Goal: Task Accomplishment & Management: Manage account settings

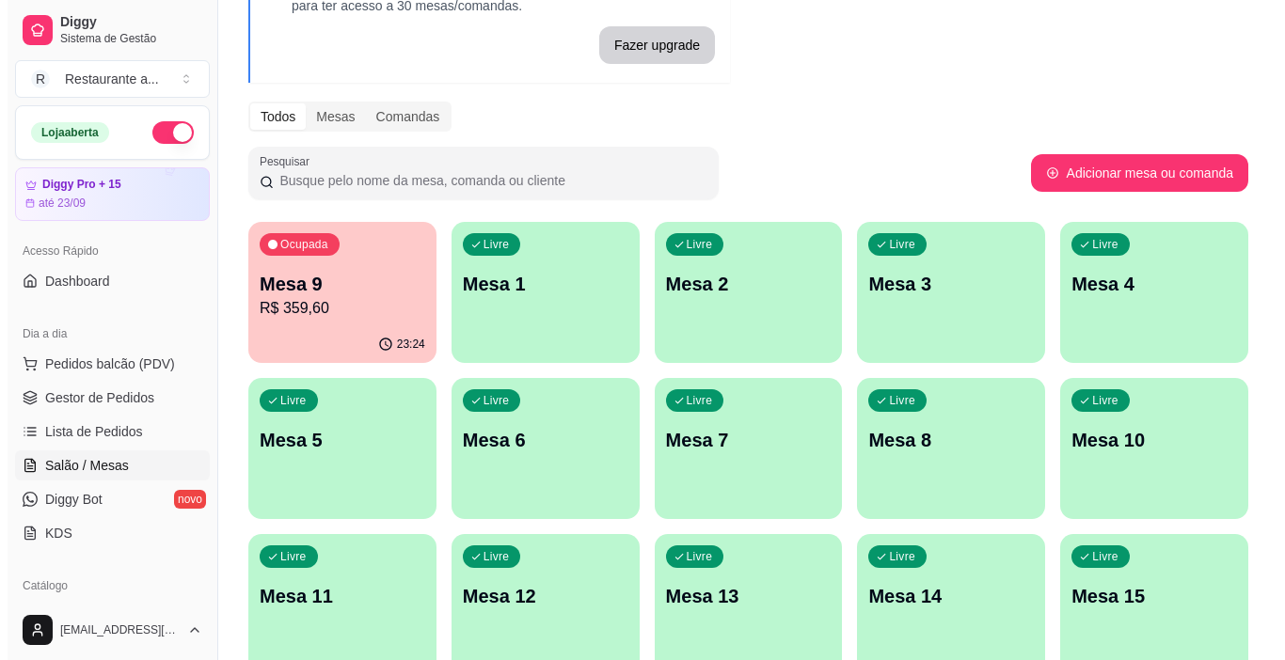
scroll to position [180, 0]
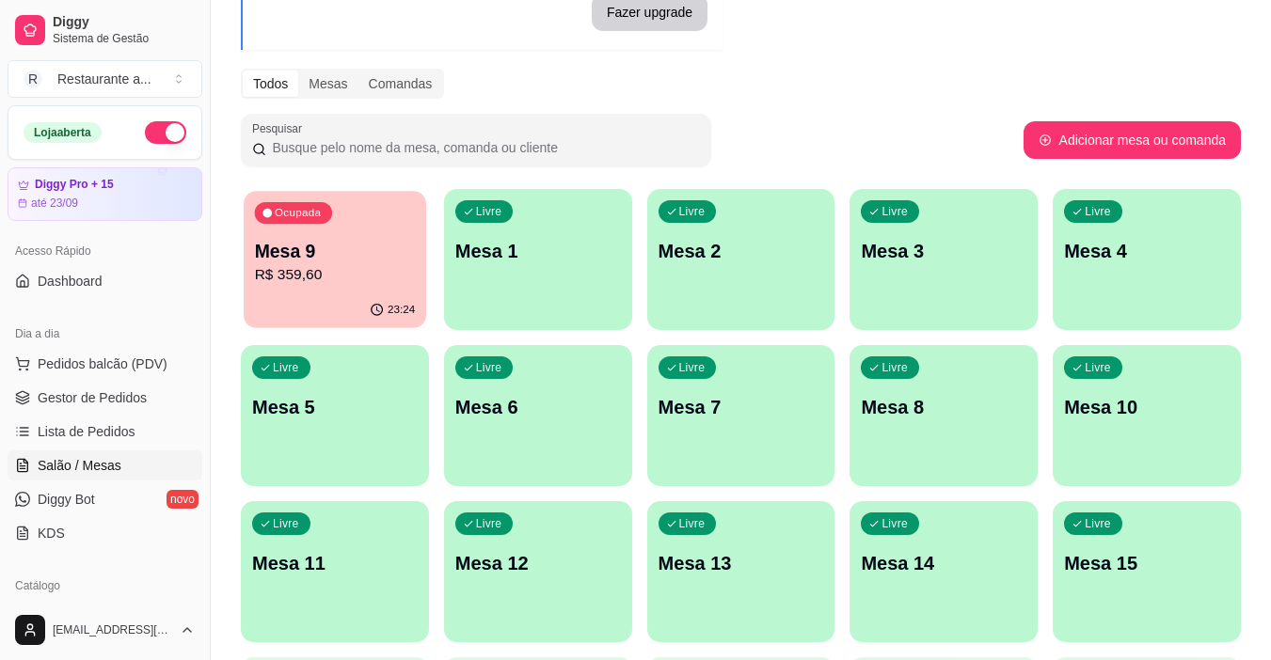
click at [364, 278] on p "R$ 359,60" at bounding box center [335, 275] width 161 height 22
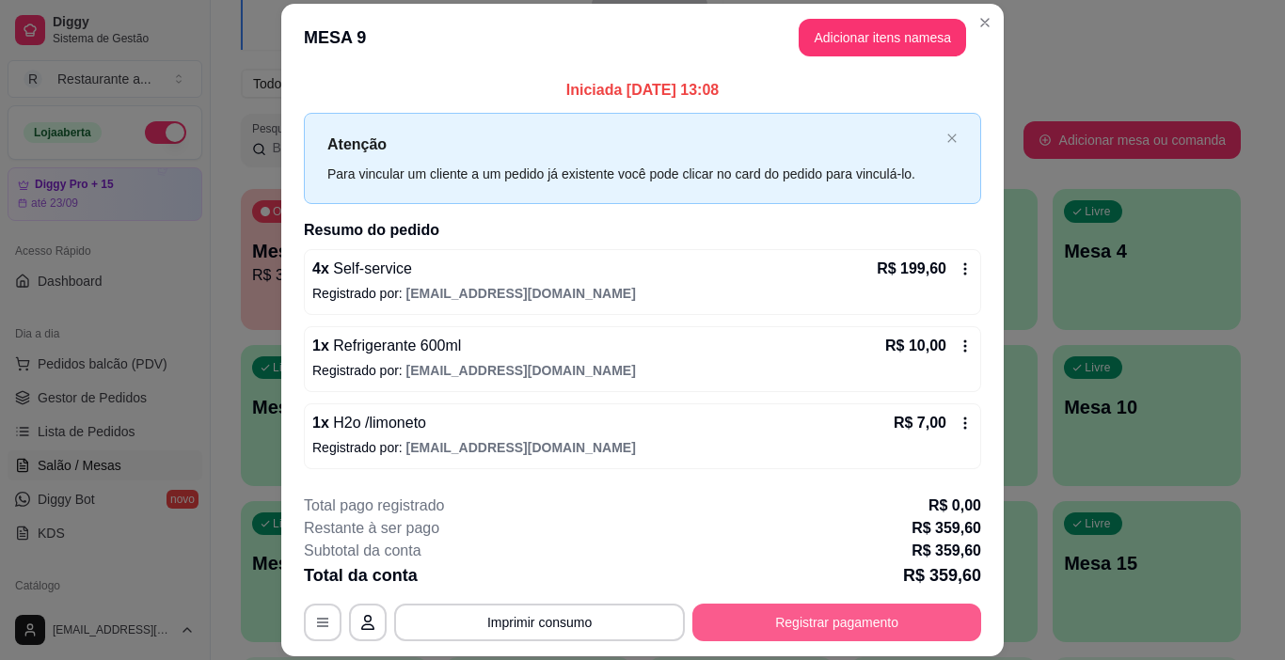
click at [825, 625] on button "Registrar pagamento" at bounding box center [836, 623] width 289 height 38
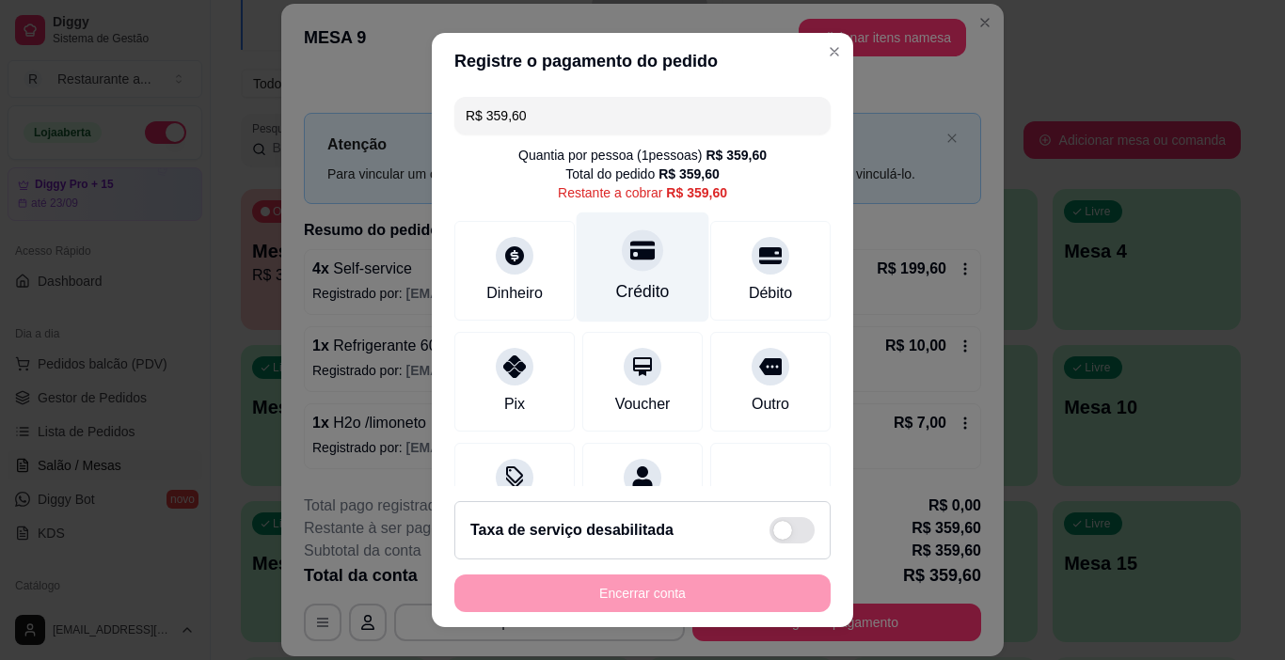
click at [624, 276] on div "Crédito" at bounding box center [643, 268] width 133 height 110
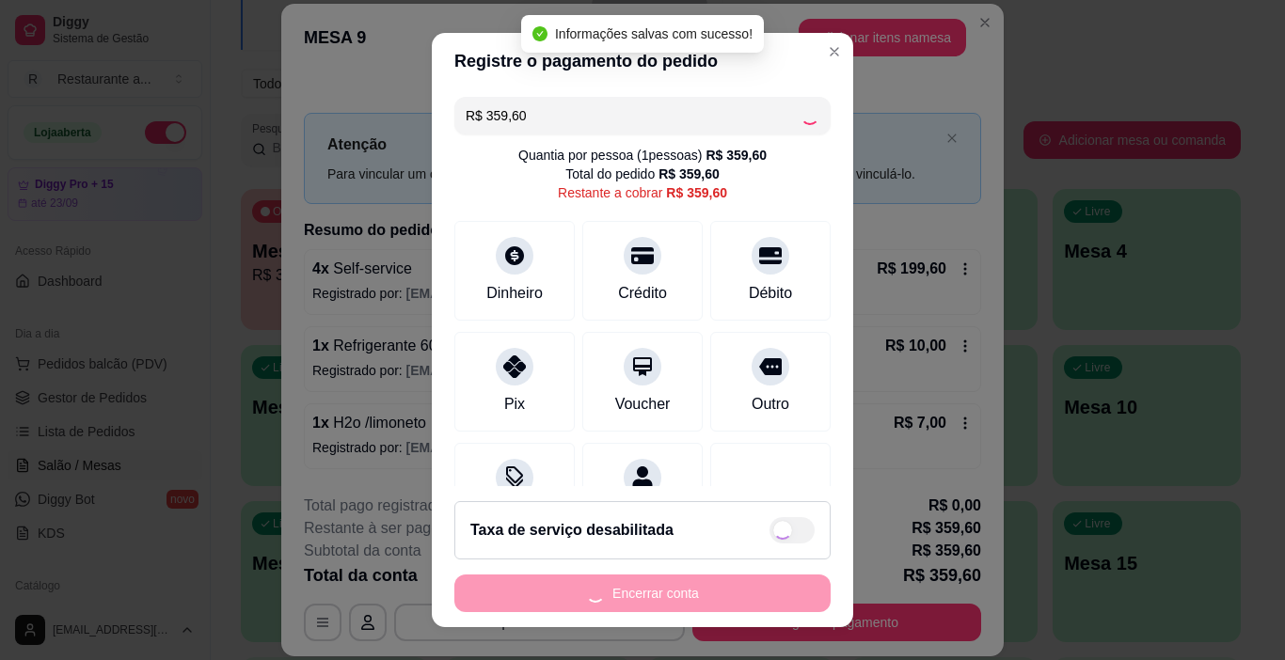
type input "R$ 0,00"
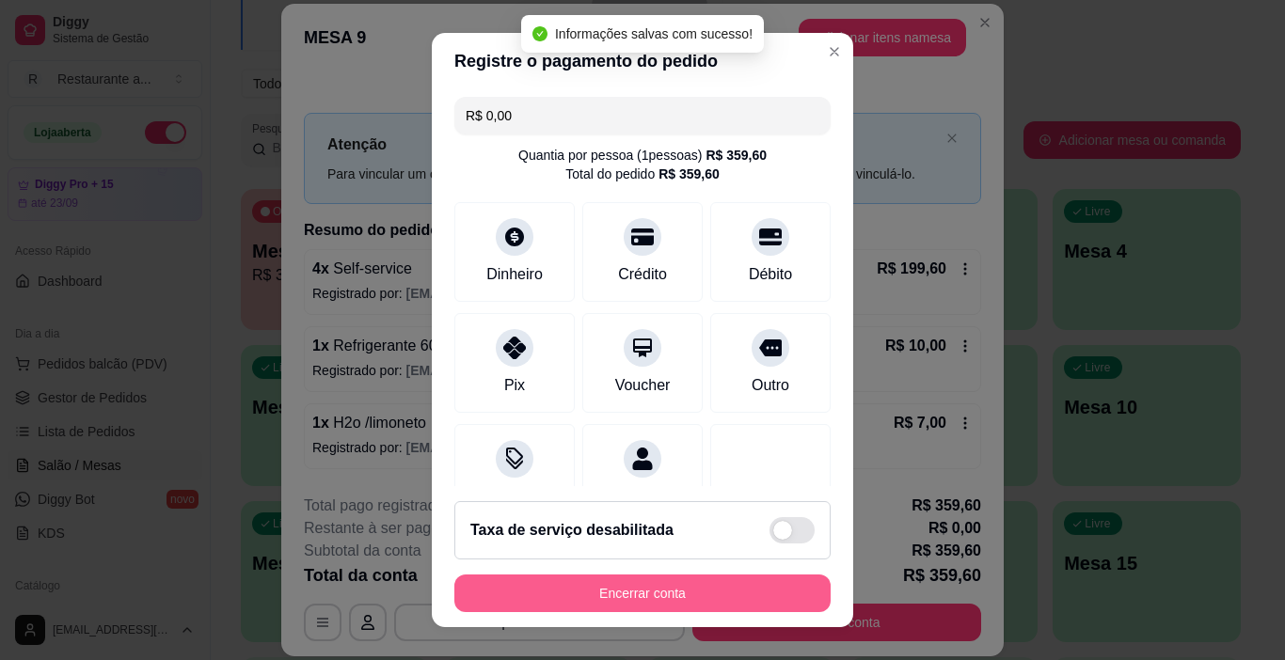
click at [624, 595] on button "Encerrar conta" at bounding box center [642, 594] width 376 height 38
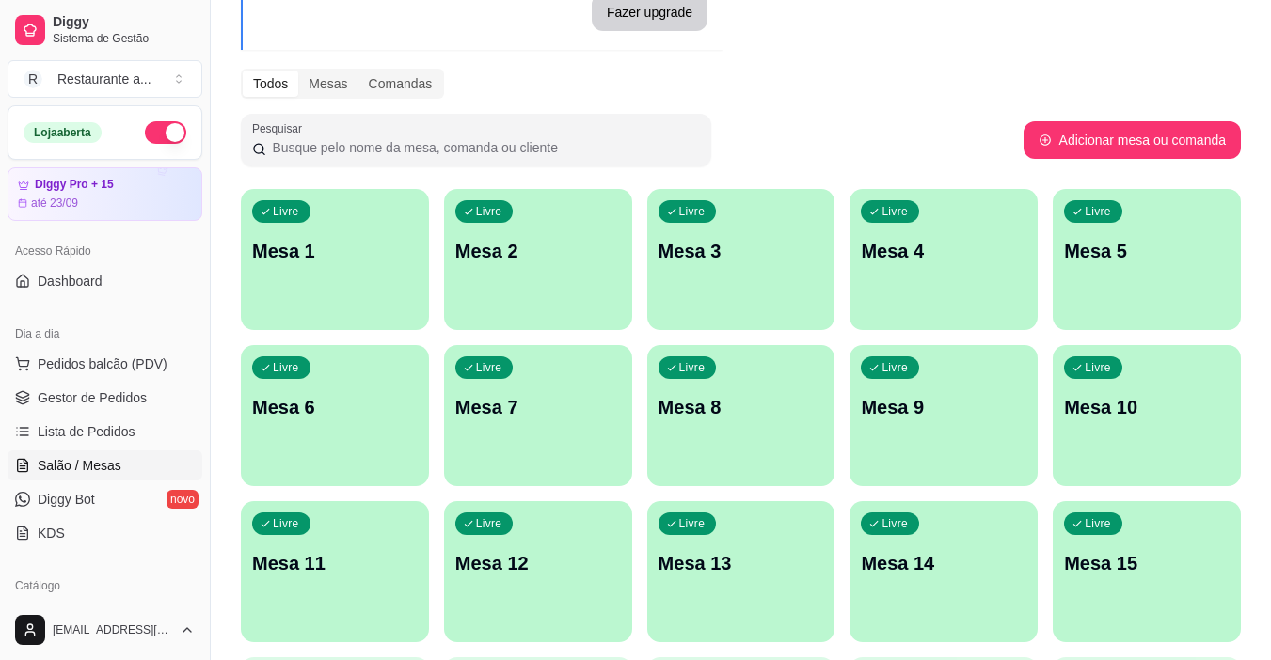
click at [1160, 275] on div "Livre Mesa 5" at bounding box center [1147, 248] width 188 height 119
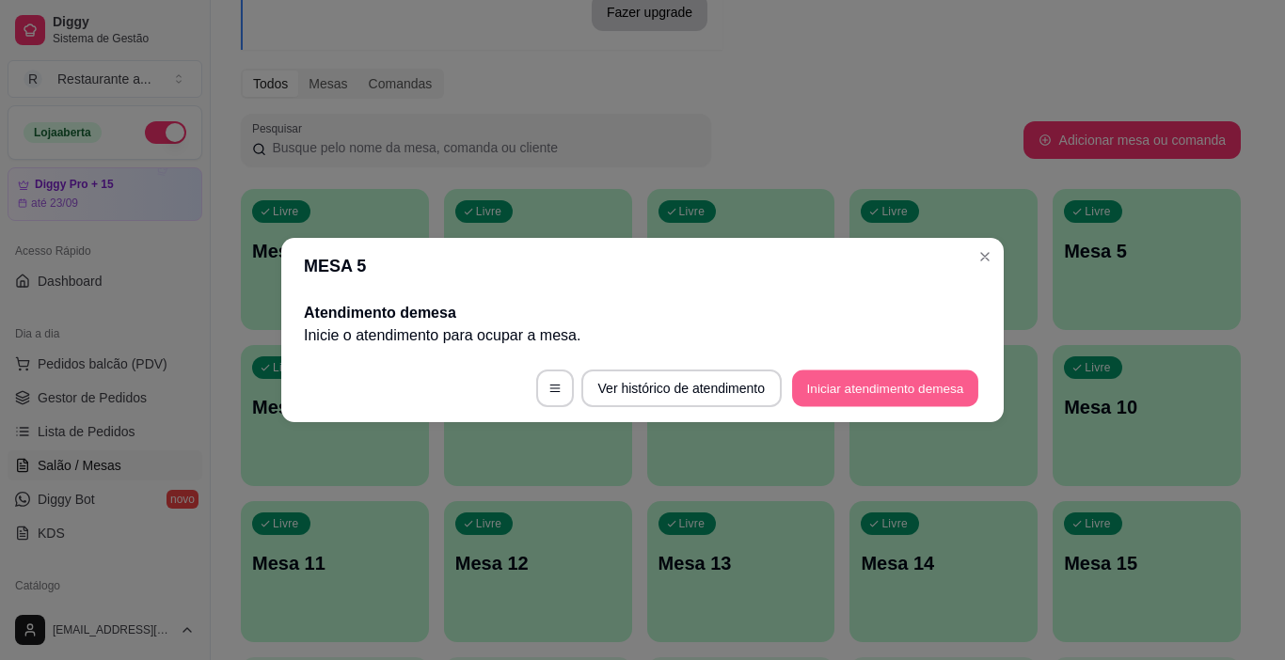
click at [848, 382] on button "Iniciar atendimento de mesa" at bounding box center [885, 389] width 186 height 37
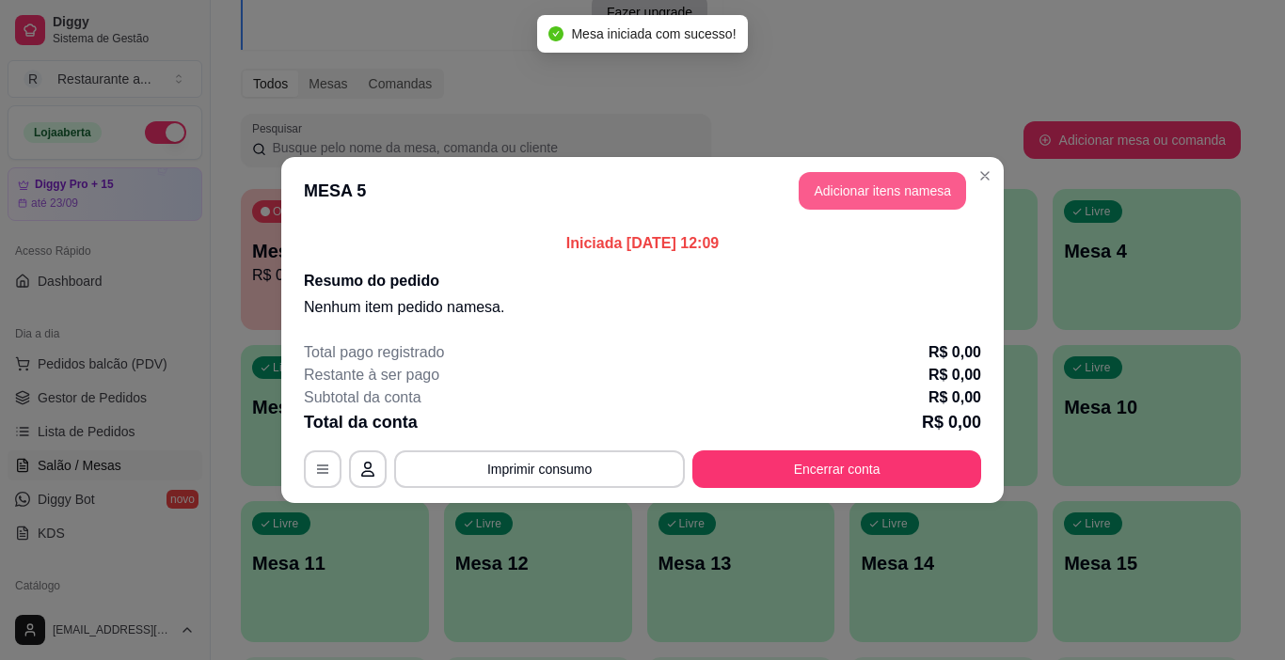
click at [864, 173] on button "Adicionar itens na mesa" at bounding box center [882, 191] width 167 height 38
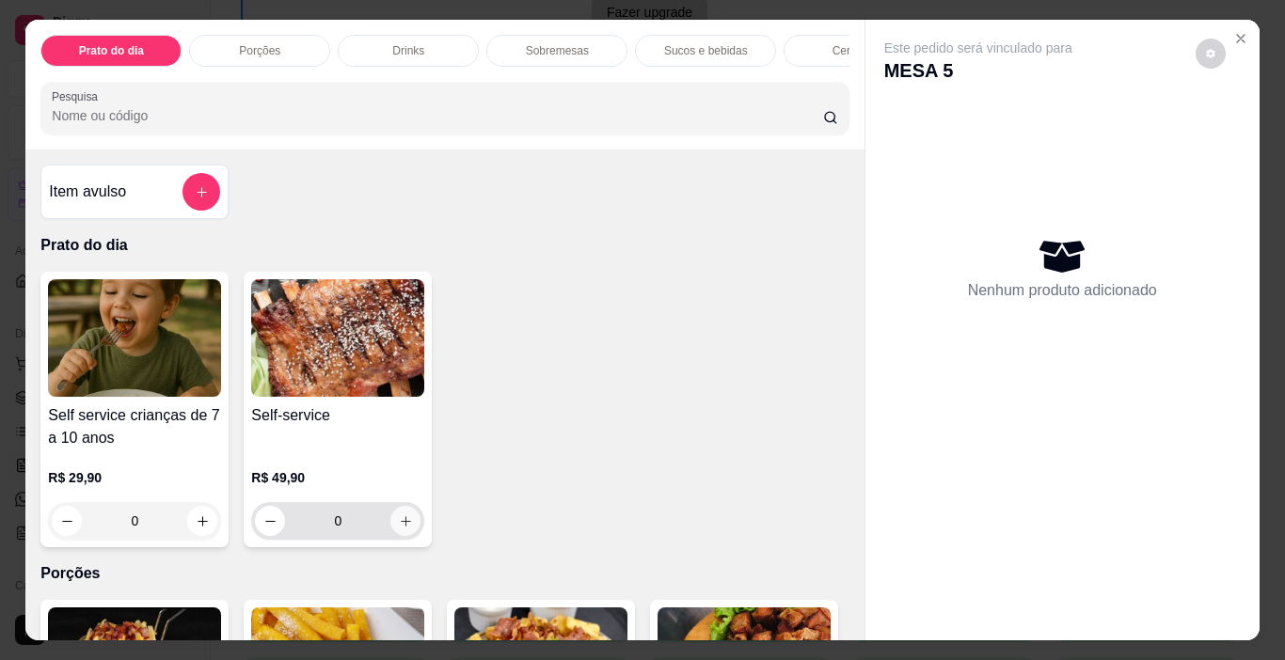
click at [404, 527] on icon "increase-product-quantity" at bounding box center [406, 522] width 14 height 14
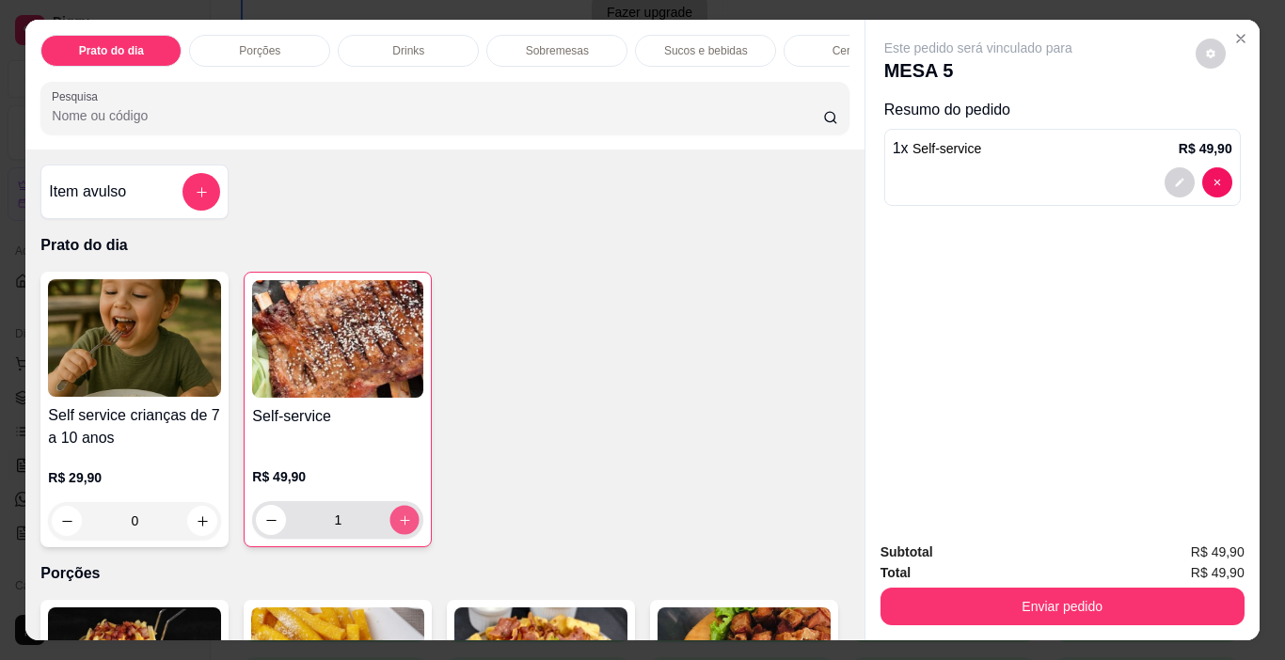
click at [404, 527] on icon "increase-product-quantity" at bounding box center [405, 521] width 14 height 14
type input "2"
click at [834, 44] on p "Cervejas" at bounding box center [855, 50] width 44 height 15
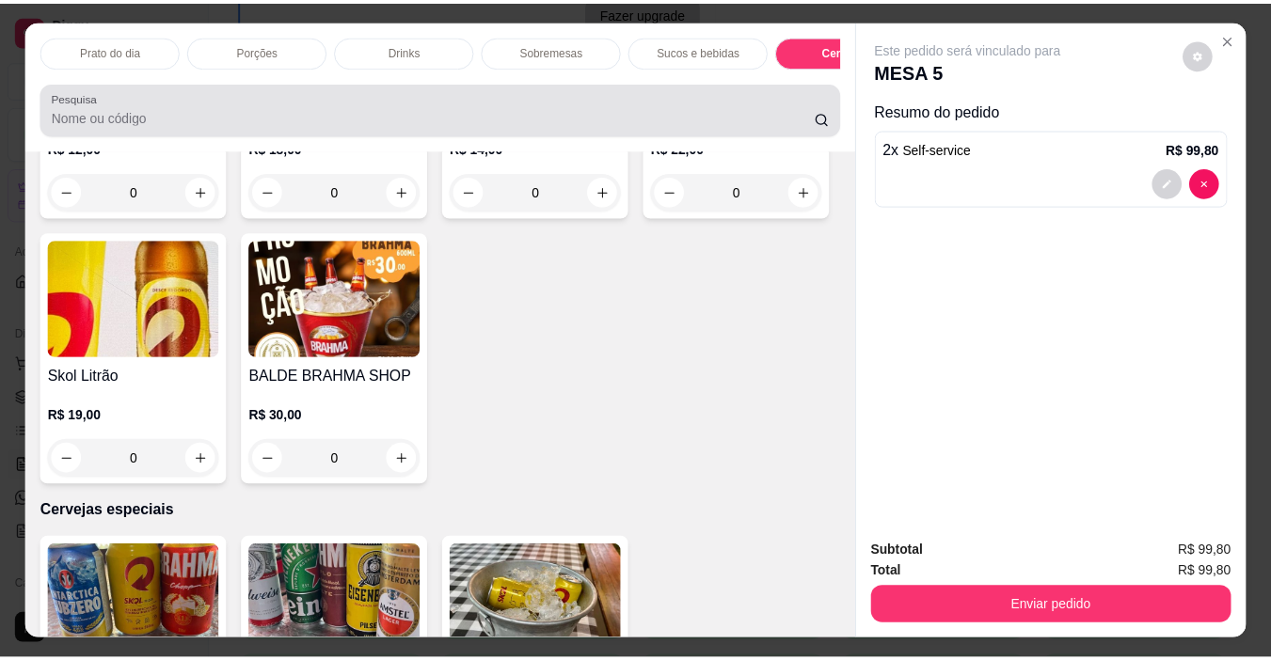
scroll to position [47, 0]
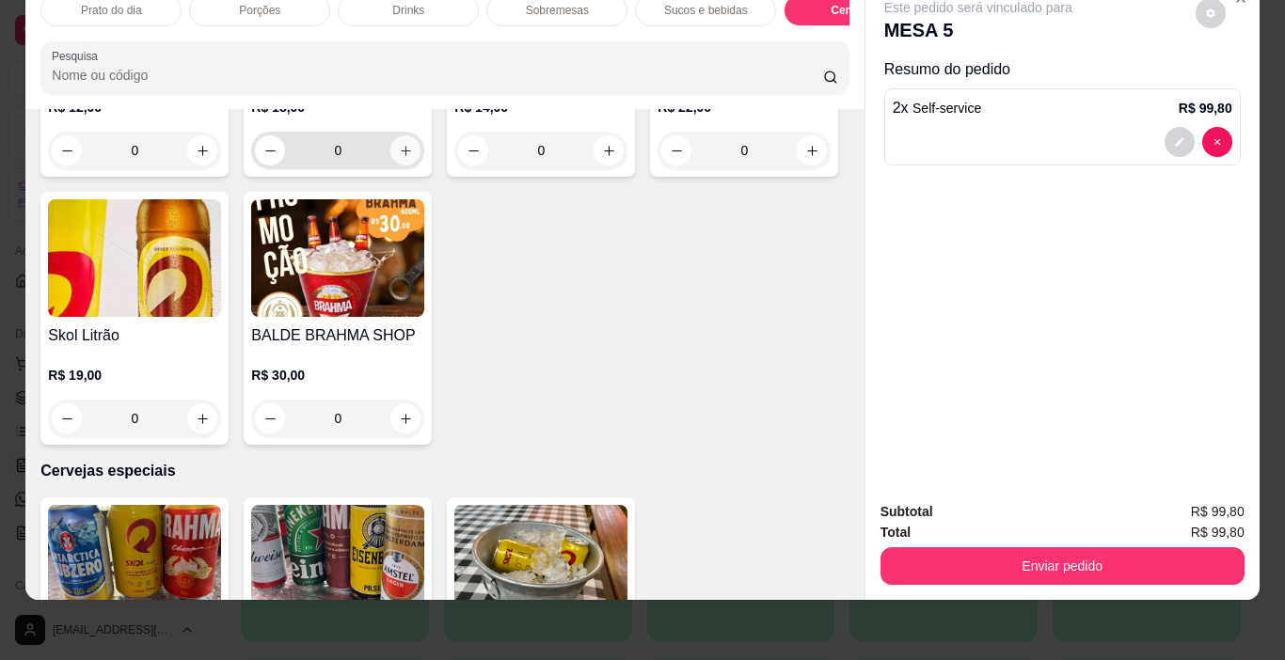
click at [399, 158] on icon "increase-product-quantity" at bounding box center [406, 151] width 14 height 14
type input "1"
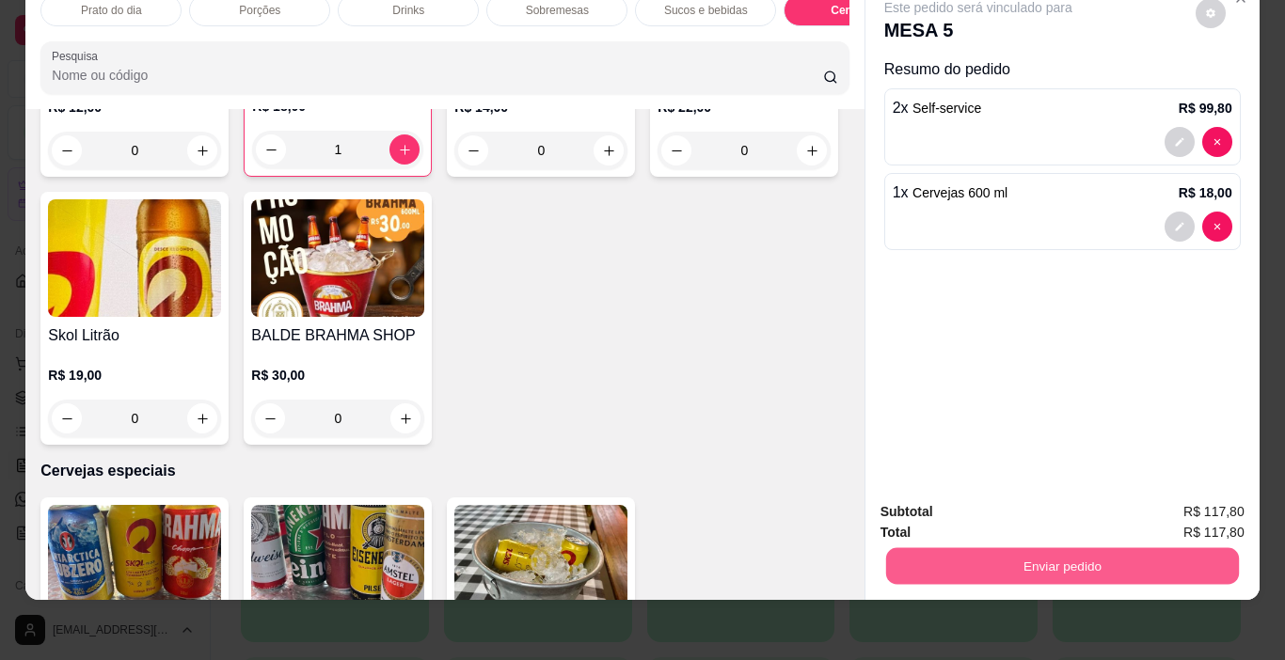
click at [1033, 548] on button "Enviar pedido" at bounding box center [1061, 566] width 353 height 37
click at [1026, 500] on button "Não registrar e enviar pedido" at bounding box center [1000, 505] width 190 height 35
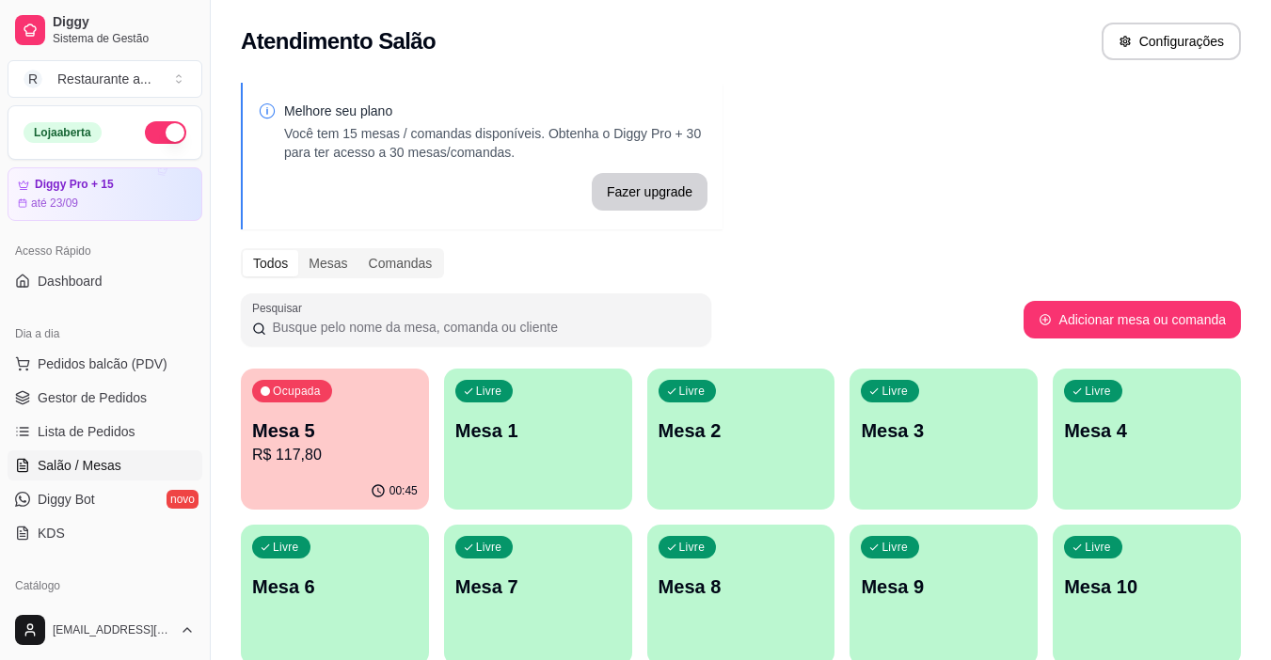
click at [533, 446] on div "Livre Mesa 1" at bounding box center [538, 428] width 188 height 119
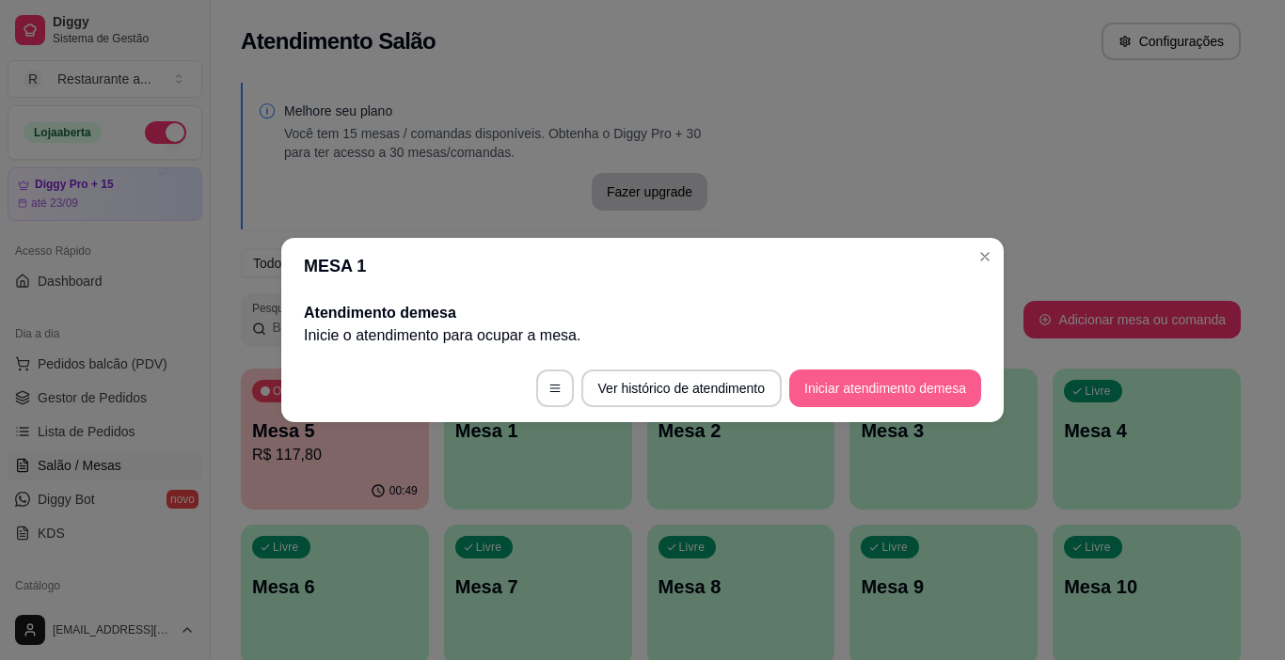
click at [896, 383] on button "Iniciar atendimento de mesa" at bounding box center [885, 389] width 192 height 38
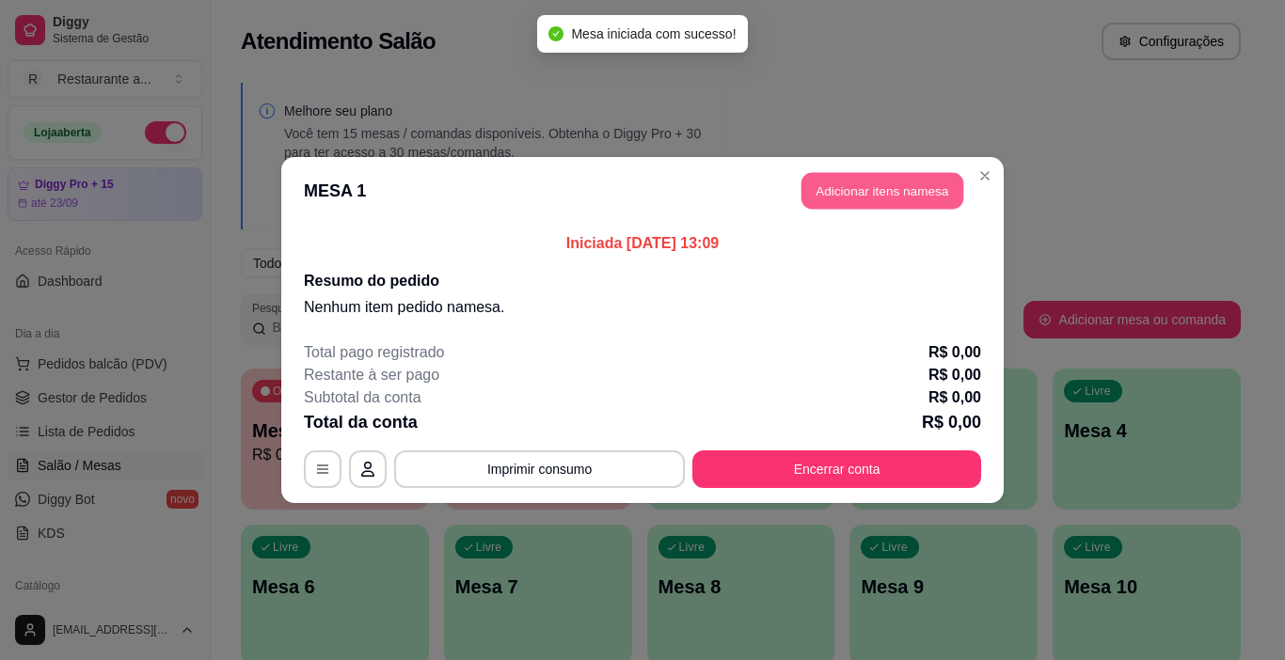
click at [866, 185] on button "Adicionar itens na mesa" at bounding box center [883, 191] width 162 height 37
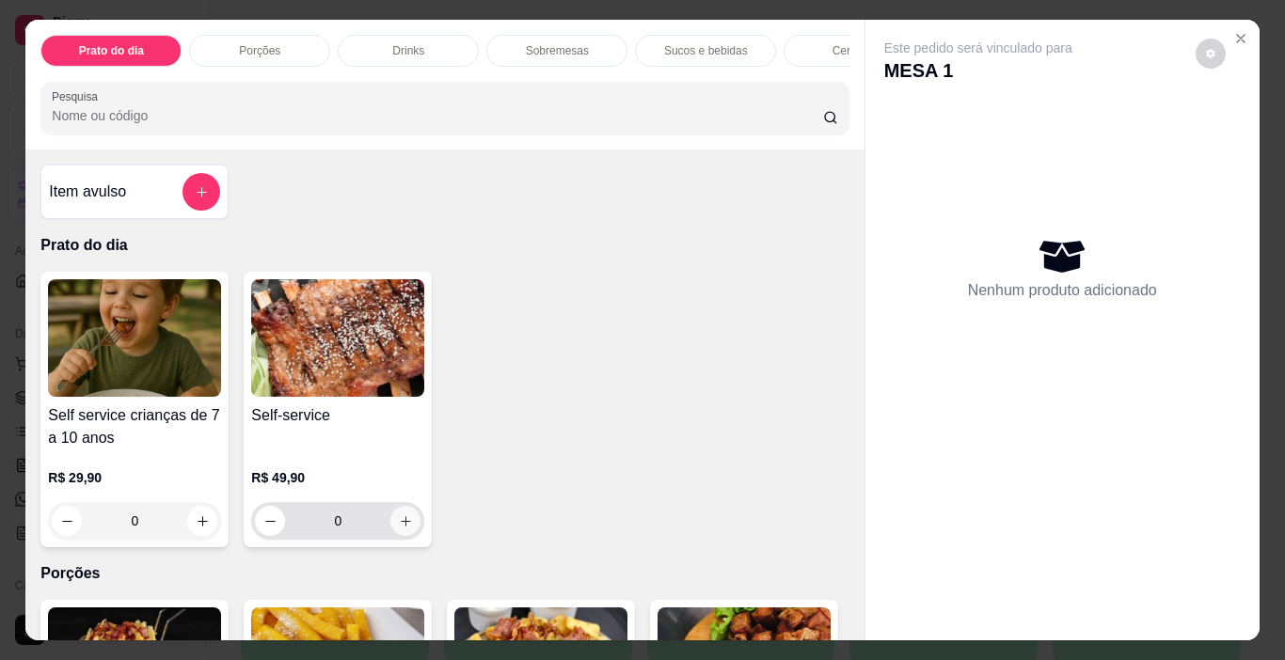
click at [400, 529] on icon "increase-product-quantity" at bounding box center [406, 522] width 14 height 14
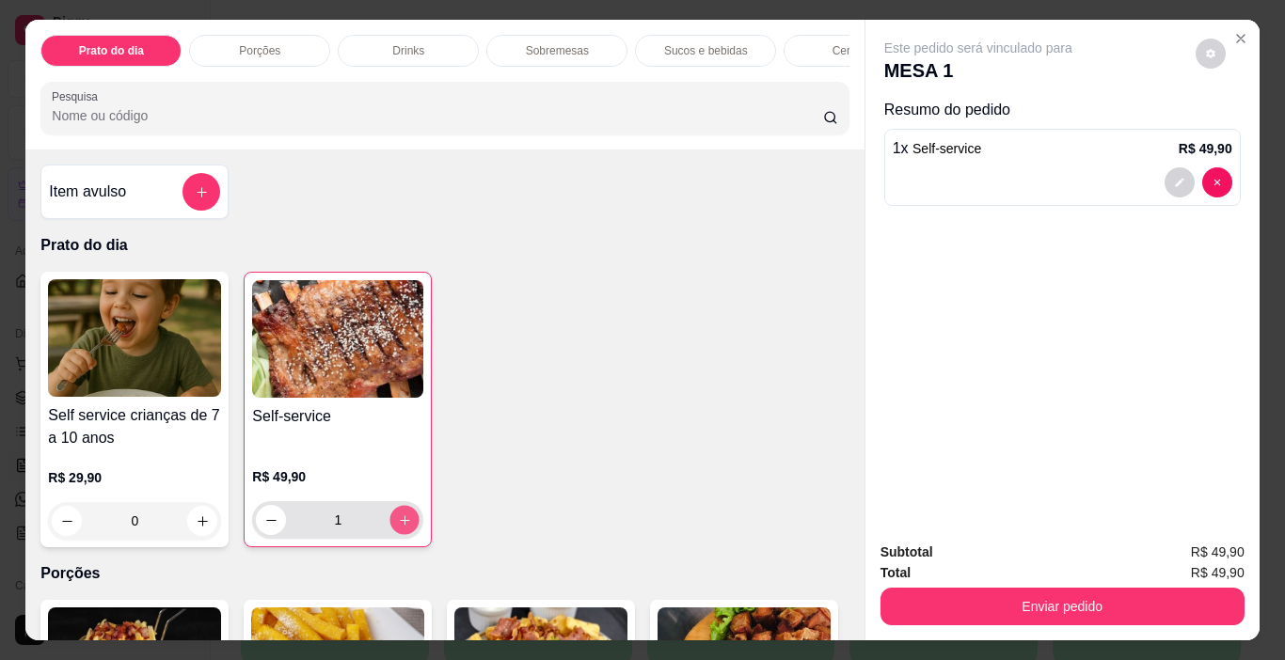
click at [401, 528] on icon "increase-product-quantity" at bounding box center [405, 521] width 14 height 14
type input "3"
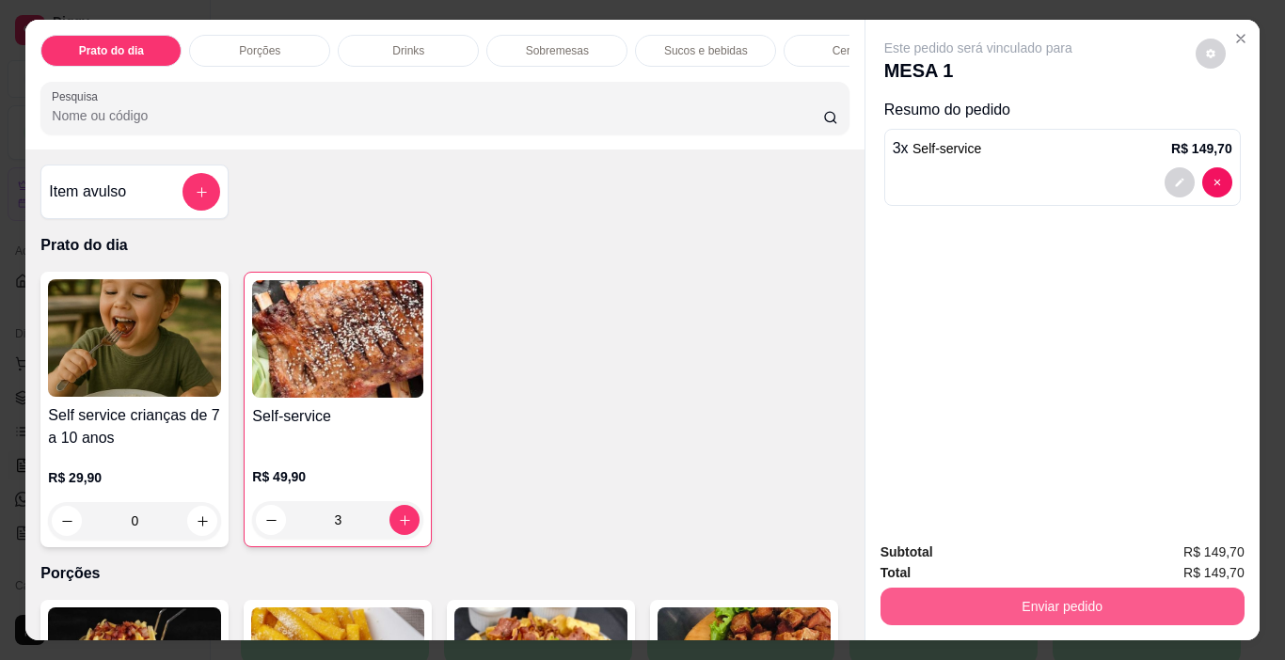
click at [1059, 591] on button "Enviar pedido" at bounding box center [1063, 607] width 364 height 38
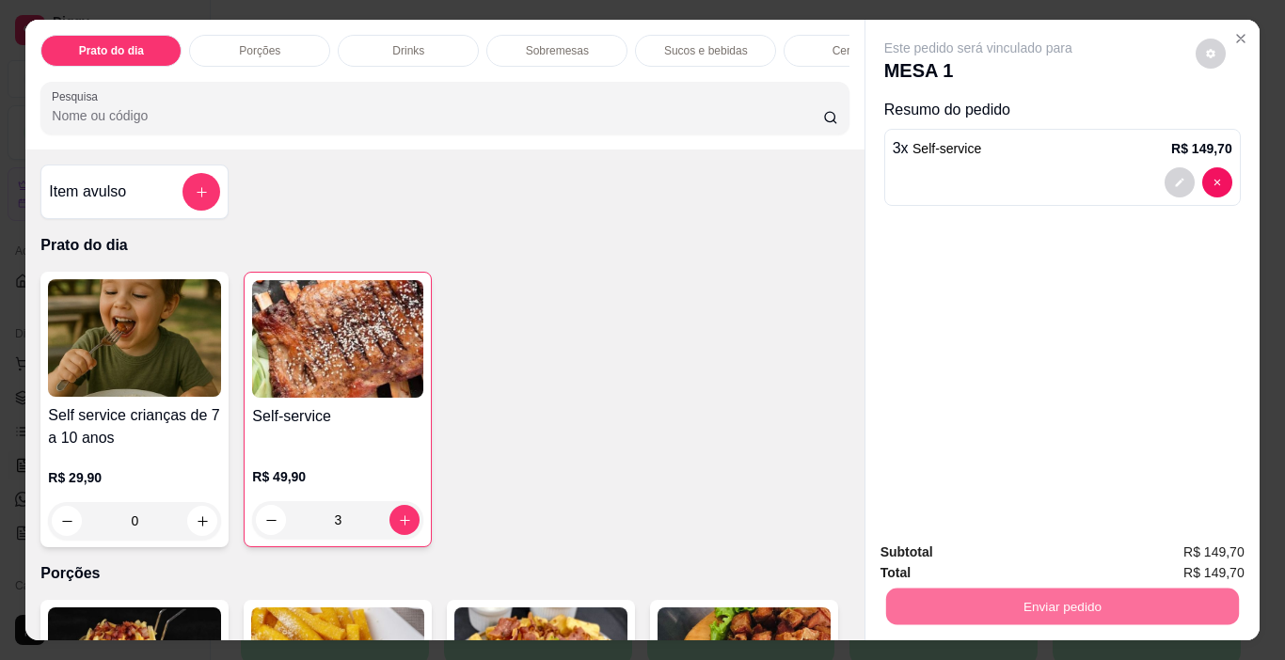
click at [1169, 552] on button "Sim, quero registrar" at bounding box center [1178, 553] width 140 height 36
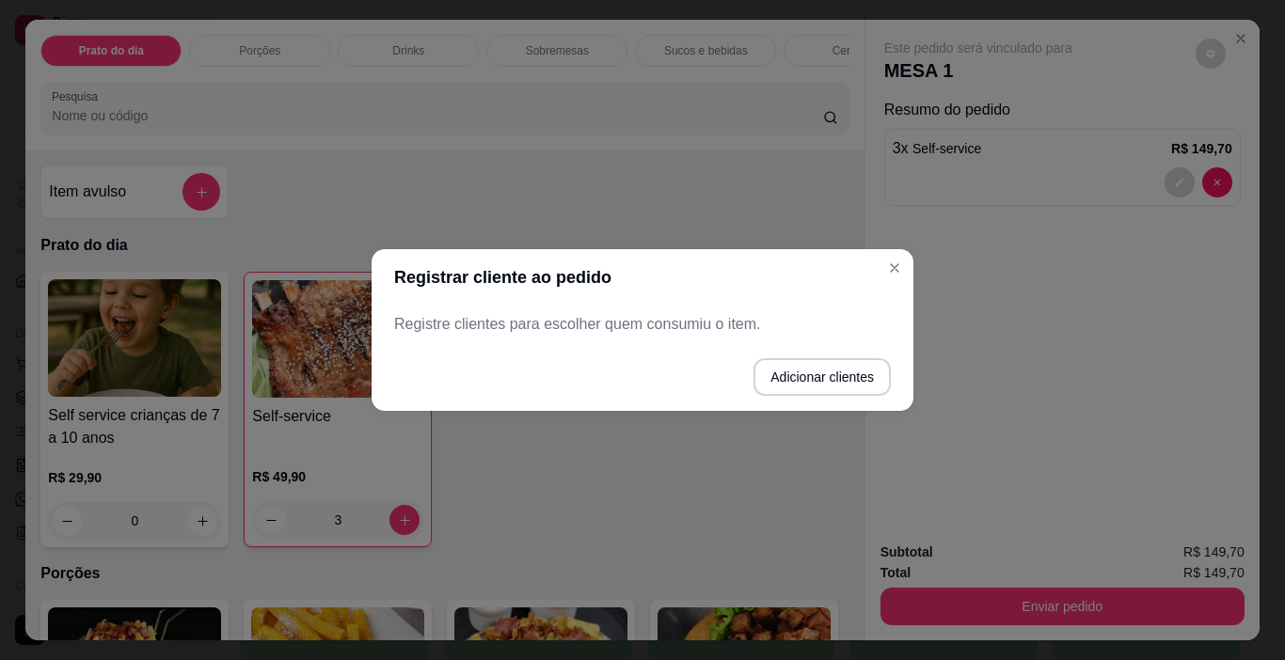
click at [509, 331] on p "Registre clientes para escolher quem consumiu o item." at bounding box center [642, 324] width 497 height 23
click at [810, 379] on button "Adicionar clientes" at bounding box center [821, 377] width 133 height 37
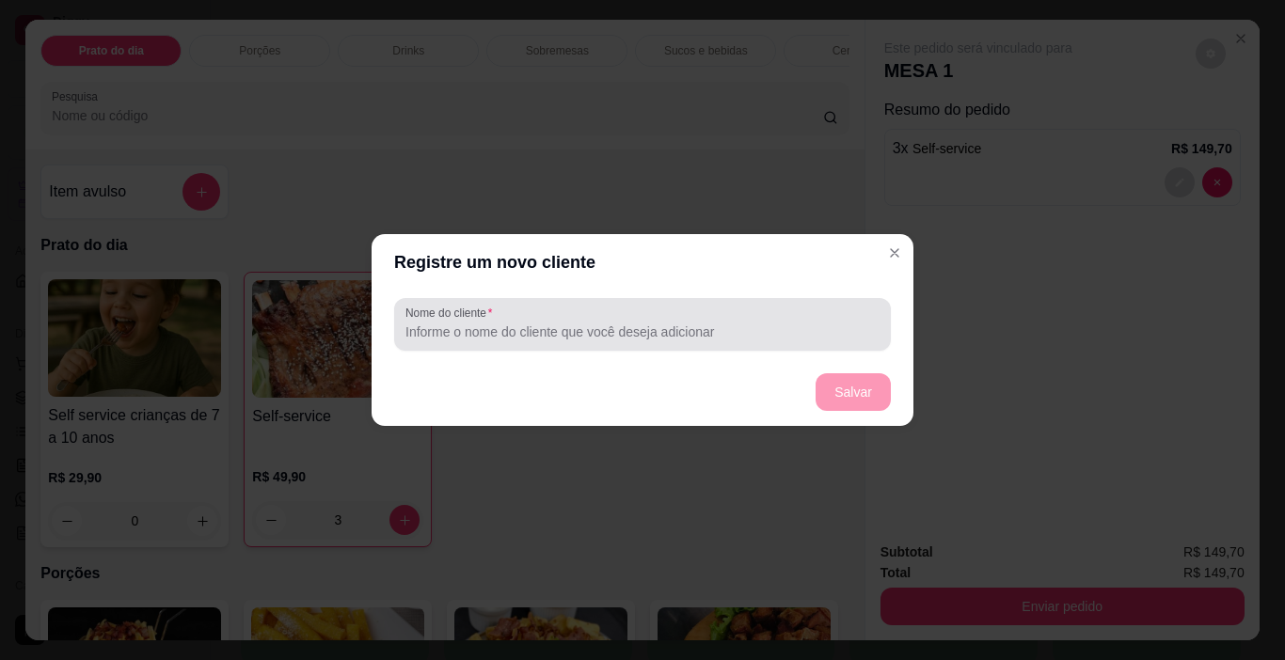
click at [520, 325] on input "Nome do cliente" at bounding box center [642, 332] width 474 height 19
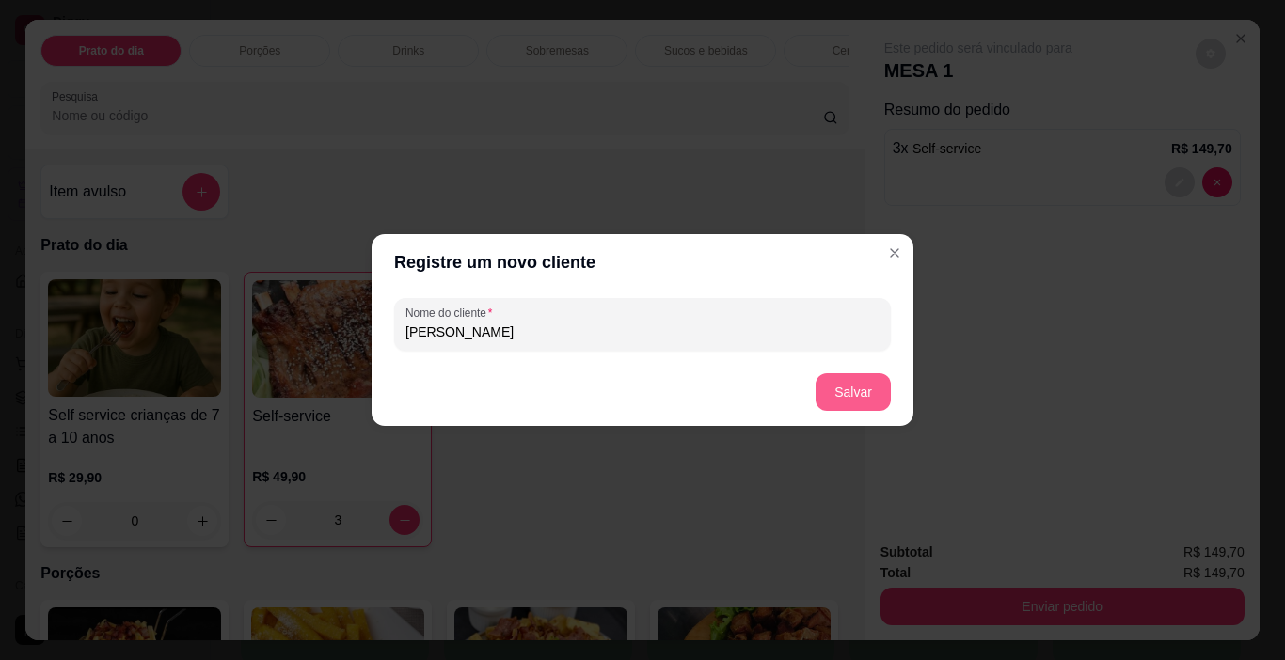
type input "[PERSON_NAME]"
click at [848, 382] on button "Salvar" at bounding box center [853, 392] width 75 height 38
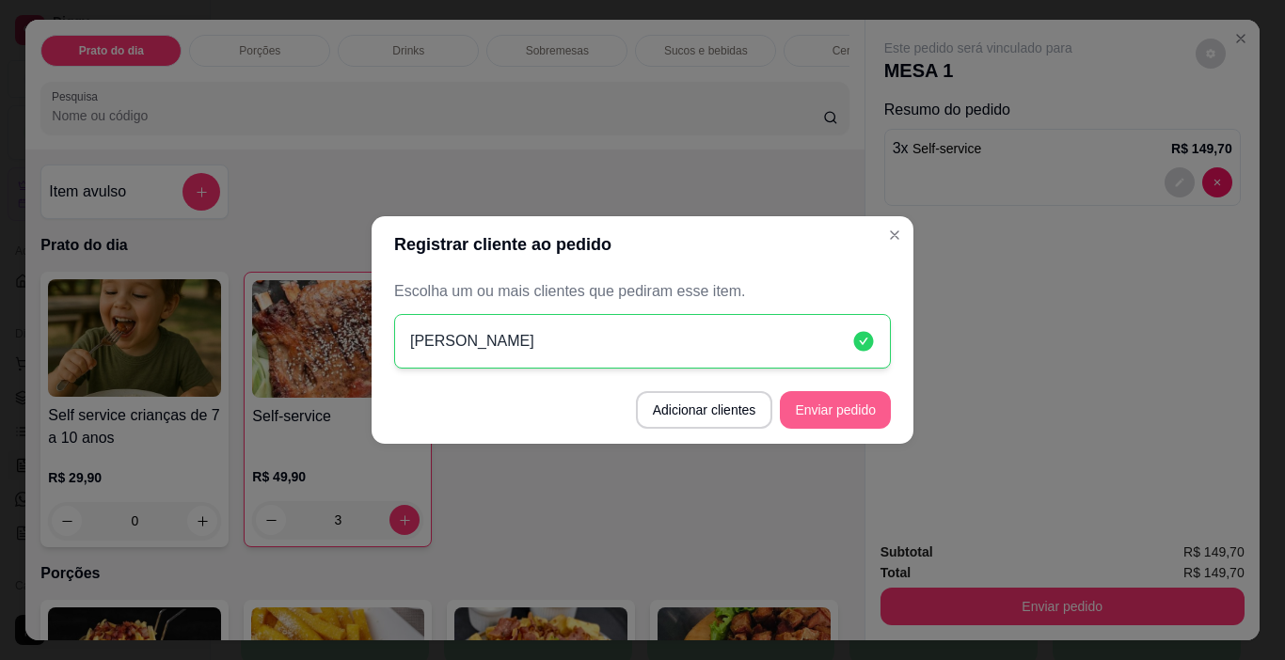
click at [821, 413] on button "Enviar pedido" at bounding box center [835, 410] width 111 height 38
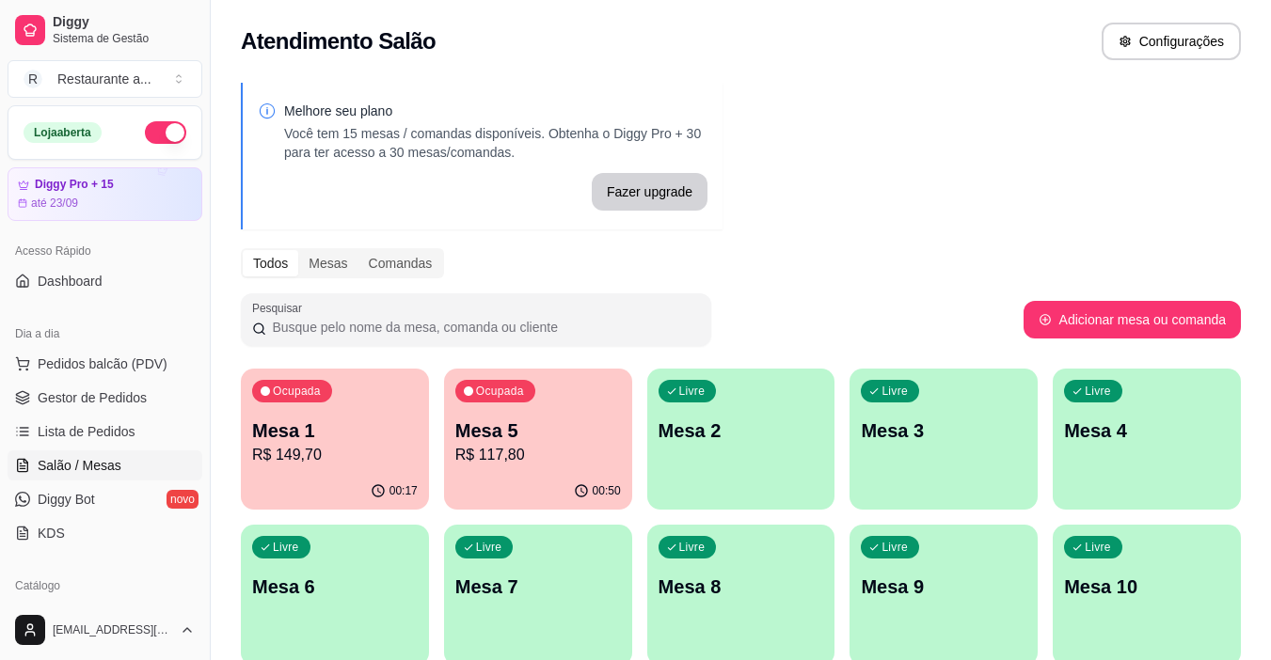
click at [563, 439] on p "Mesa 5" at bounding box center [538, 431] width 166 height 26
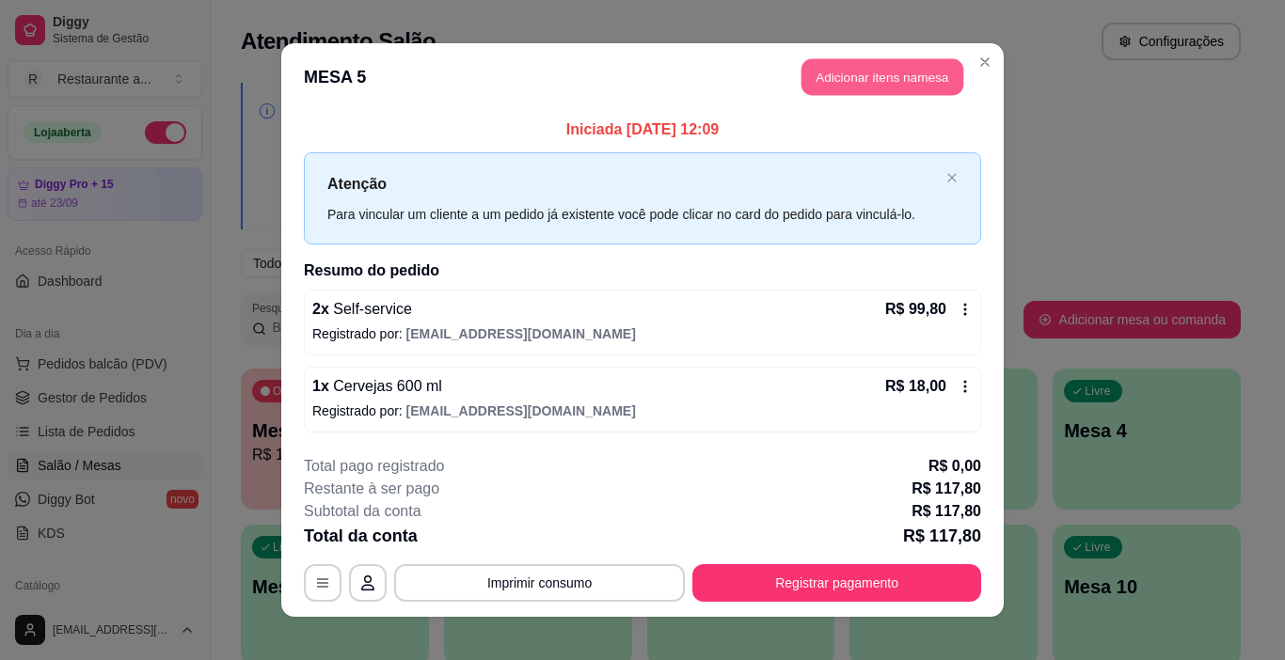
click at [866, 80] on button "Adicionar itens na mesa" at bounding box center [883, 77] width 162 height 37
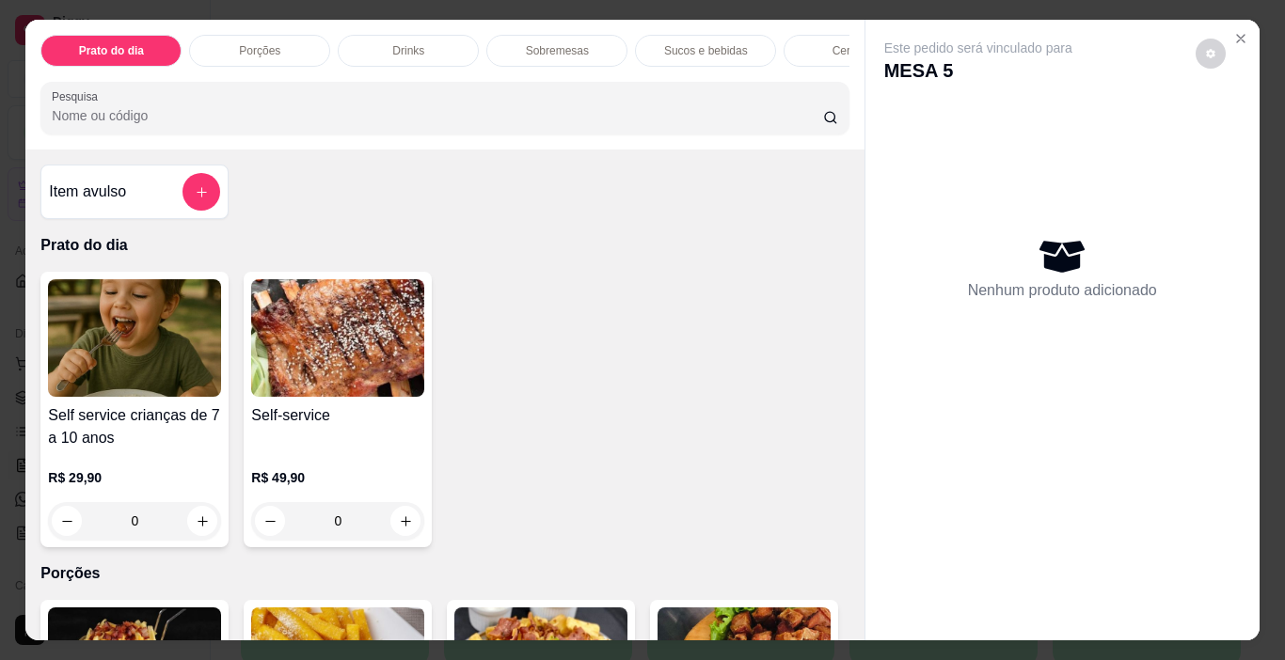
click at [542, 46] on p "Sobremesas" at bounding box center [557, 50] width 63 height 15
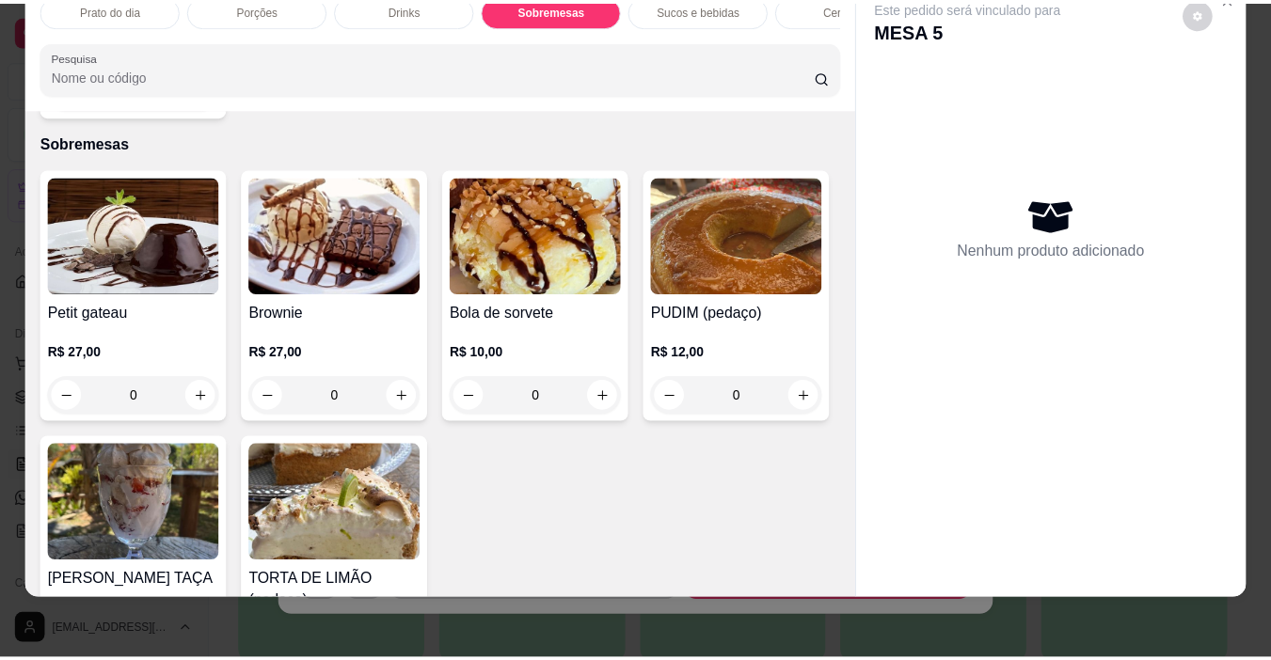
scroll to position [1677, 0]
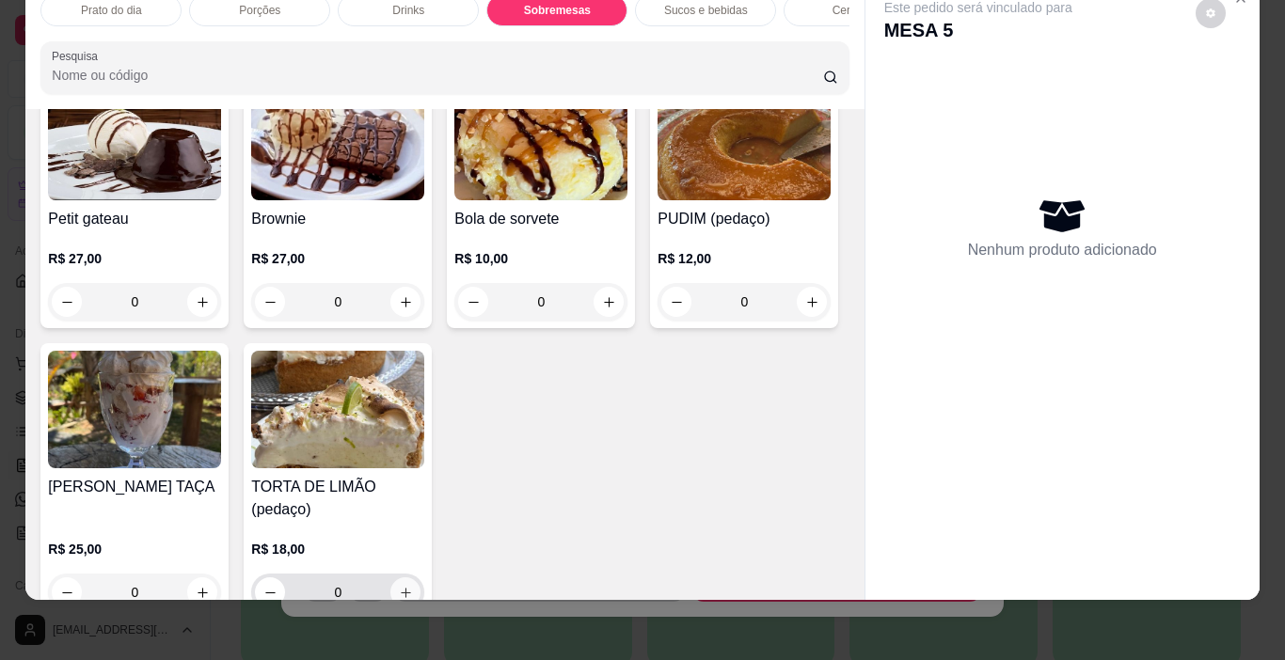
click at [413, 586] on icon "increase-product-quantity" at bounding box center [406, 593] width 14 height 14
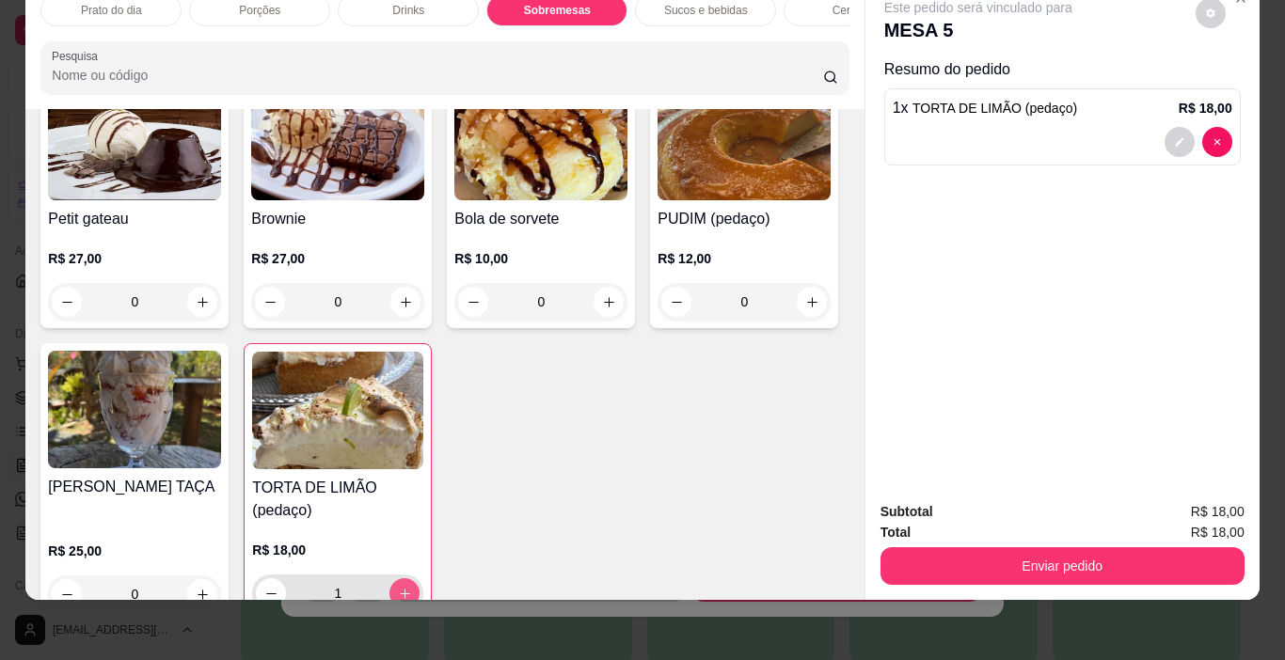
type input "1"
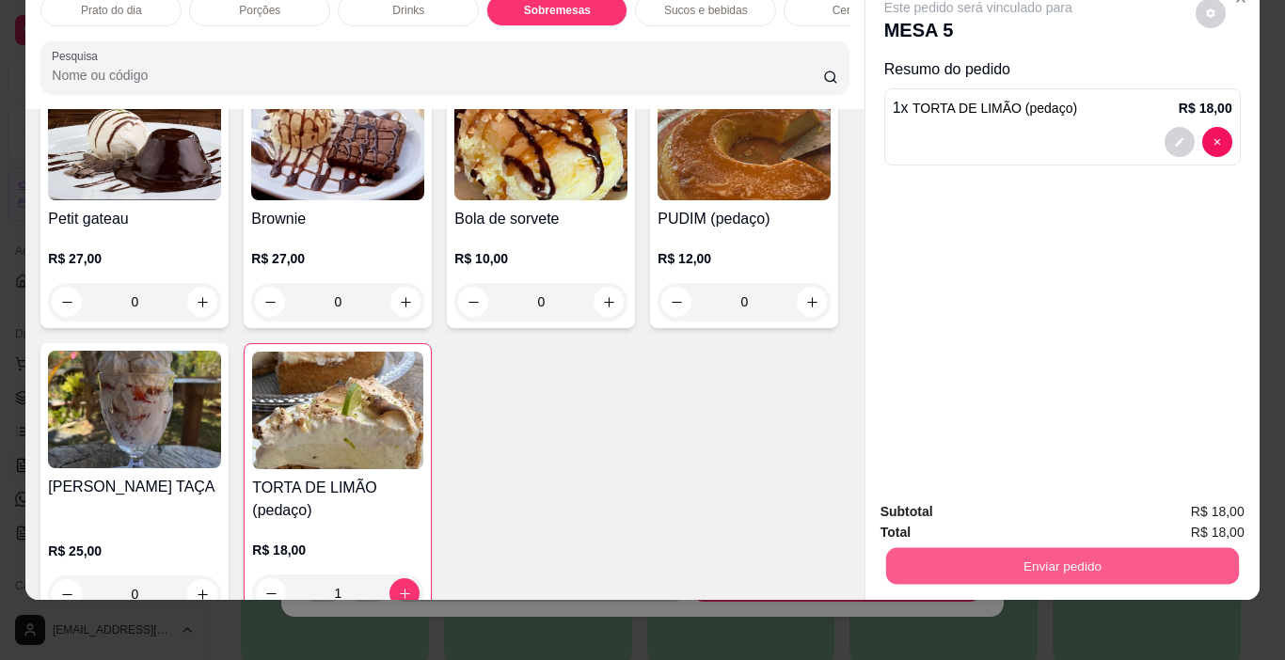
click at [1115, 548] on button "Enviar pedido" at bounding box center [1061, 566] width 353 height 37
click at [1036, 508] on button "Não registrar e enviar pedido" at bounding box center [1000, 506] width 196 height 36
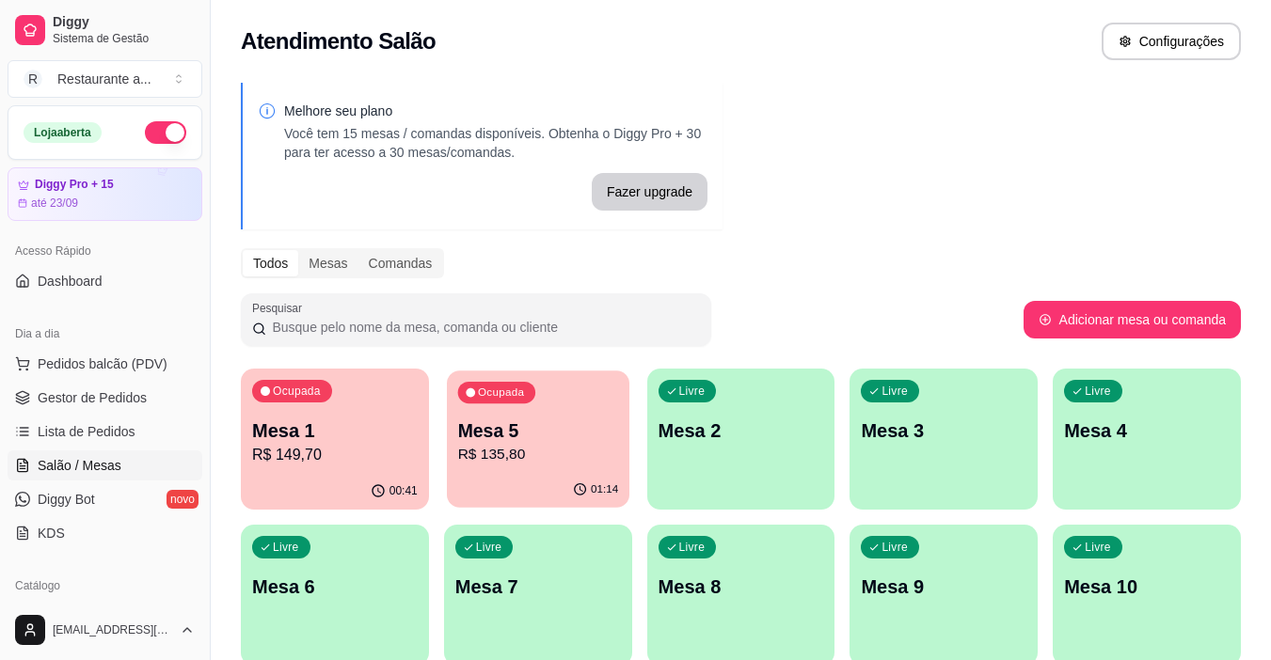
click at [550, 465] on p "R$ 135,80" at bounding box center [537, 455] width 161 height 22
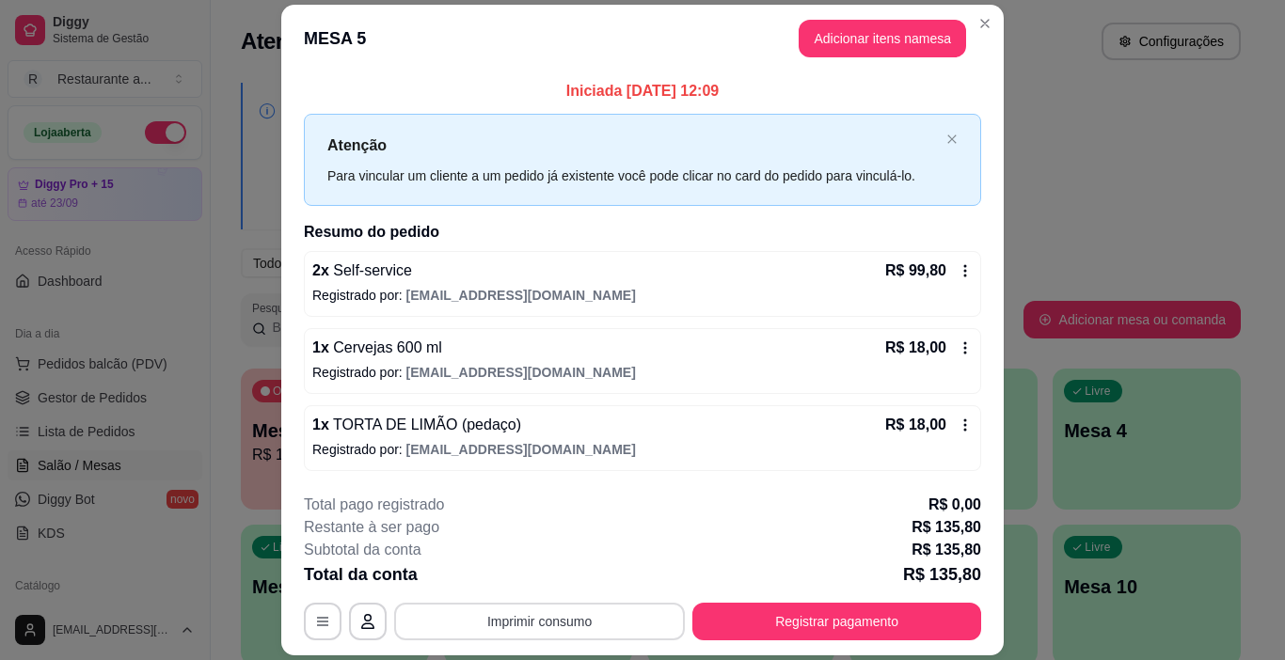
click at [506, 623] on button "Imprimir consumo" at bounding box center [539, 622] width 291 height 38
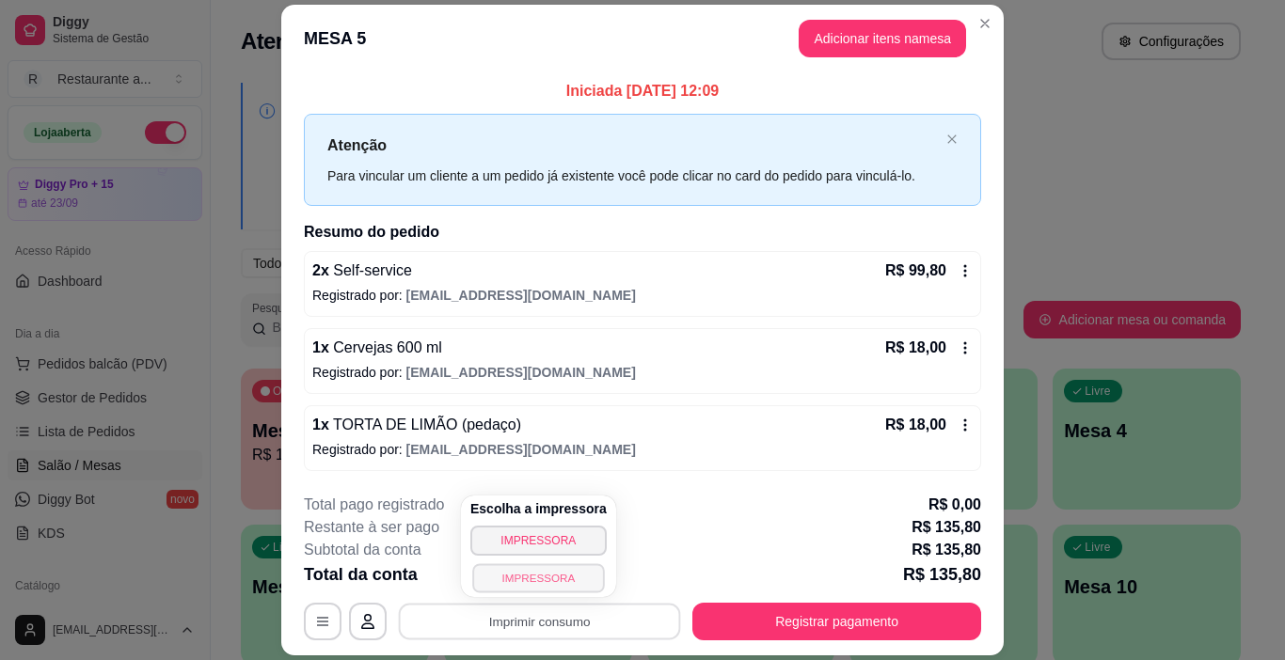
click at [526, 579] on button "IMPRESSORA" at bounding box center [538, 578] width 132 height 29
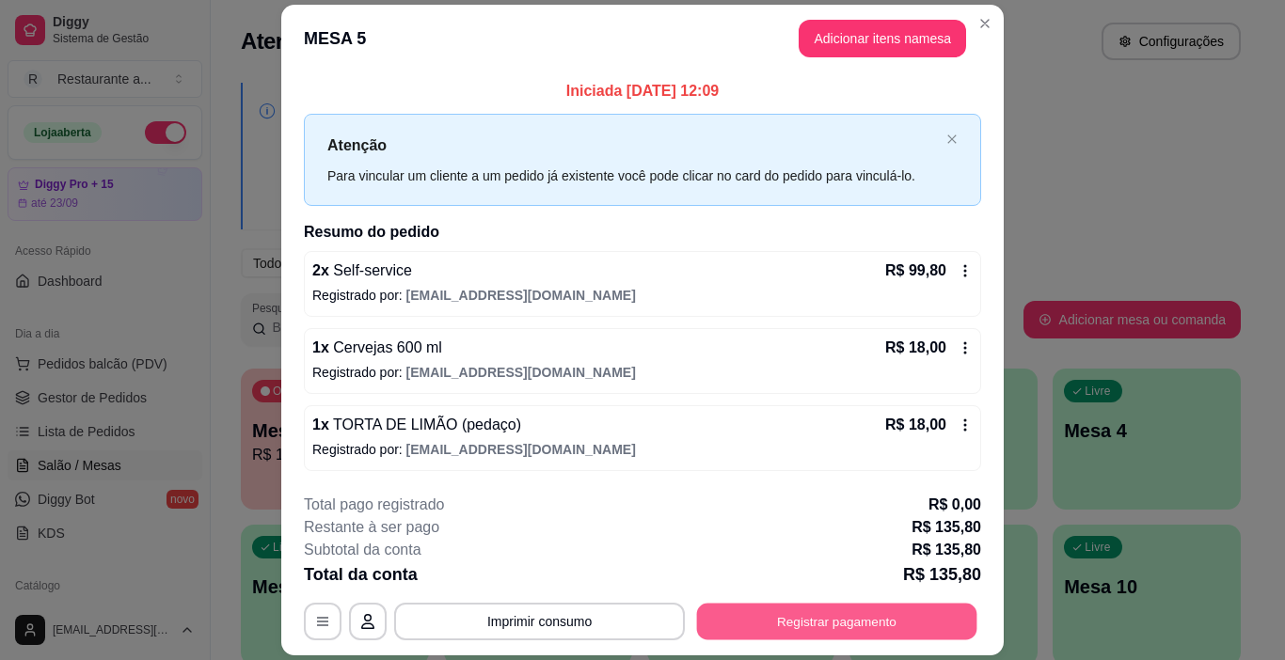
click at [841, 617] on button "Registrar pagamento" at bounding box center [837, 621] width 280 height 37
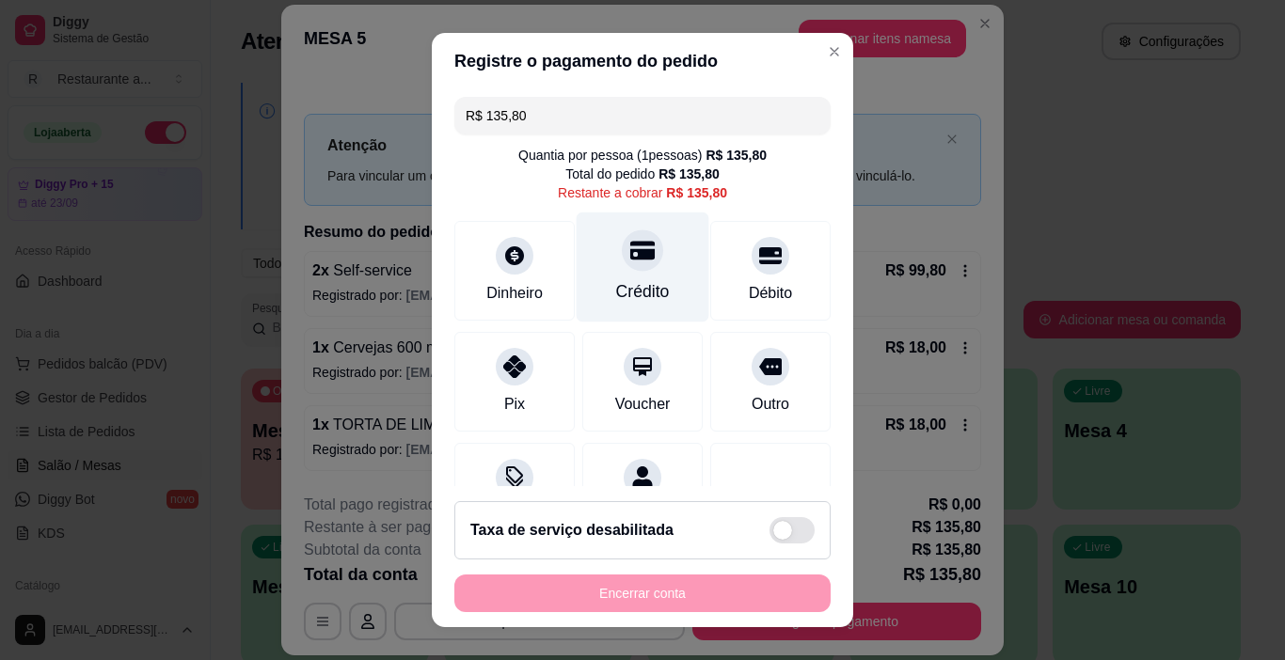
click at [593, 257] on div "Crédito" at bounding box center [643, 268] width 133 height 110
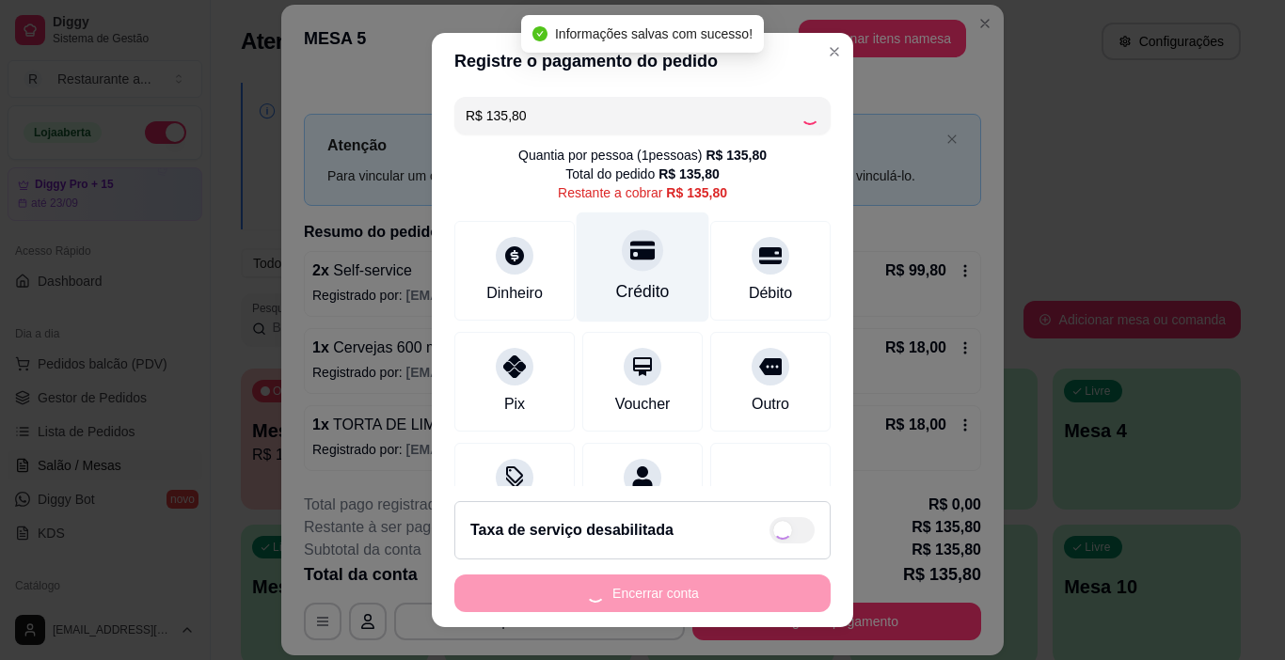
type input "R$ 0,00"
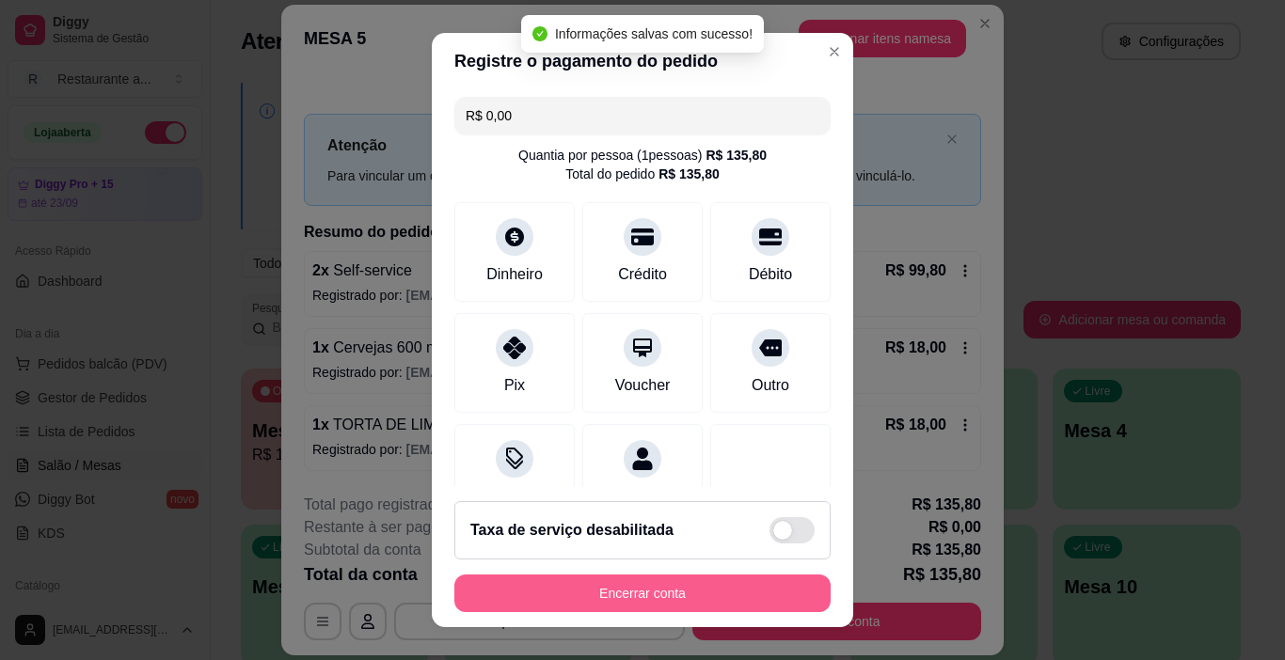
click at [660, 591] on button "Encerrar conta" at bounding box center [642, 594] width 376 height 38
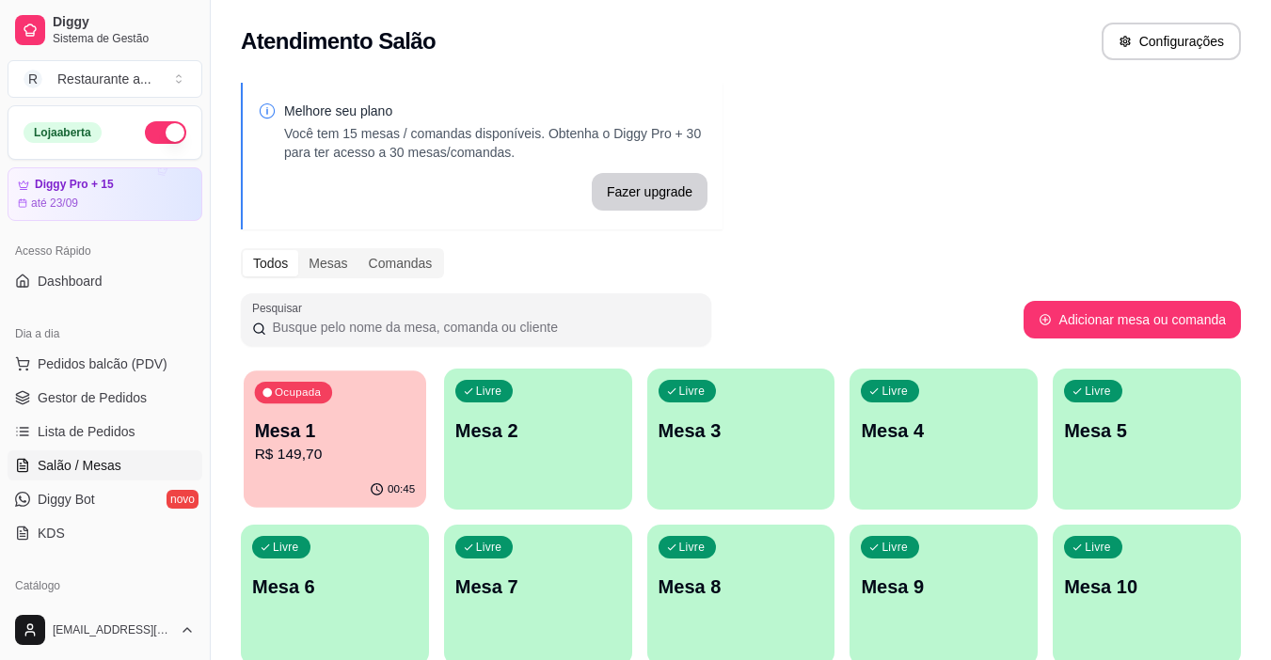
click at [331, 444] on p "R$ 149,70" at bounding box center [335, 455] width 161 height 22
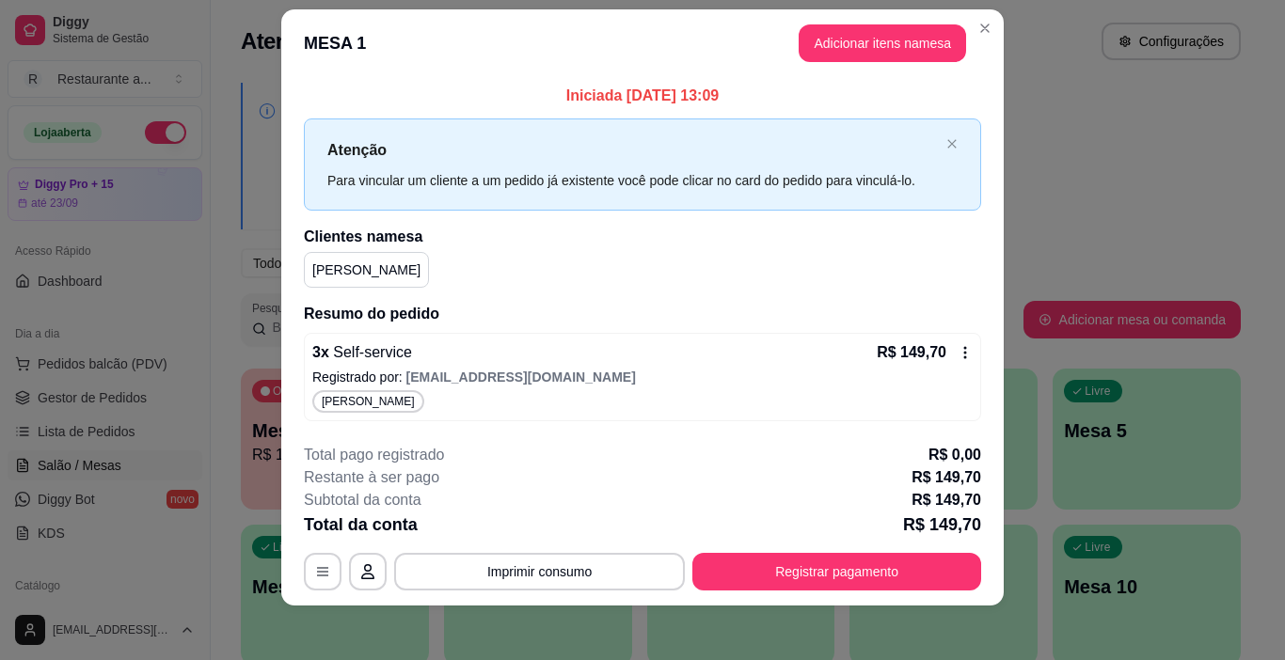
scroll to position [28, 0]
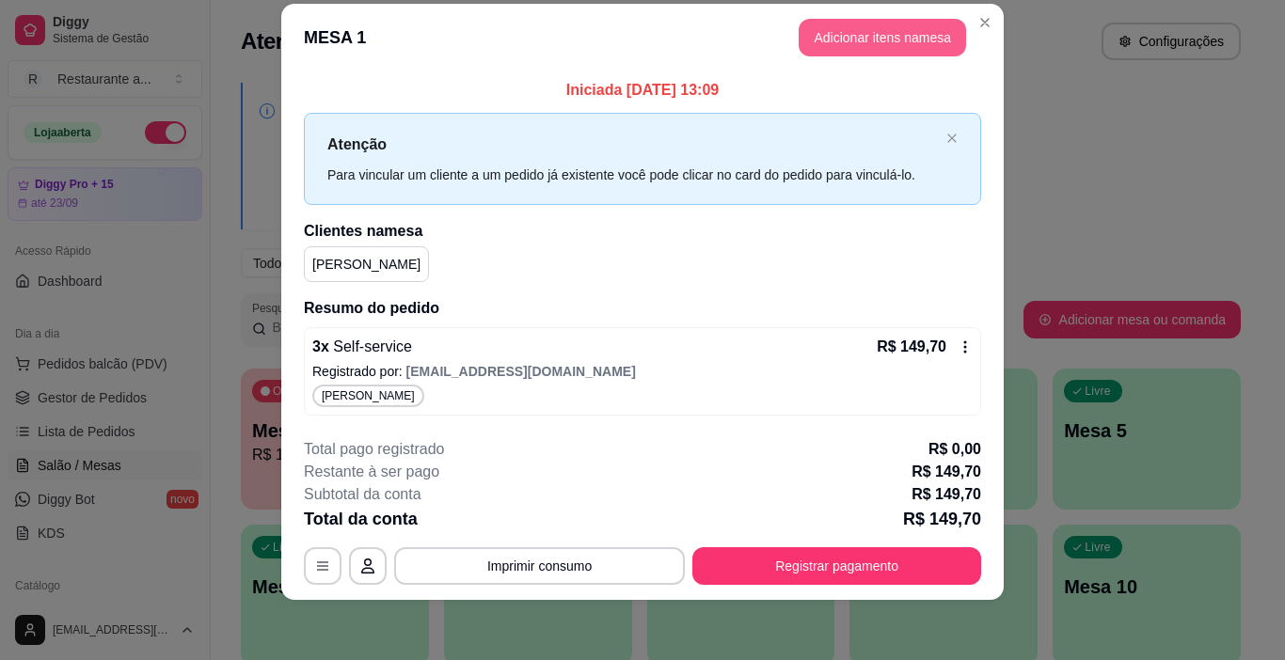
click at [871, 29] on button "Adicionar itens na mesa" at bounding box center [882, 38] width 167 height 38
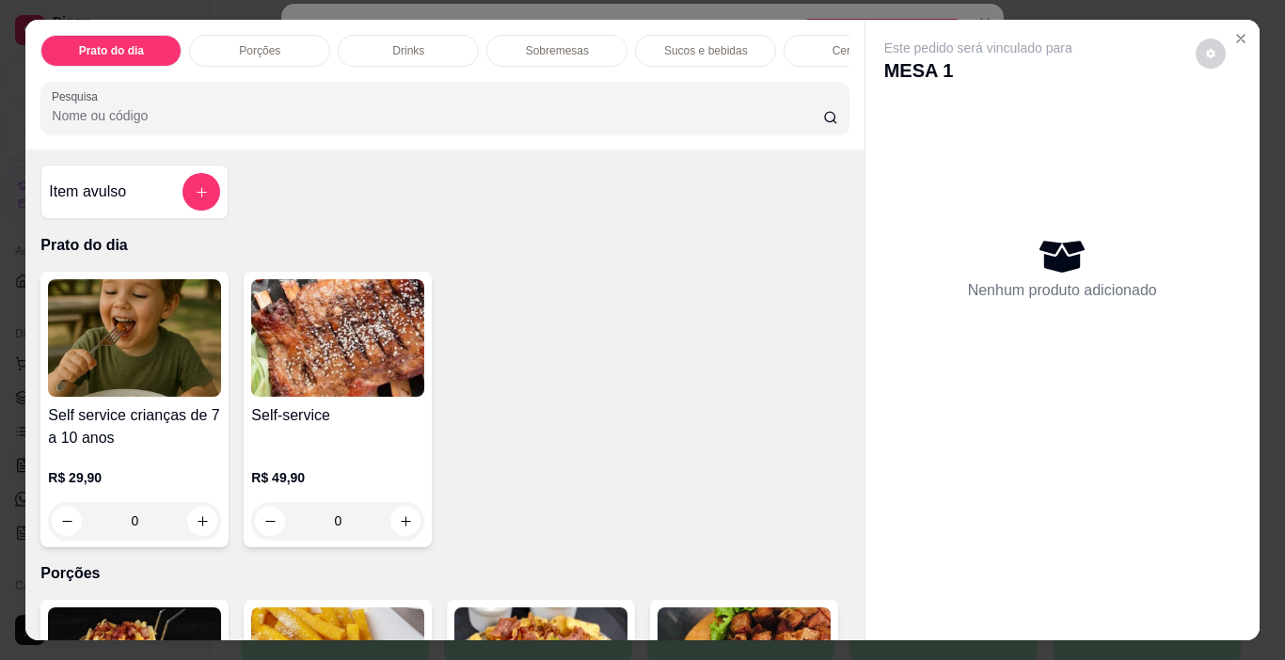
click at [570, 45] on p "Sobremesas" at bounding box center [557, 50] width 63 height 15
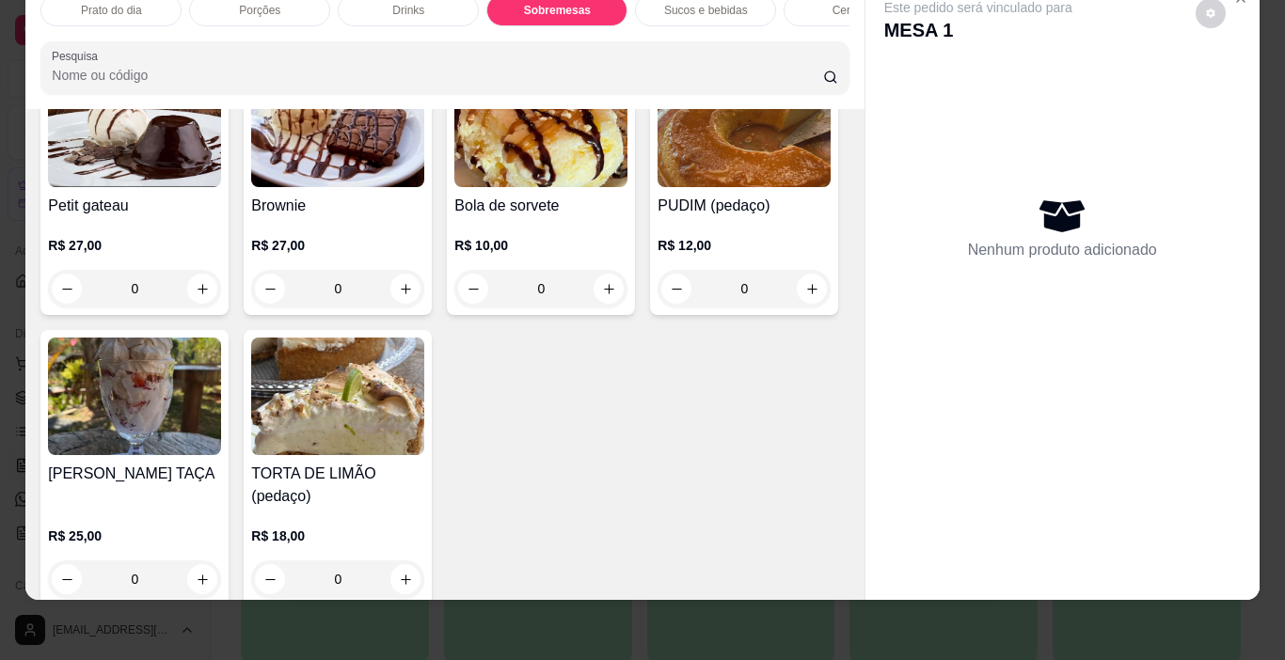
scroll to position [1771, 0]
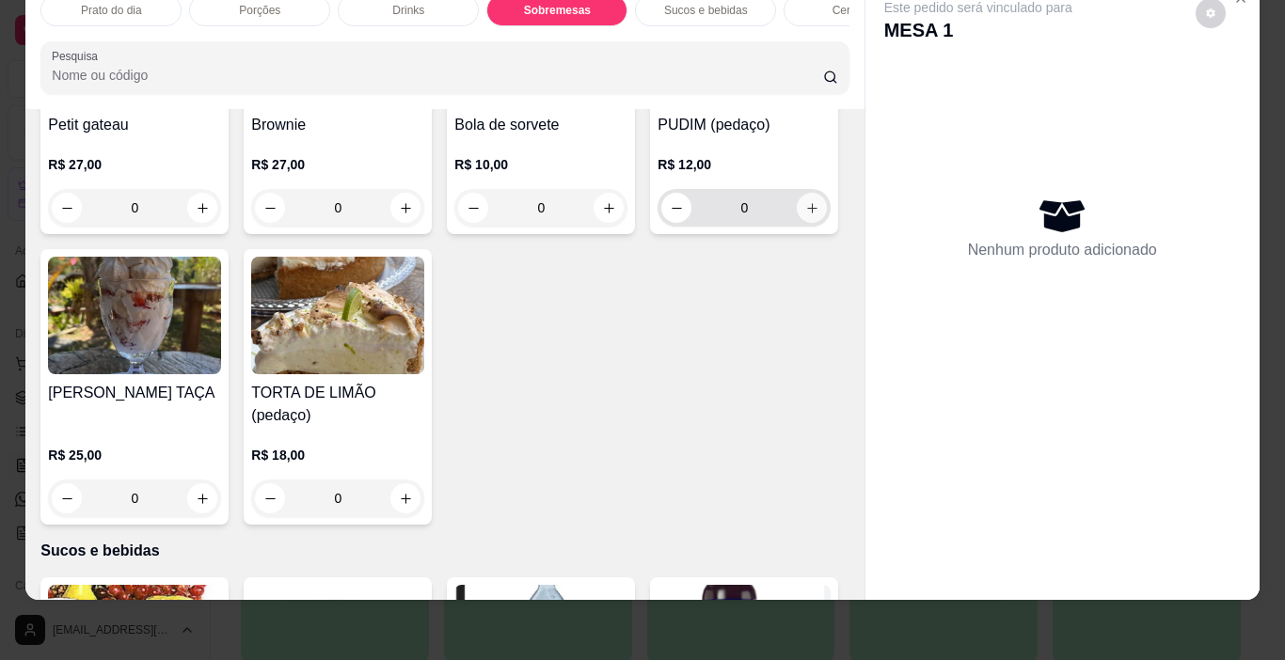
click at [805, 215] on icon "increase-product-quantity" at bounding box center [812, 208] width 14 height 14
type input "1"
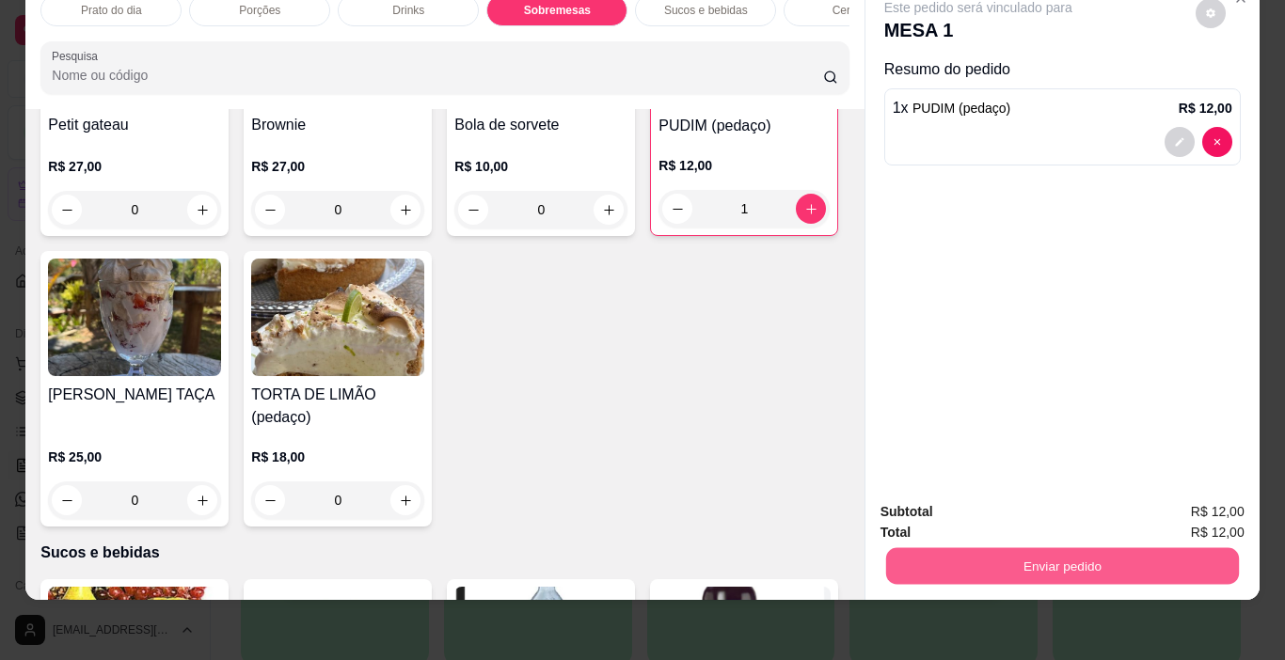
click at [1052, 551] on button "Enviar pedido" at bounding box center [1061, 566] width 353 height 37
click at [1035, 507] on button "Não registrar e enviar pedido" at bounding box center [1000, 506] width 190 height 35
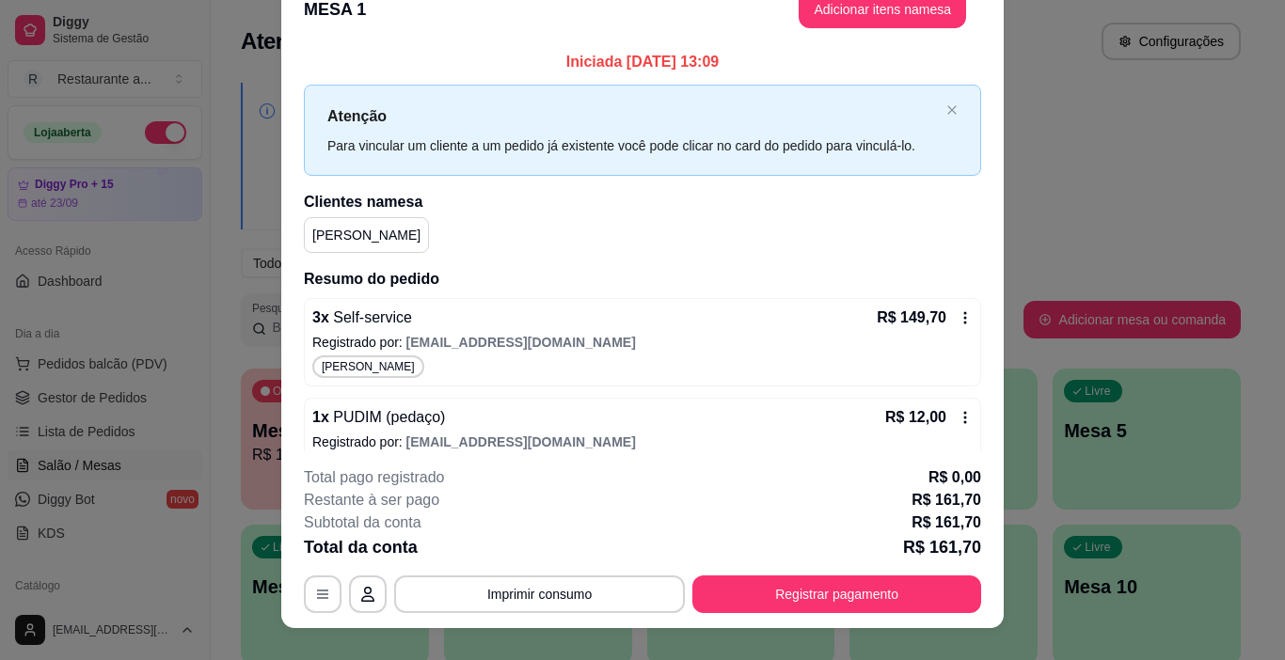
scroll to position [0, 0]
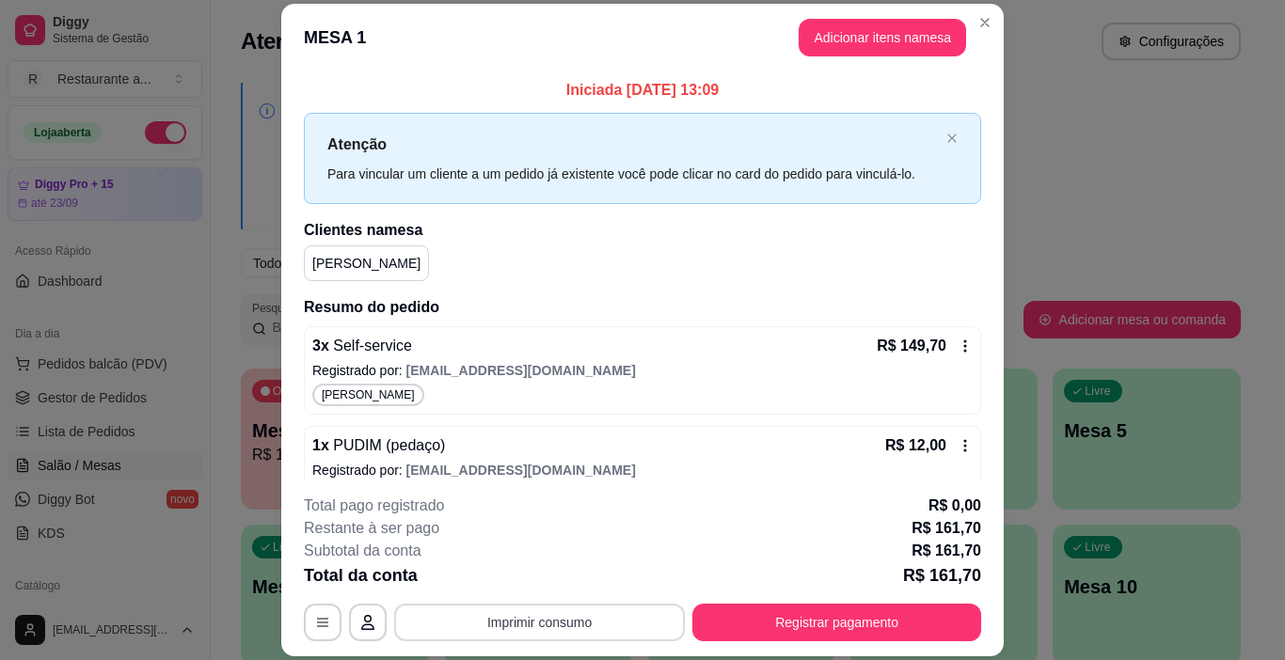
click at [555, 617] on button "Imprimir consumo" at bounding box center [539, 623] width 291 height 38
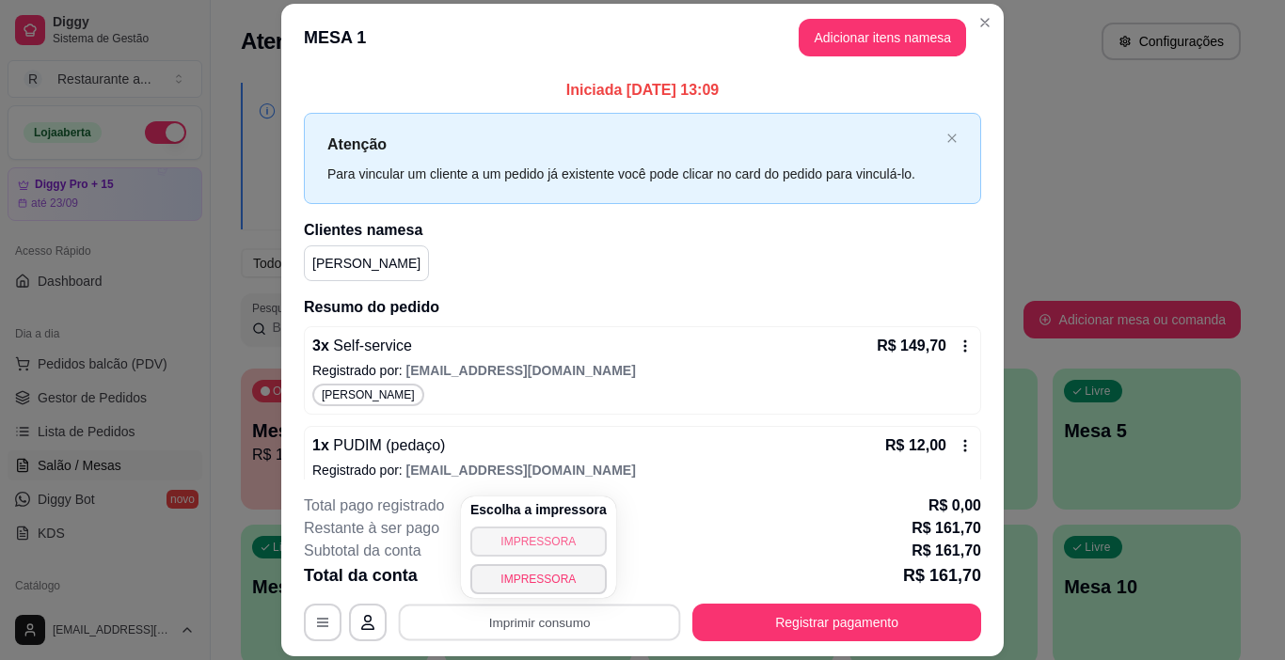
click at [553, 541] on button "IMPRESSORA" at bounding box center [538, 542] width 136 height 30
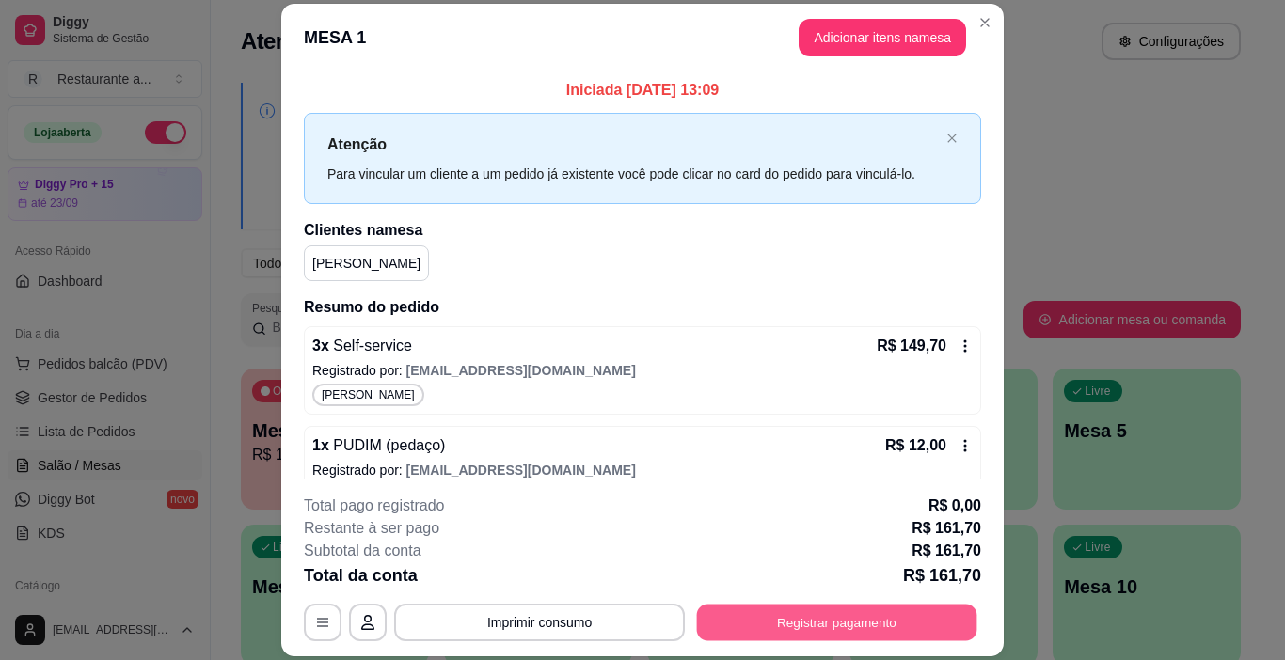
click at [835, 622] on button "Registrar pagamento" at bounding box center [837, 623] width 280 height 37
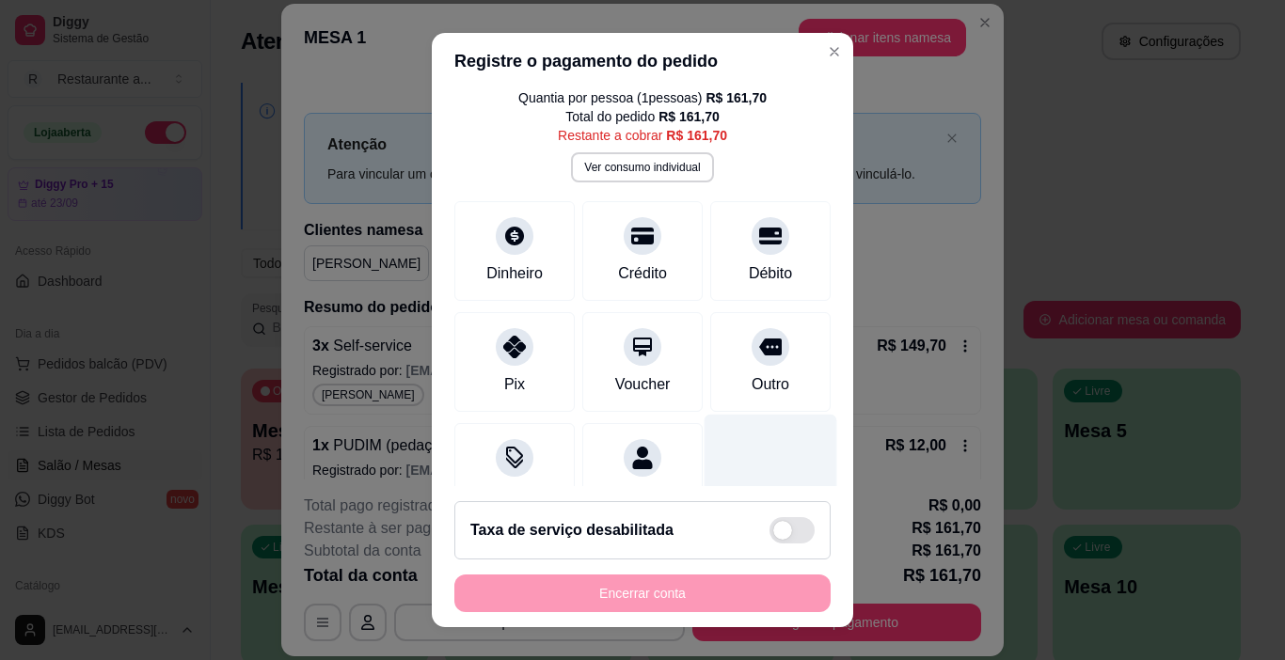
scroll to position [124, 0]
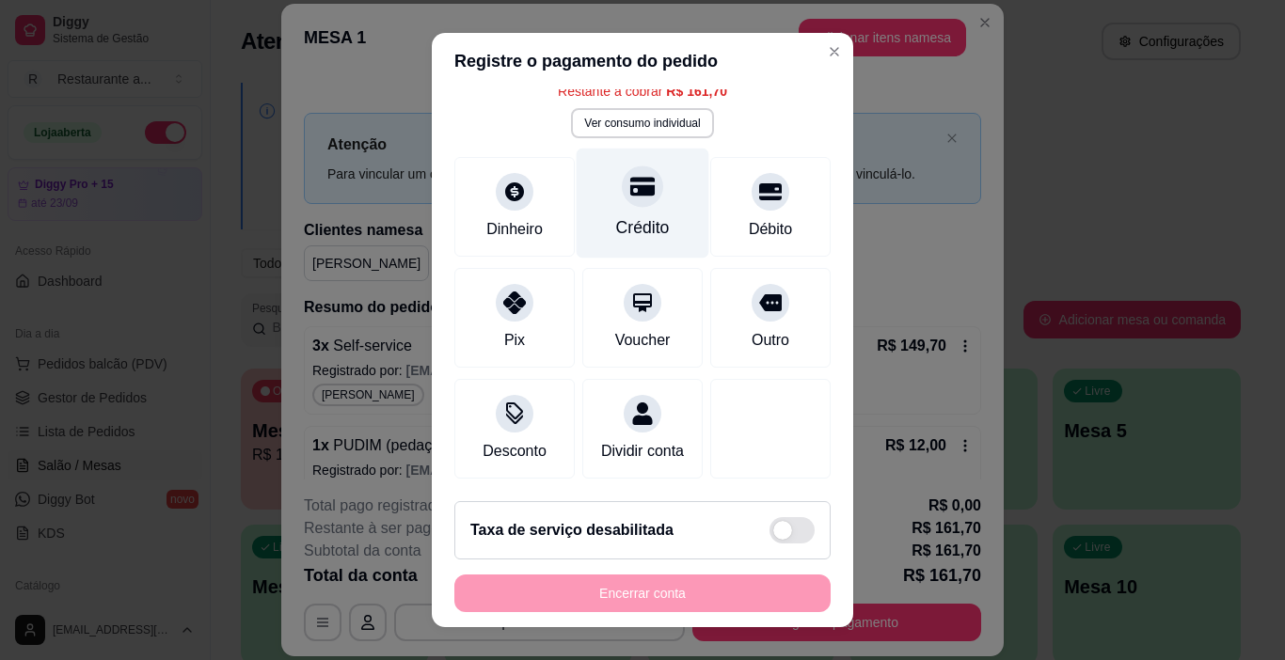
click at [629, 215] on div "Crédito" at bounding box center [643, 227] width 54 height 24
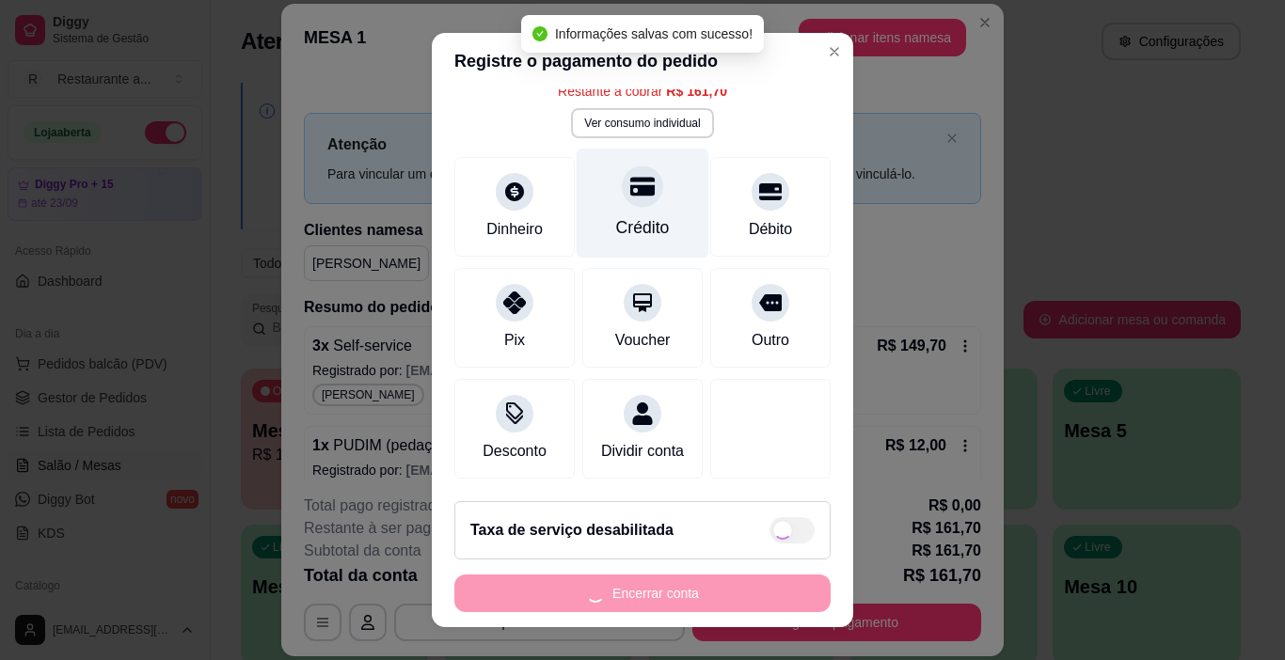
type input "R$ 0,00"
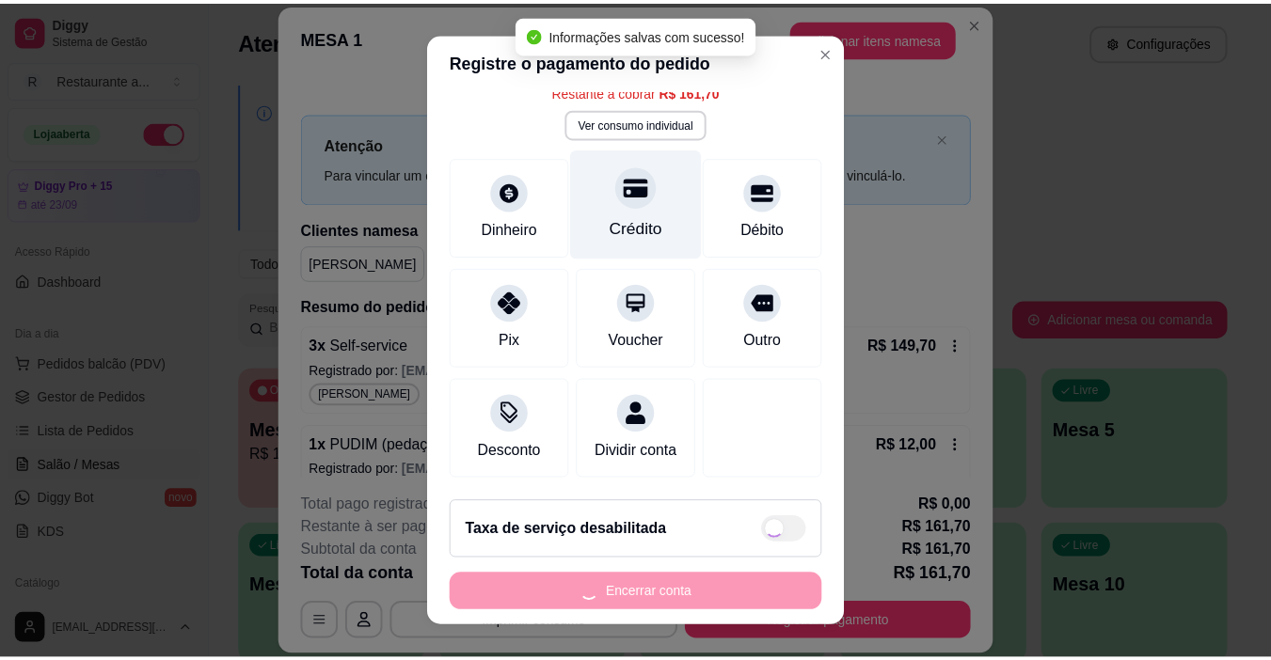
scroll to position [105, 0]
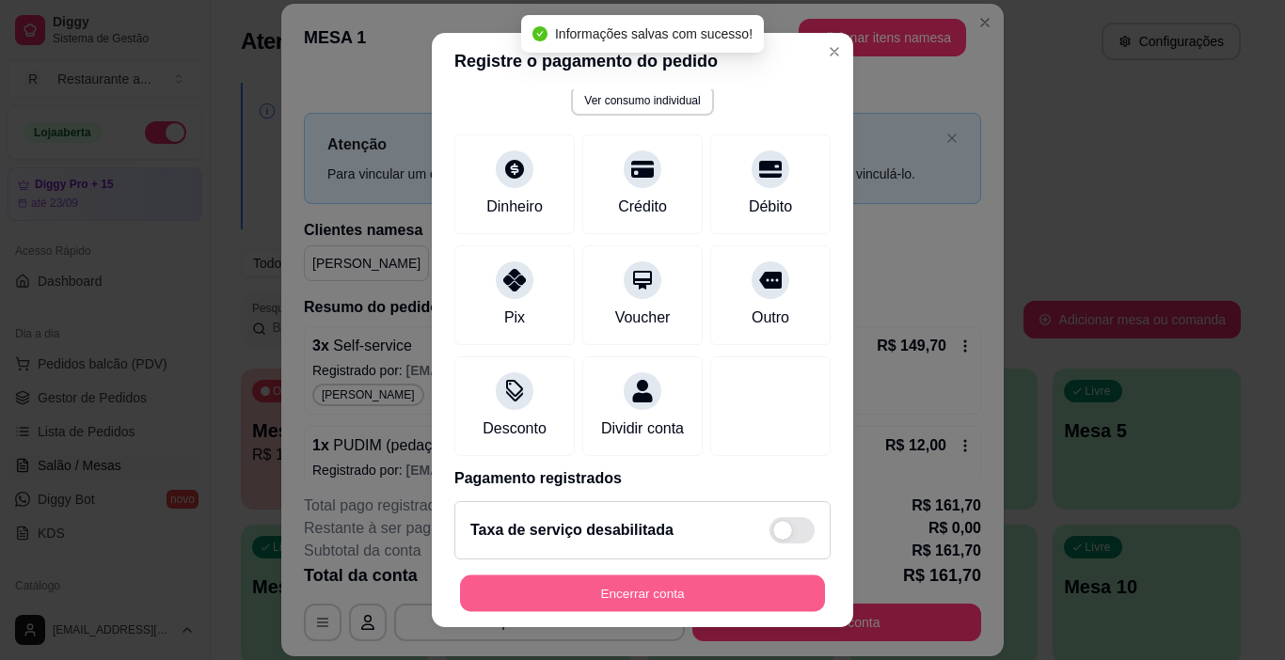
click at [643, 588] on button "Encerrar conta" at bounding box center [642, 594] width 365 height 37
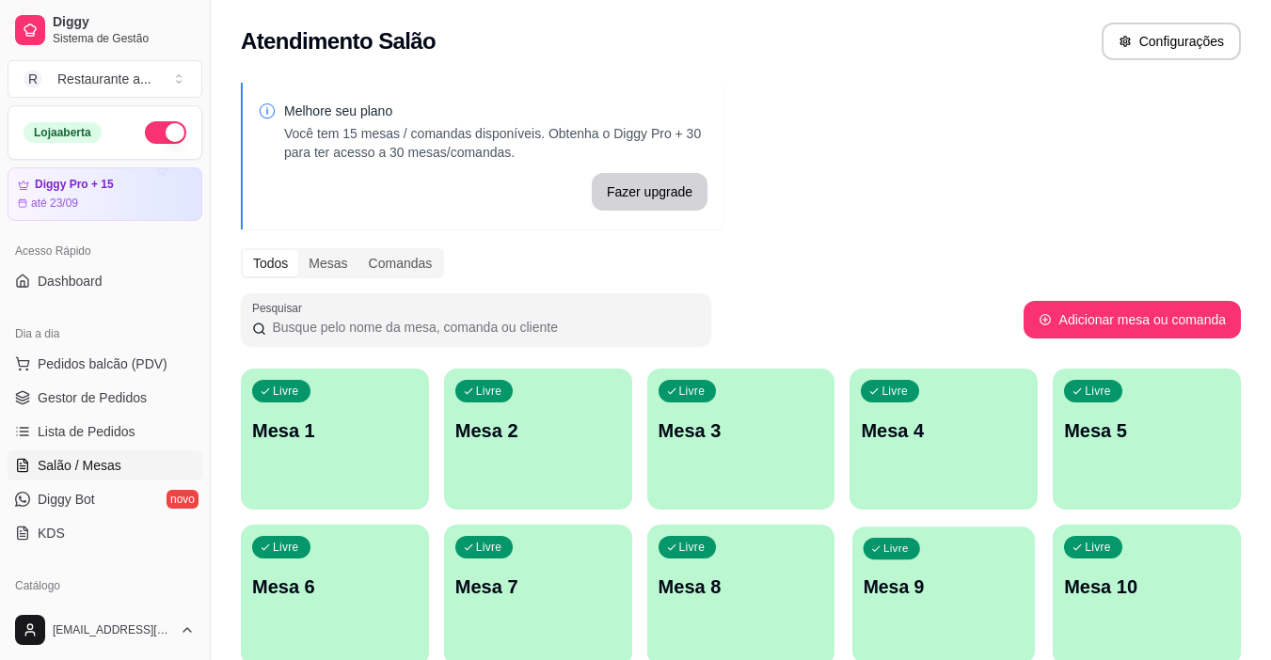
click at [904, 600] on div "Livre Mesa 9" at bounding box center [943, 584] width 183 height 115
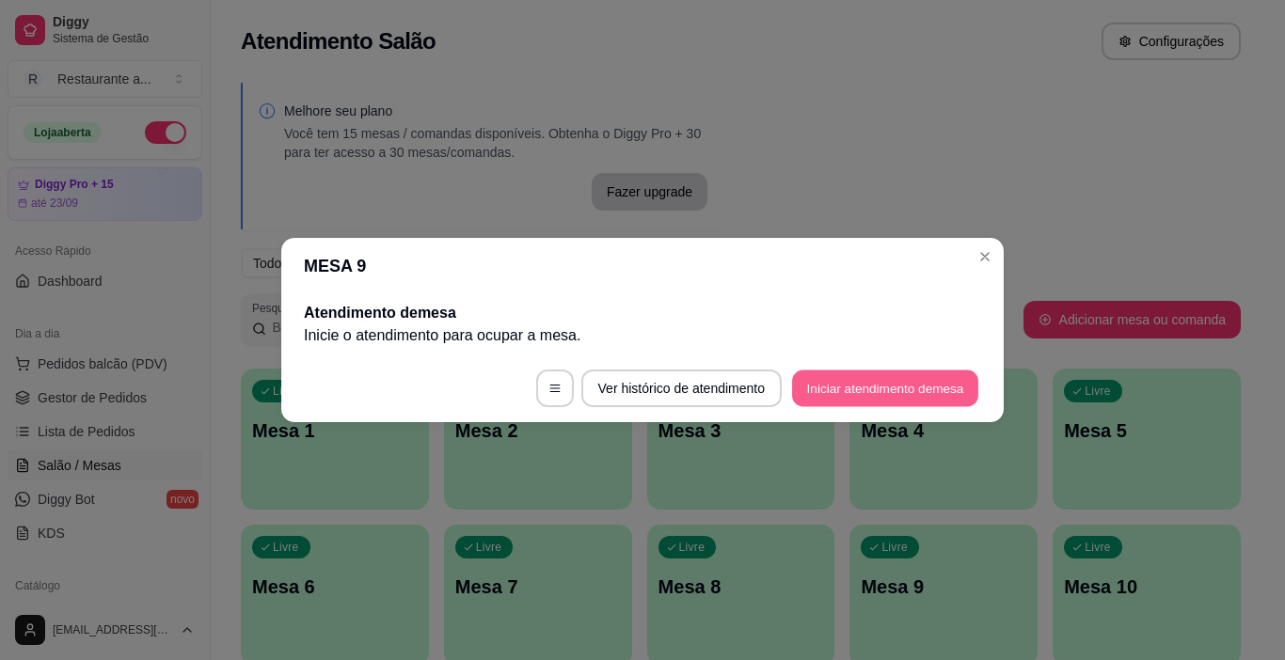
click at [830, 387] on button "Iniciar atendimento de mesa" at bounding box center [885, 389] width 186 height 37
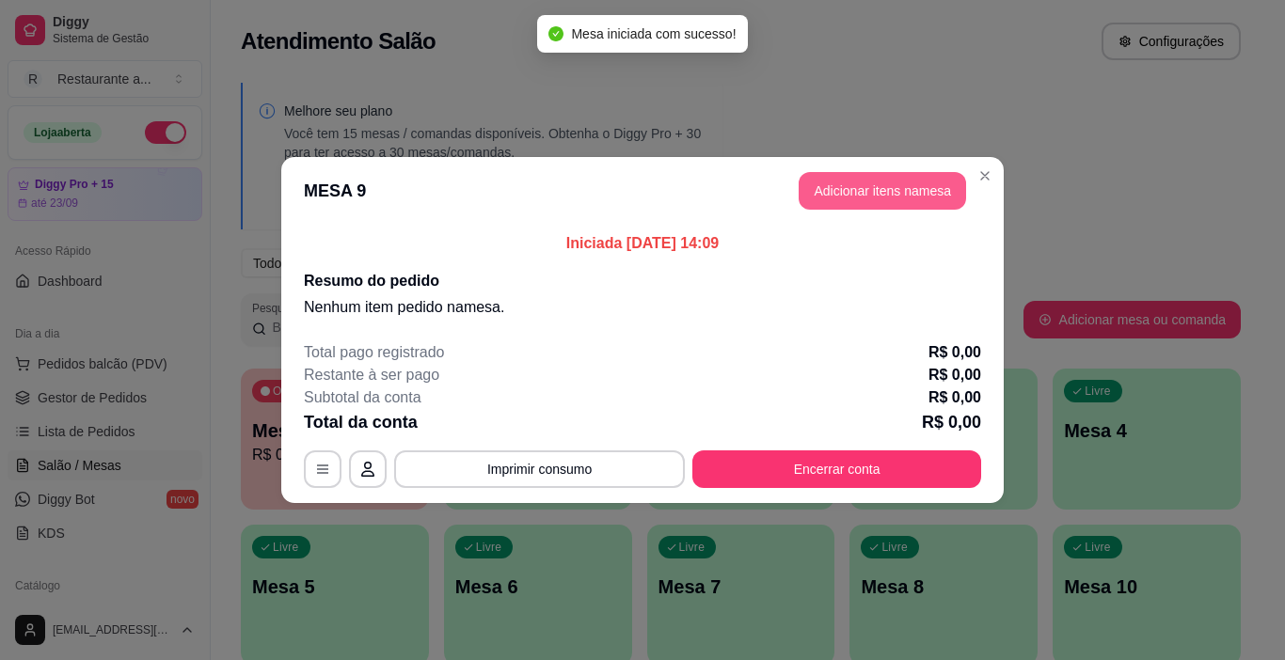
click at [868, 193] on button "Adicionar itens na mesa" at bounding box center [882, 191] width 167 height 38
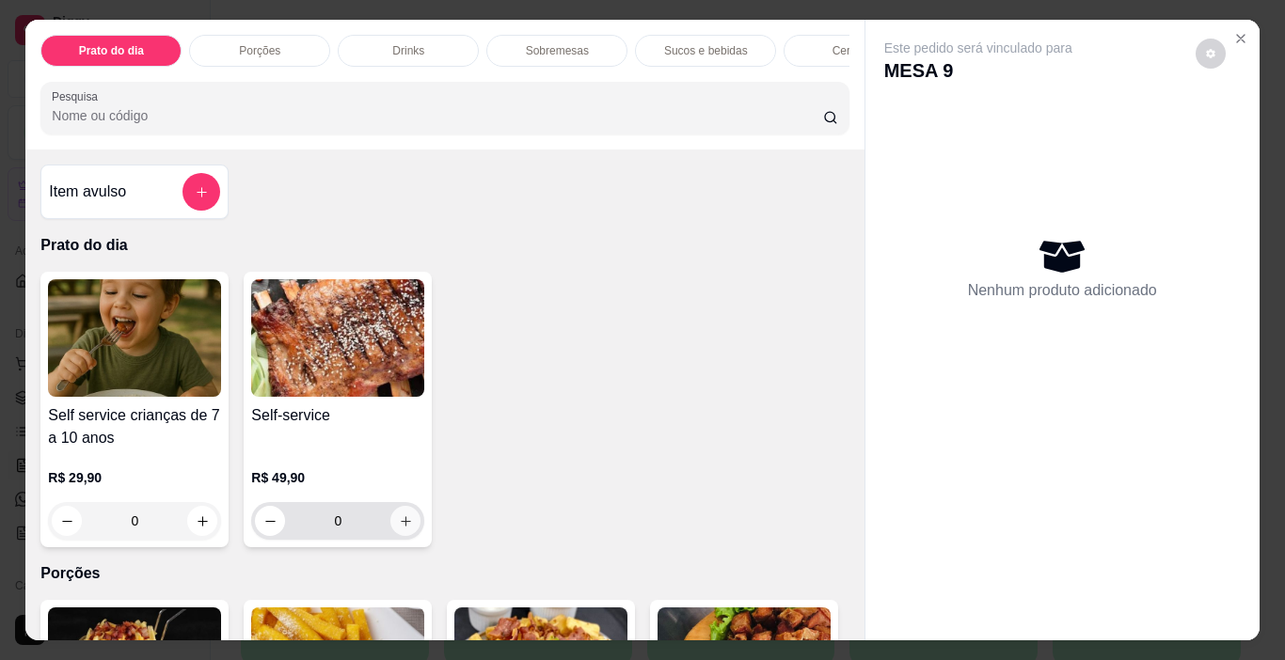
click at [398, 517] on button "increase-product-quantity" at bounding box center [405, 521] width 30 height 30
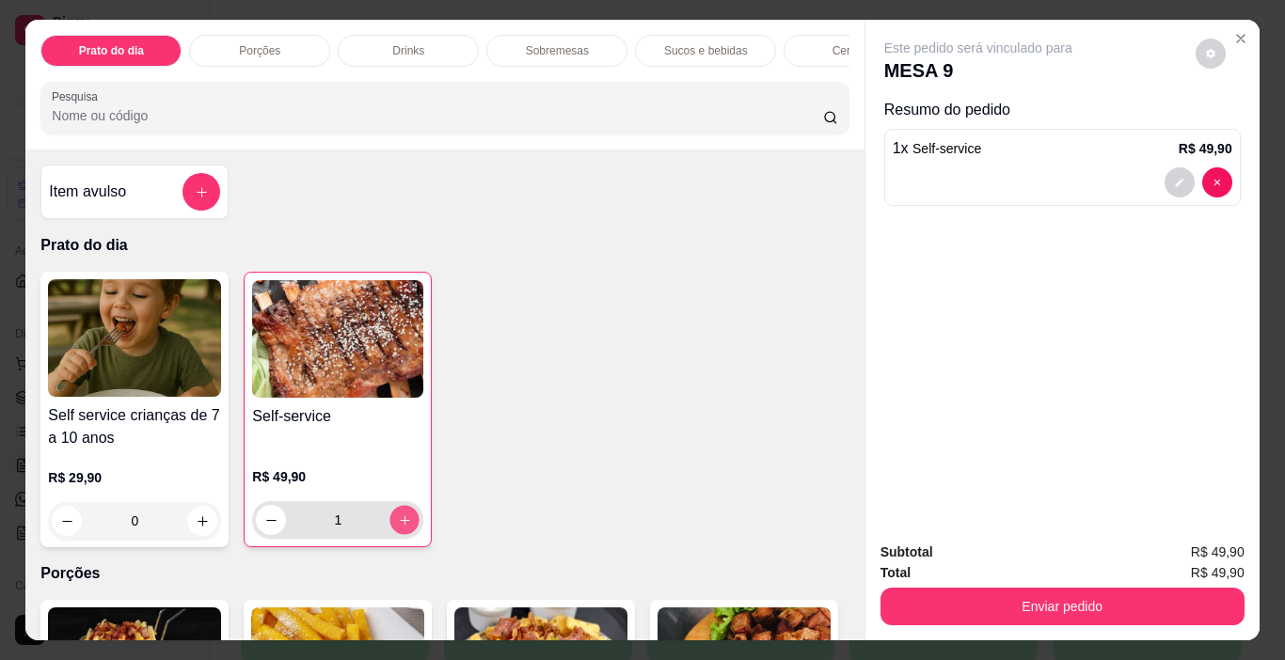
click at [399, 517] on button "increase-product-quantity" at bounding box center [404, 520] width 29 height 29
type input "2"
click at [730, 48] on p "Sucos e bebidas" at bounding box center [706, 50] width 84 height 15
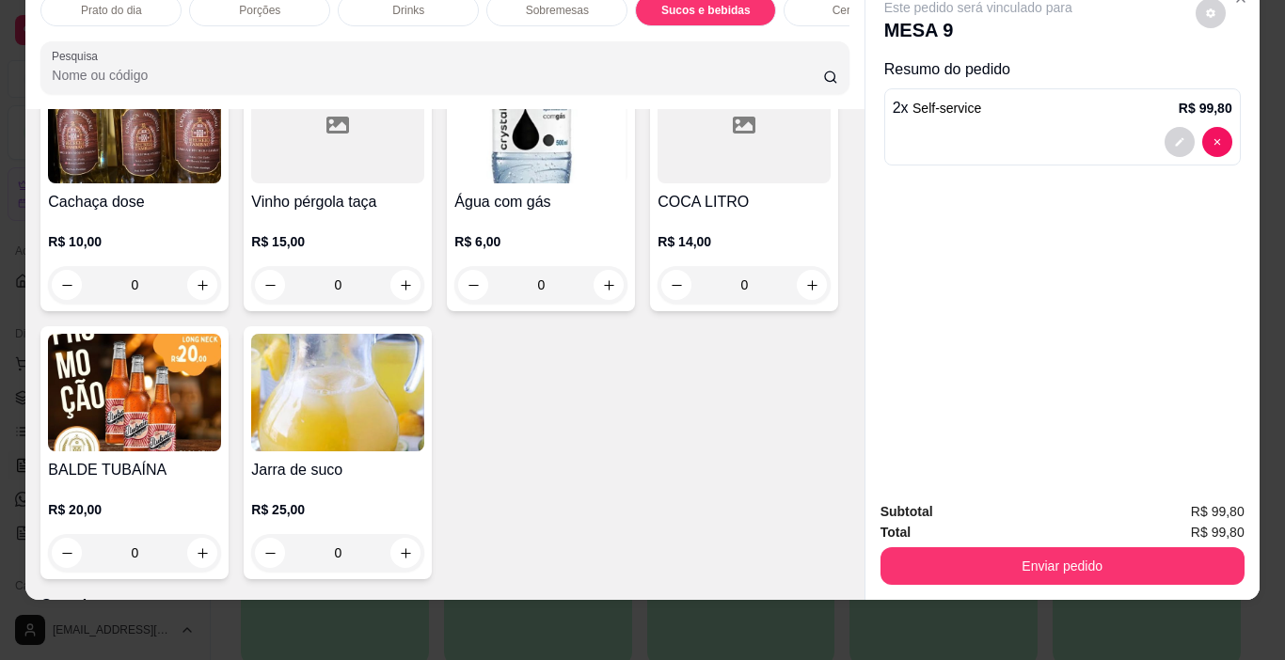
scroll to position [2838, 0]
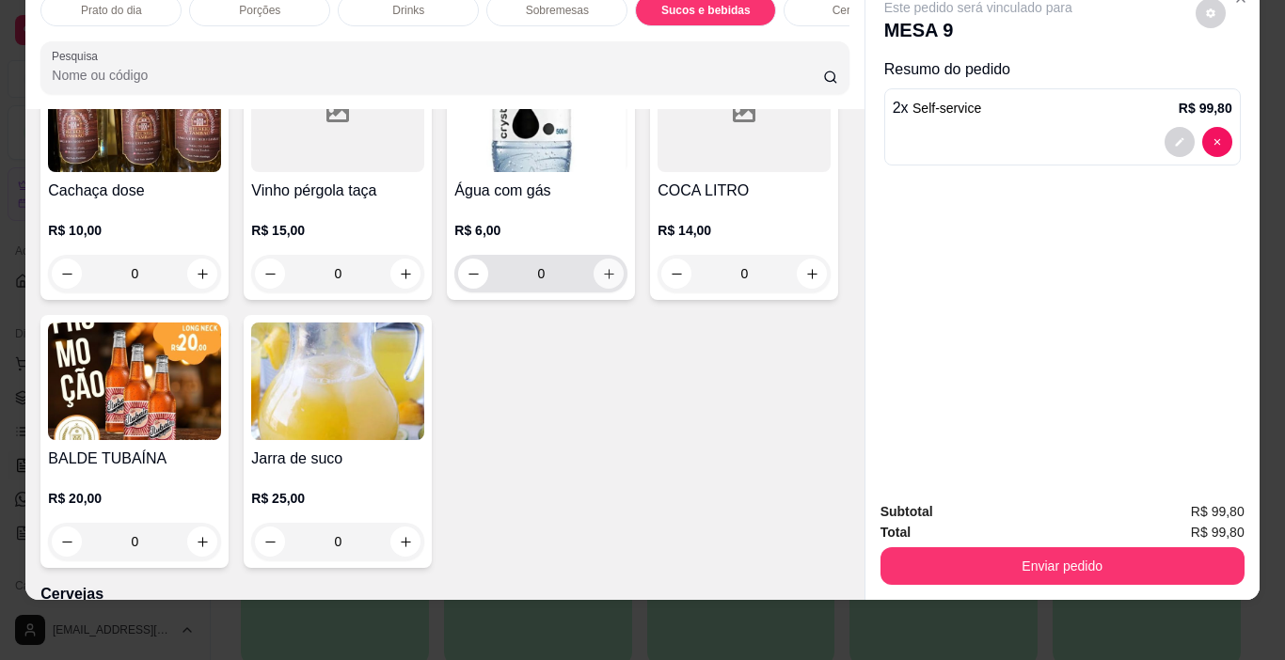
click at [602, 281] on icon "increase-product-quantity" at bounding box center [609, 274] width 14 height 14
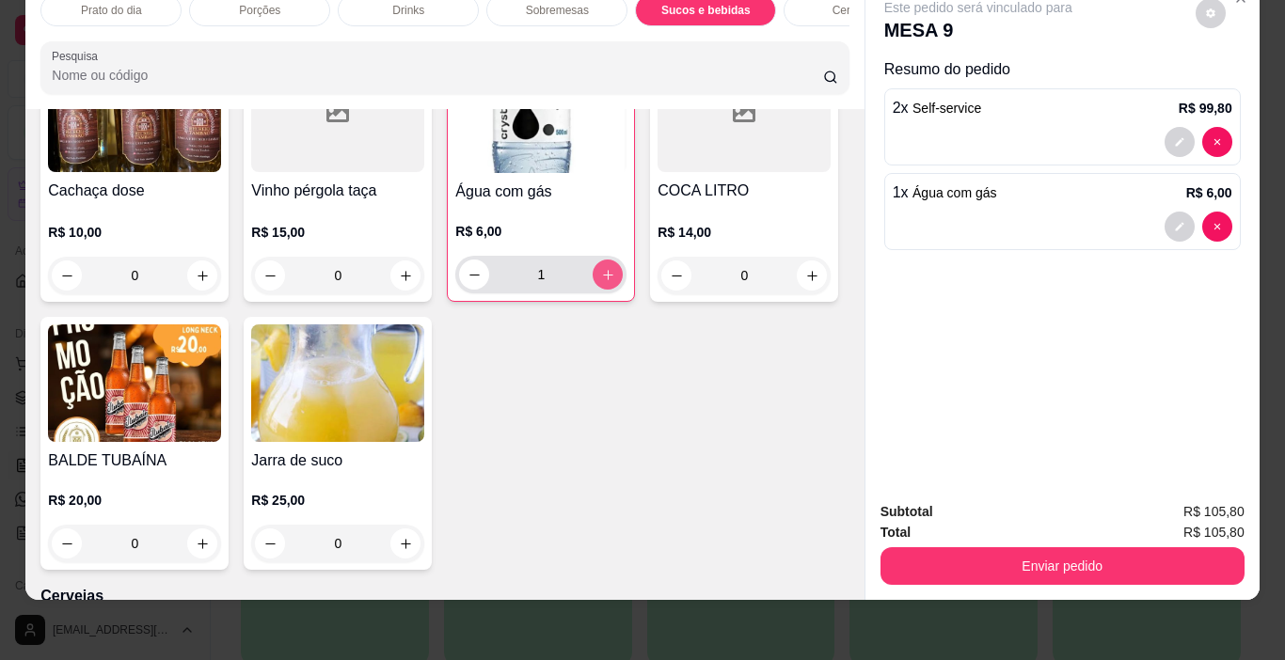
type input "1"
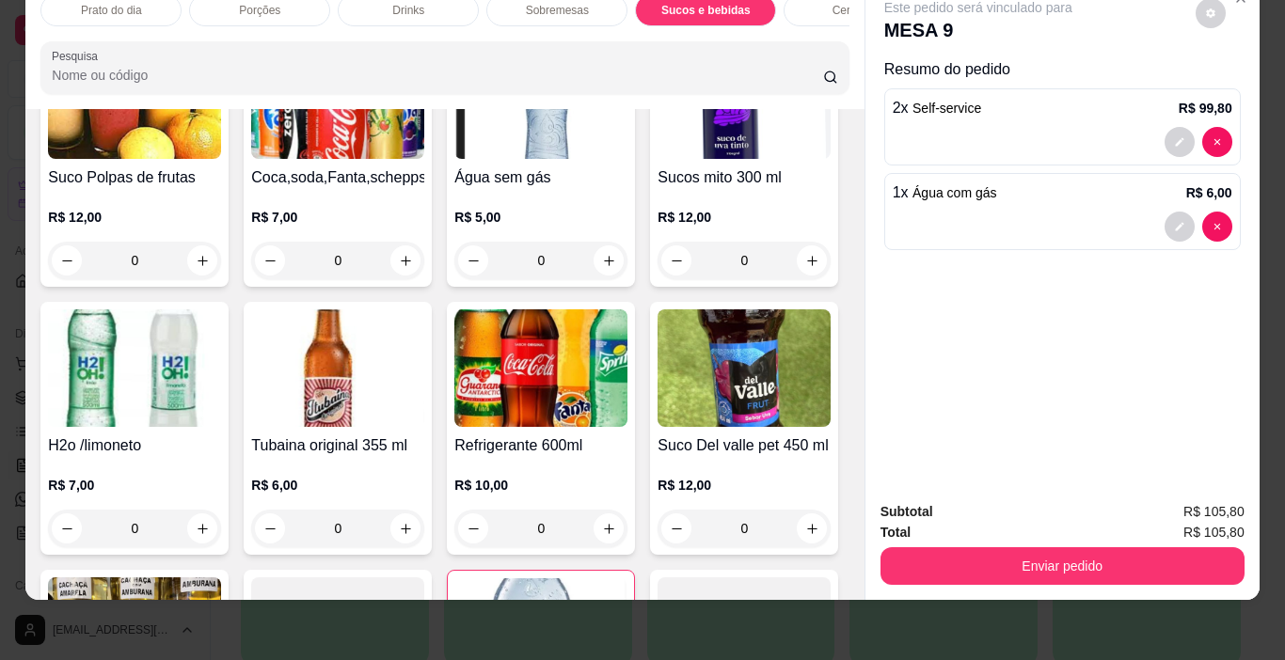
scroll to position [2127, 0]
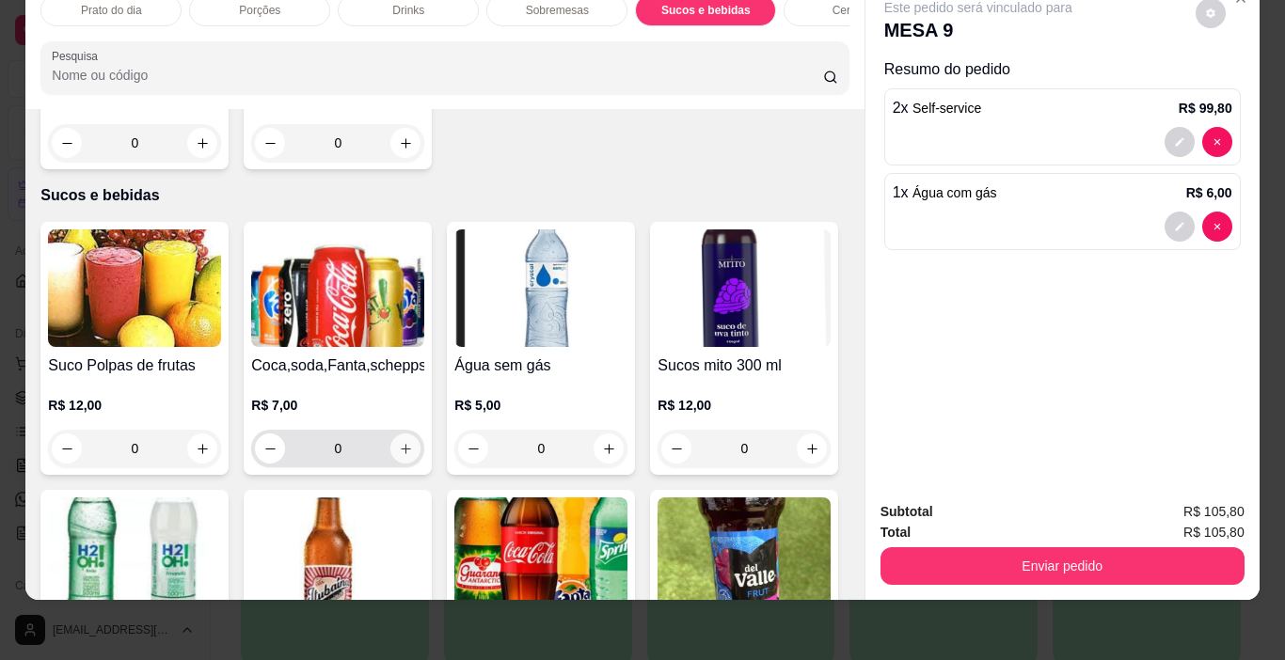
click at [401, 444] on icon "increase-product-quantity" at bounding box center [406, 449] width 10 height 10
type input "1"
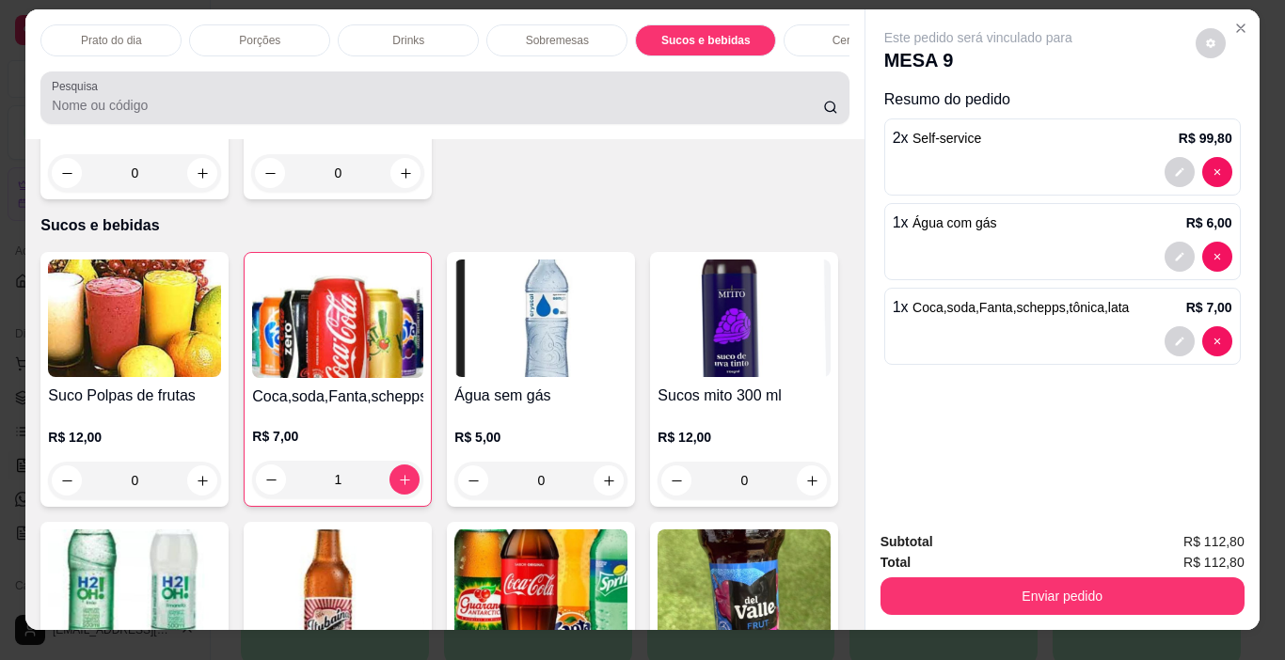
scroll to position [0, 0]
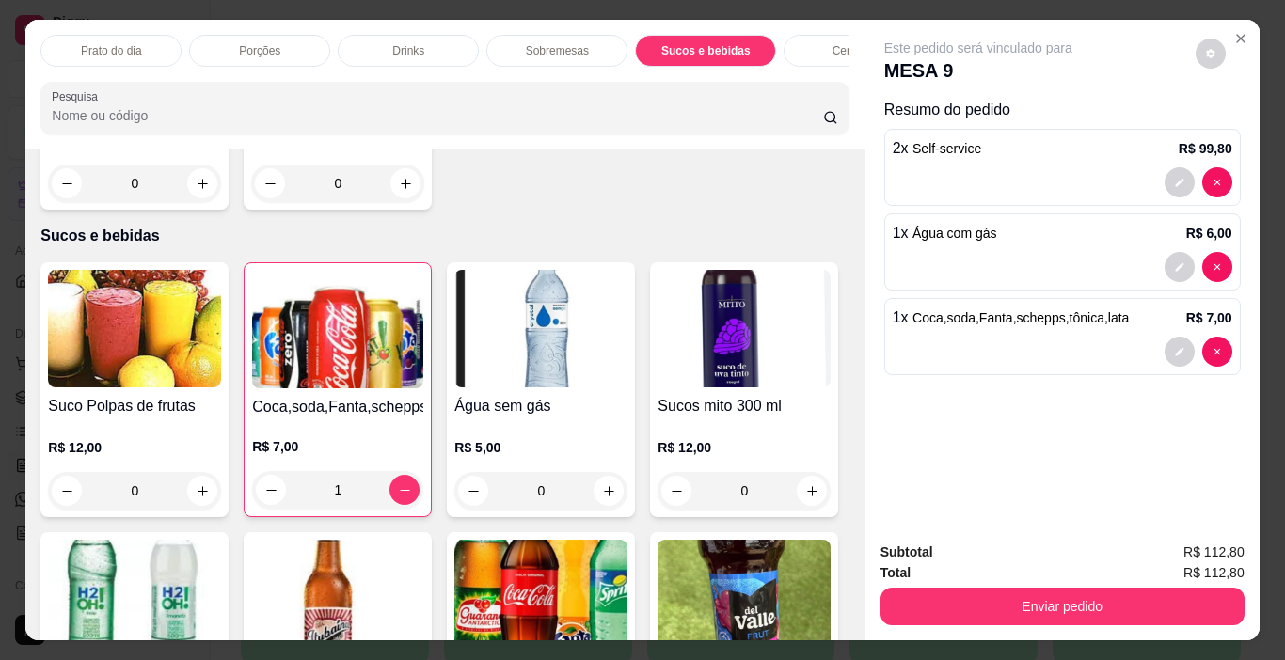
click at [834, 43] on p "Cervejas" at bounding box center [855, 50] width 44 height 15
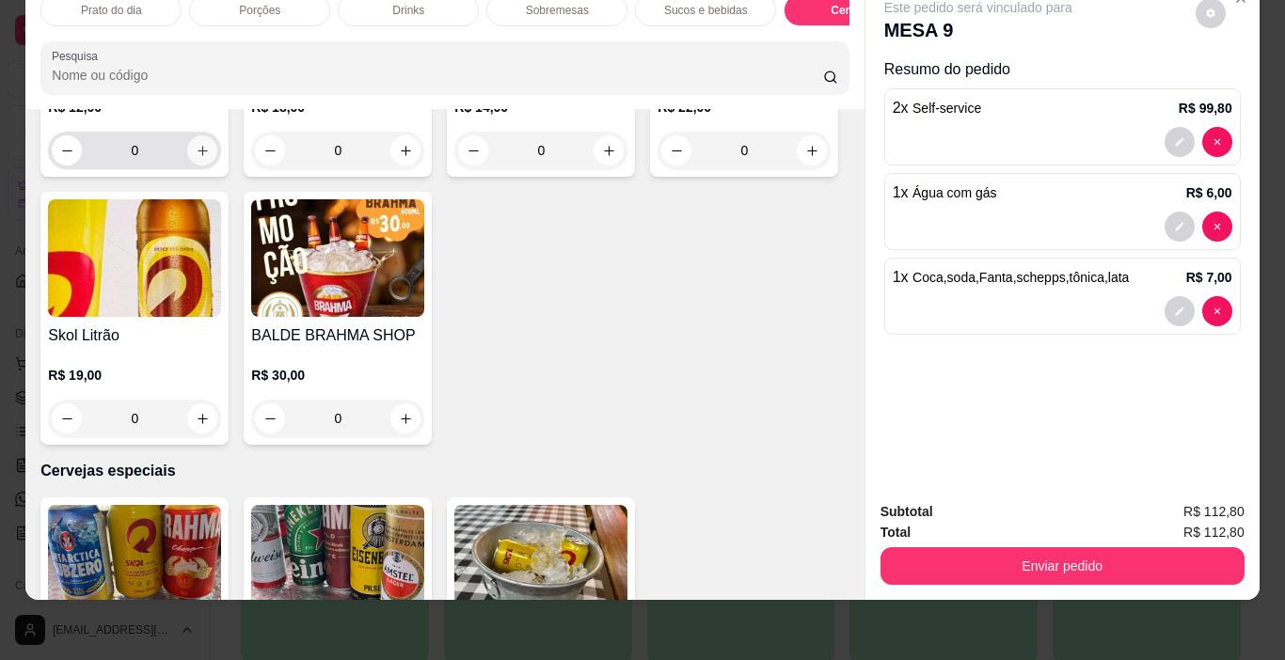
click at [197, 158] on icon "increase-product-quantity" at bounding box center [203, 151] width 14 height 14
type input "1"
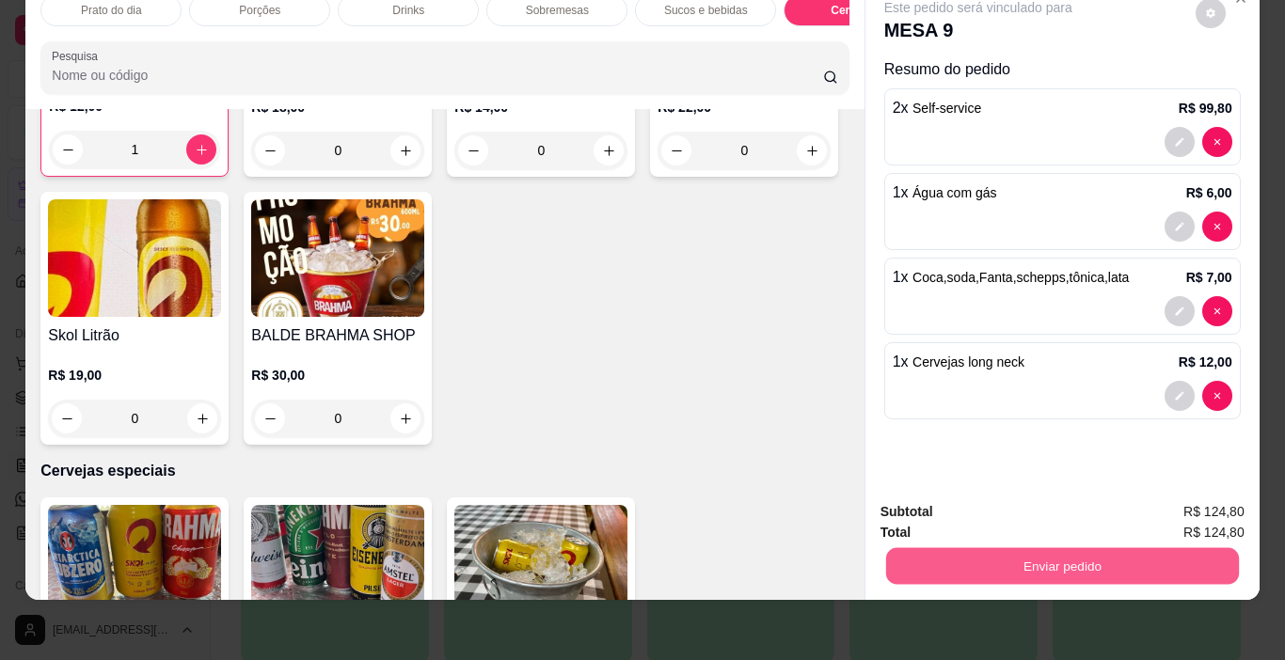
click at [1077, 552] on button "Enviar pedido" at bounding box center [1061, 566] width 353 height 37
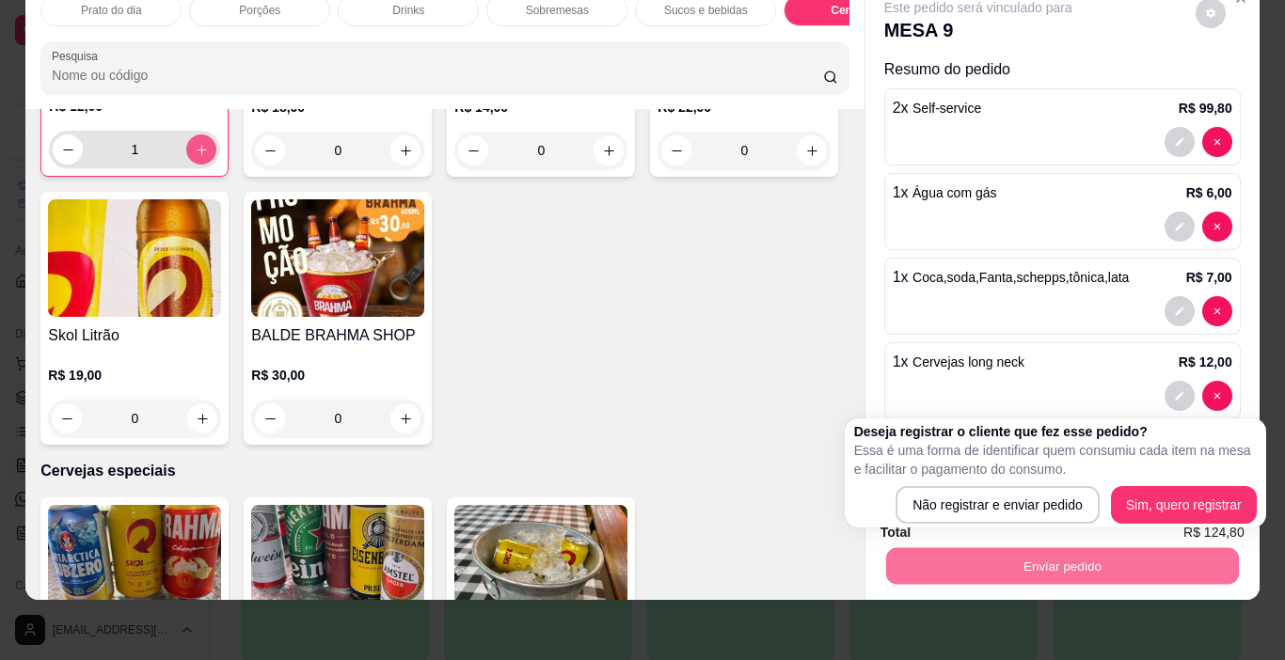
click at [197, 157] on icon "increase-product-quantity" at bounding box center [202, 150] width 14 height 14
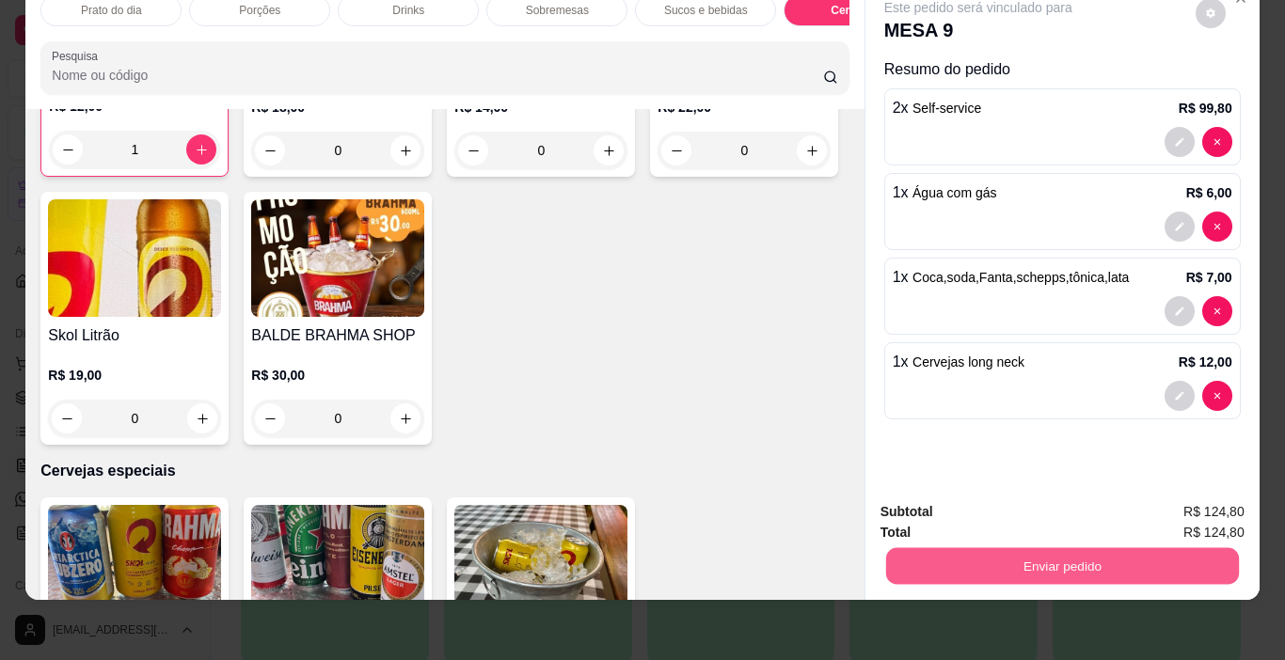
click at [1061, 554] on button "Enviar pedido" at bounding box center [1061, 566] width 353 height 37
click at [986, 505] on button "Não registrar e enviar pedido" at bounding box center [1000, 506] width 196 height 36
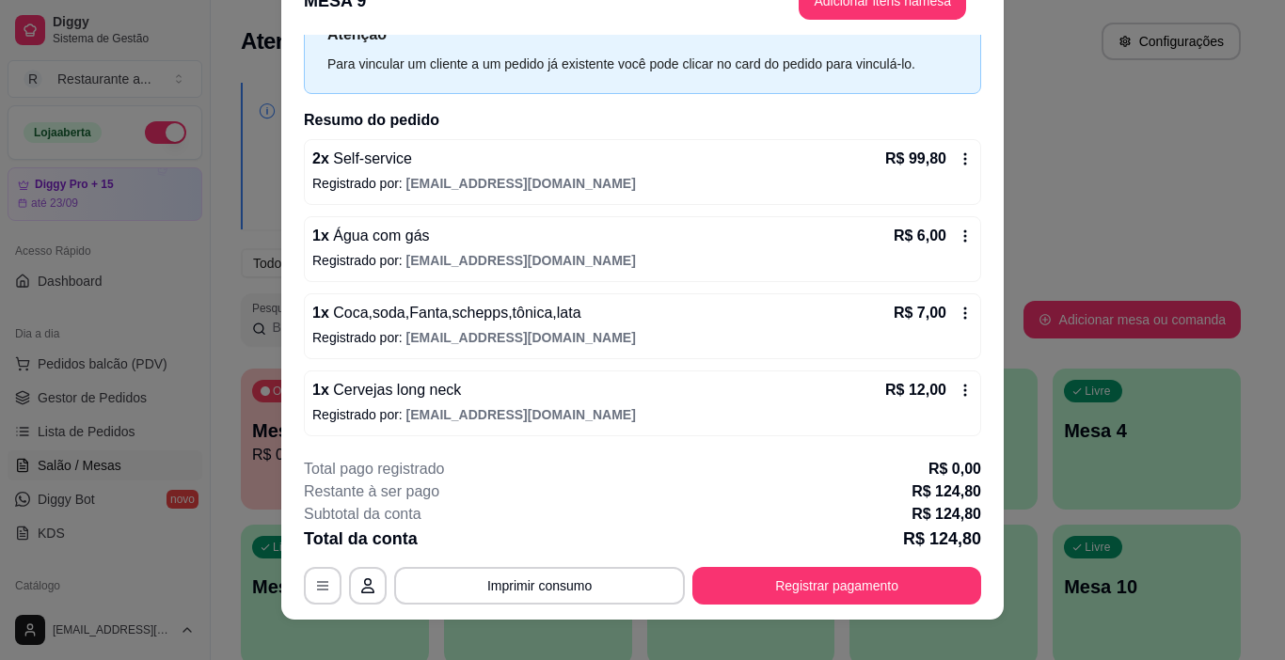
scroll to position [56, 0]
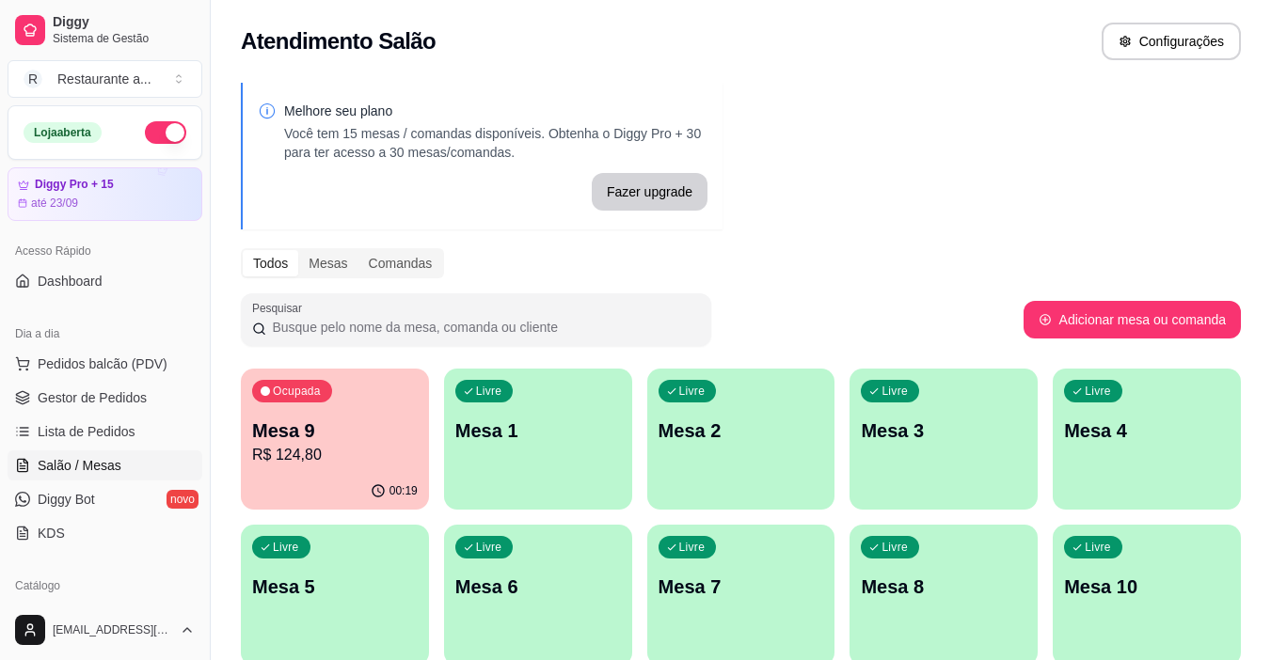
click at [372, 439] on p "Mesa 9" at bounding box center [335, 431] width 166 height 26
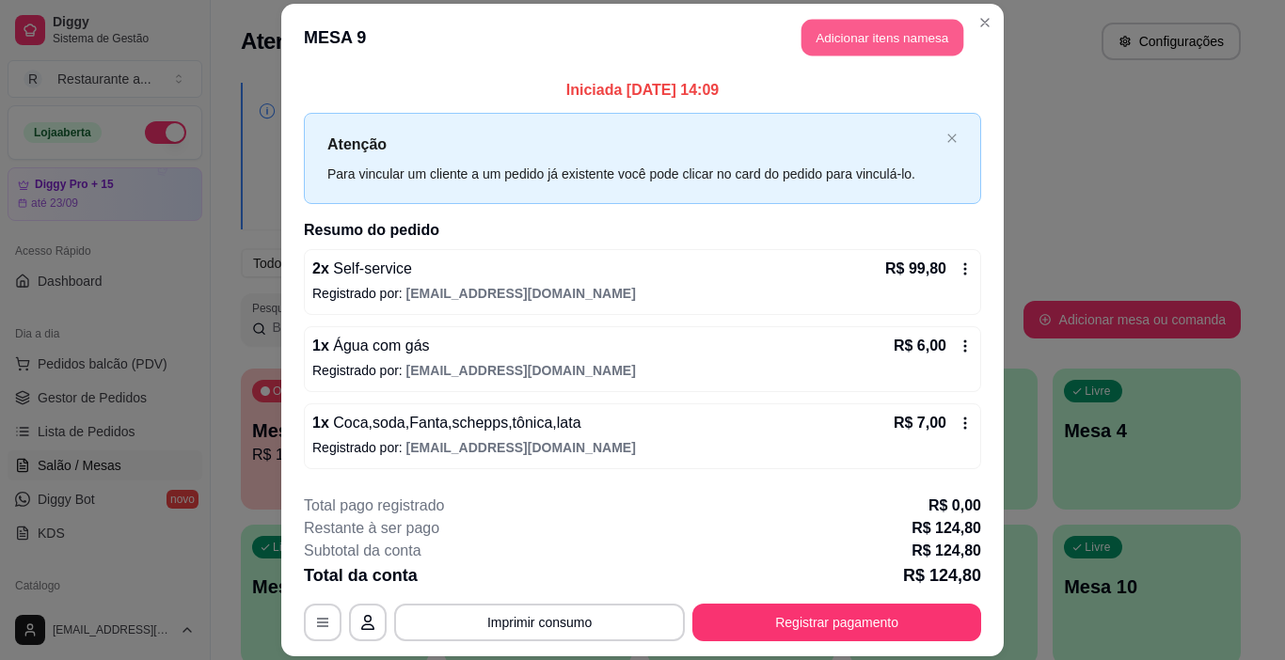
click at [861, 36] on button "Adicionar itens na mesa" at bounding box center [883, 37] width 162 height 37
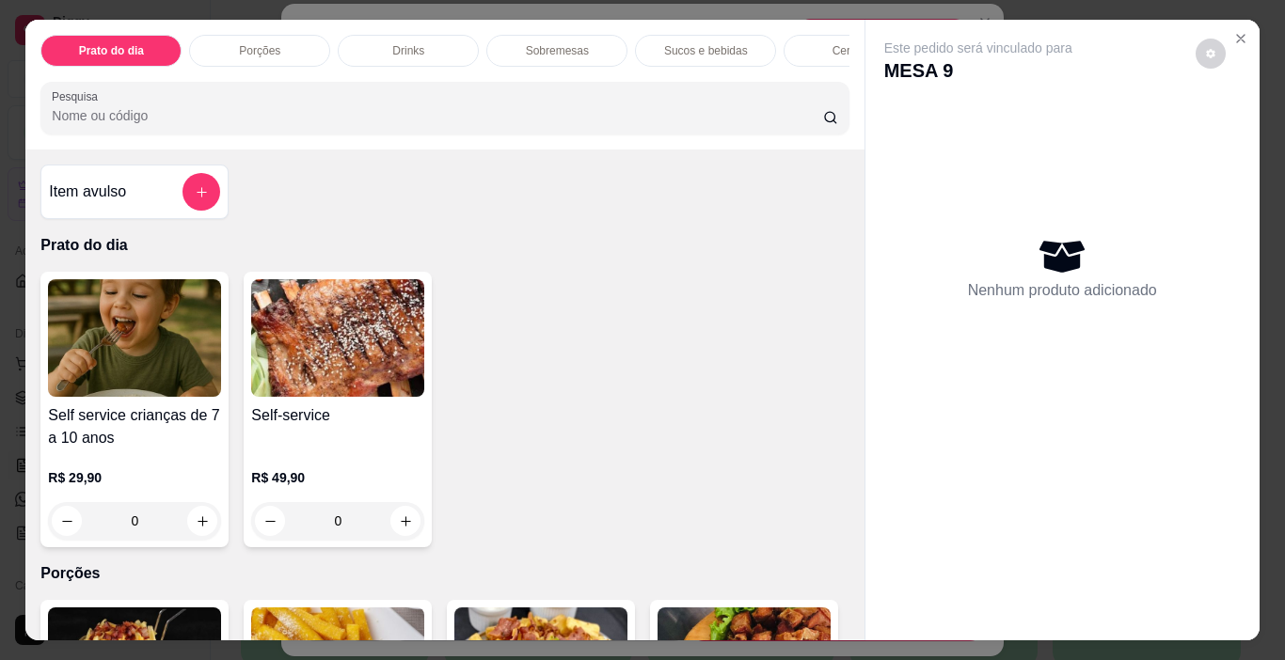
click at [834, 46] on p "Cervejas" at bounding box center [855, 50] width 44 height 15
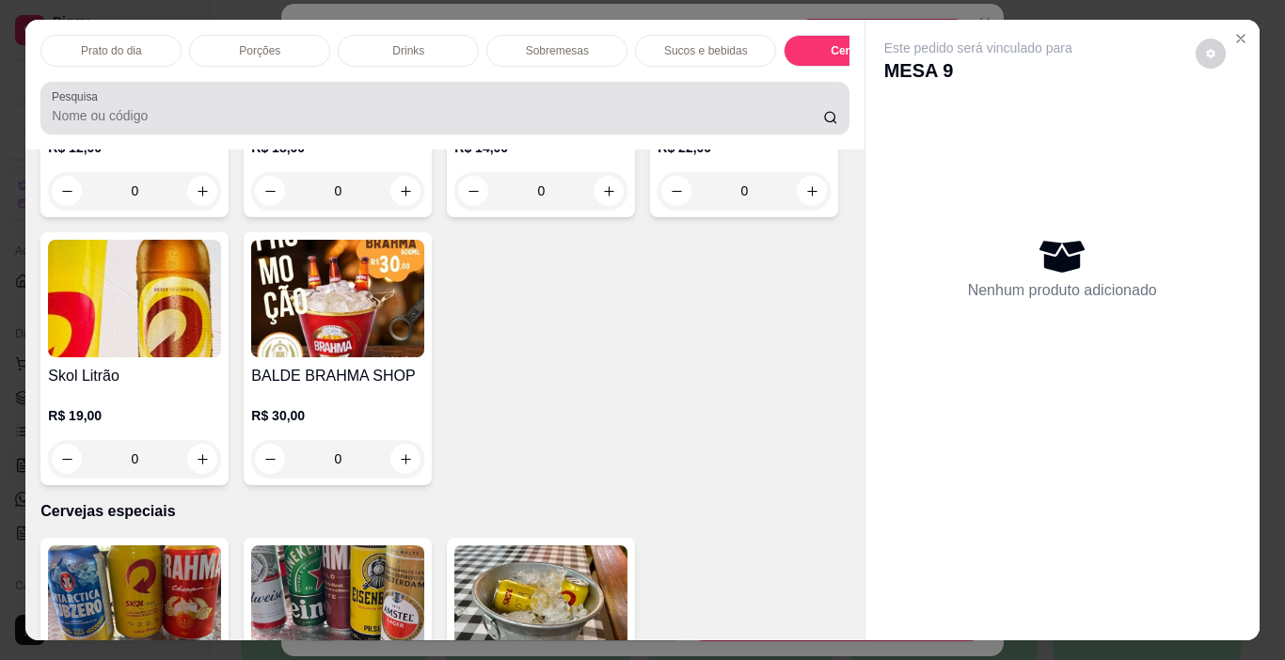
scroll to position [47, 0]
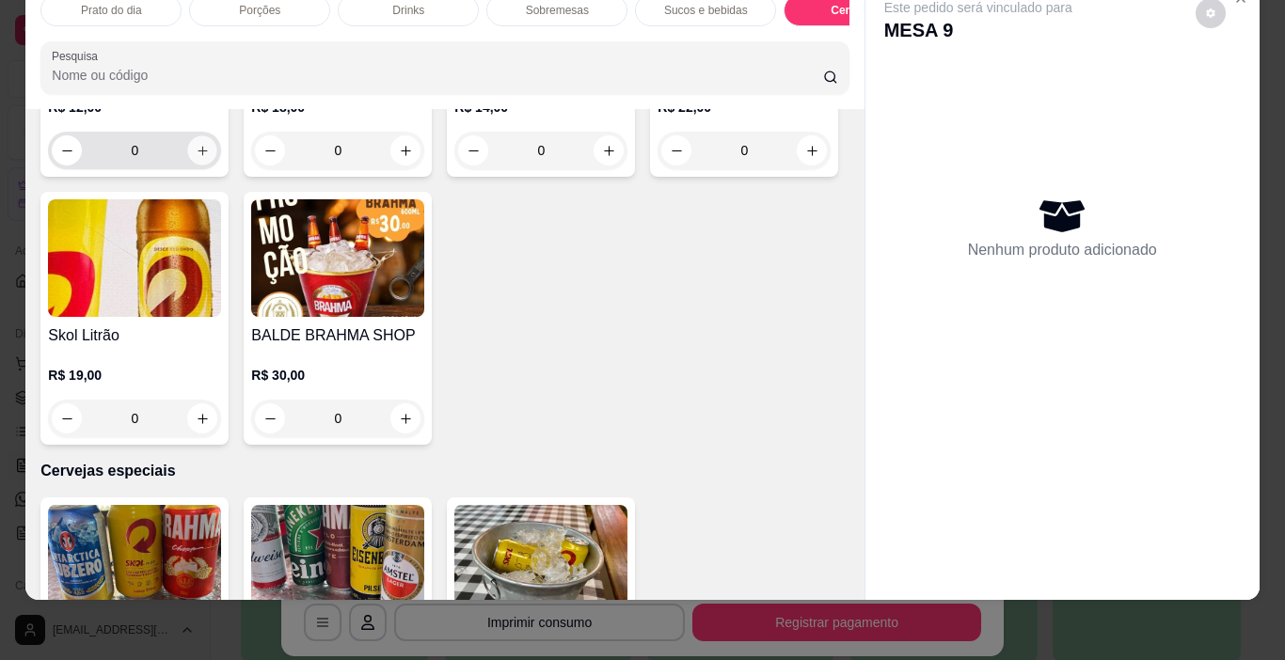
click at [196, 158] on icon "increase-product-quantity" at bounding box center [203, 151] width 14 height 14
type input "1"
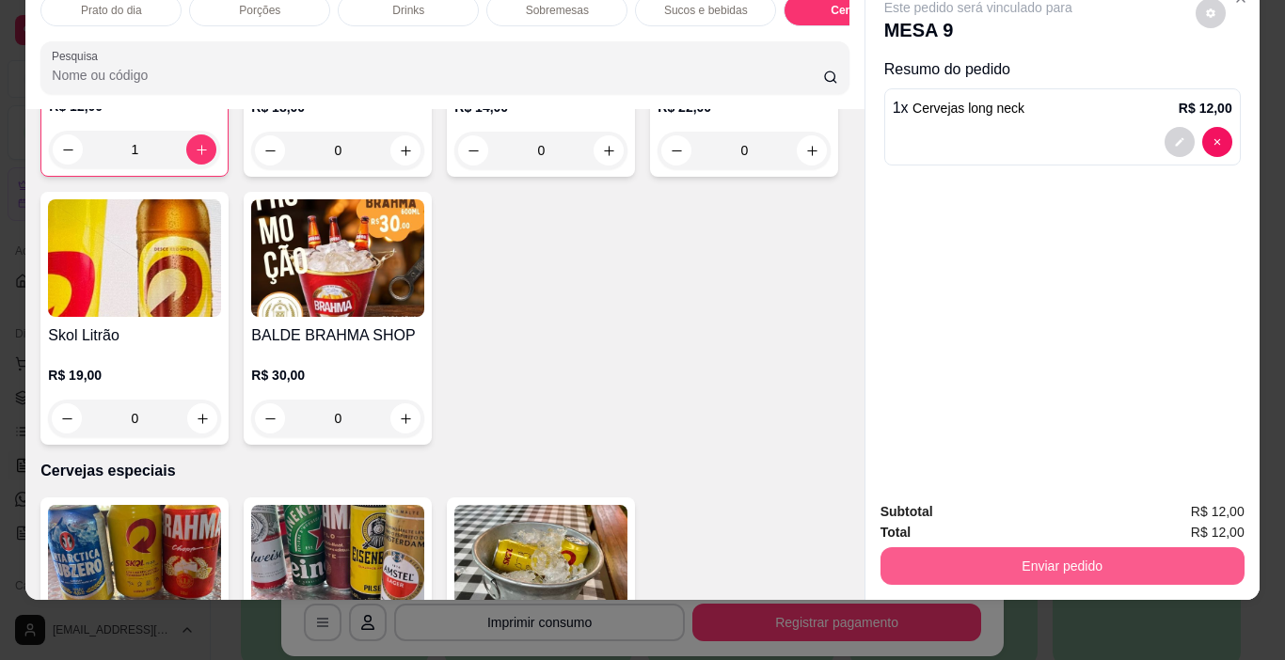
click at [1097, 552] on button "Enviar pedido" at bounding box center [1063, 567] width 364 height 38
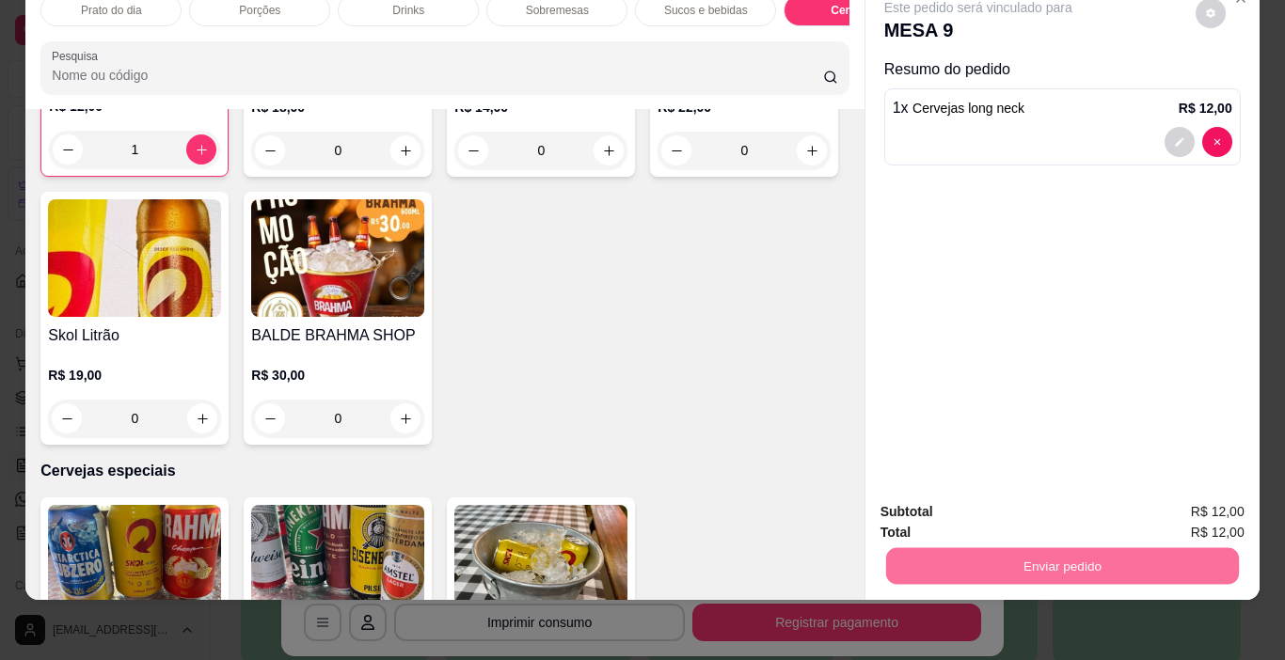
click at [1021, 509] on button "Não registrar e enviar pedido" at bounding box center [1000, 506] width 196 height 36
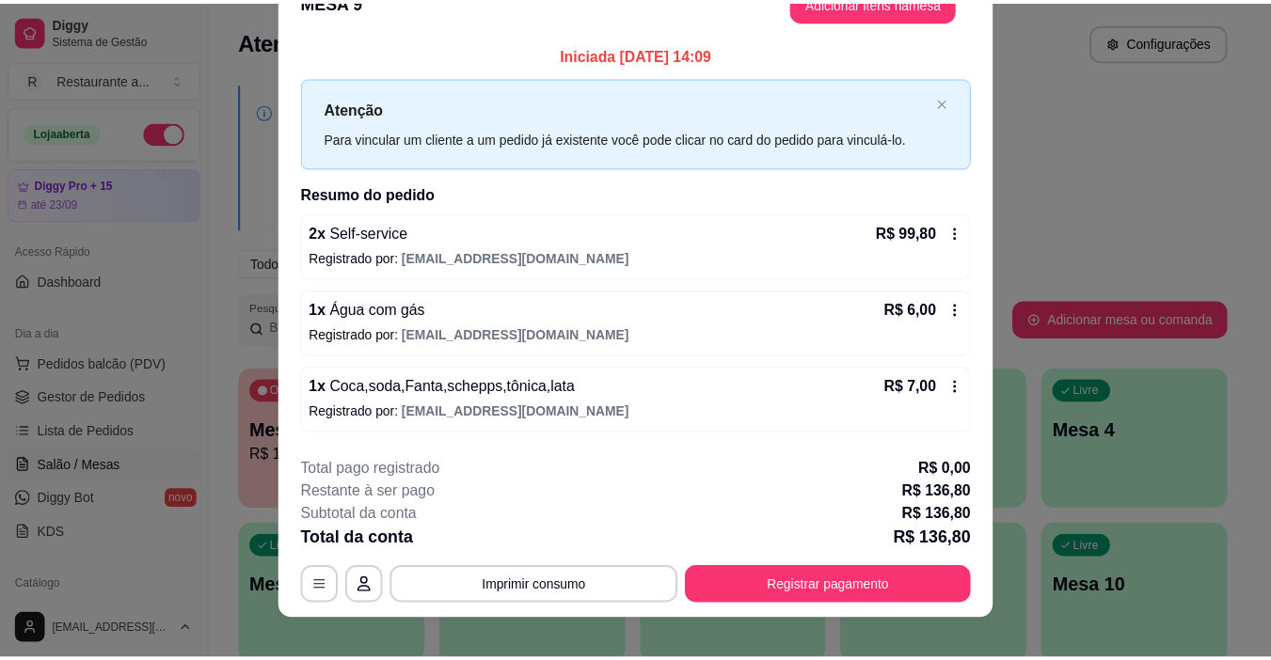
scroll to position [0, 0]
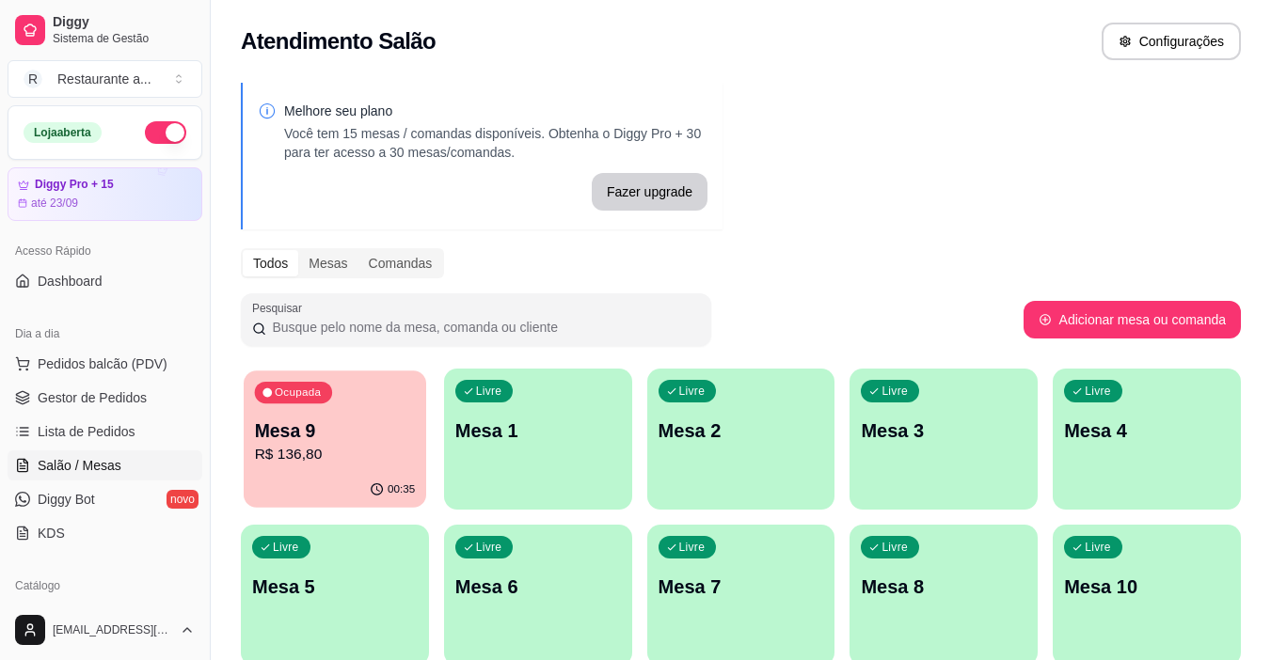
click at [369, 432] on p "Mesa 9" at bounding box center [335, 431] width 161 height 25
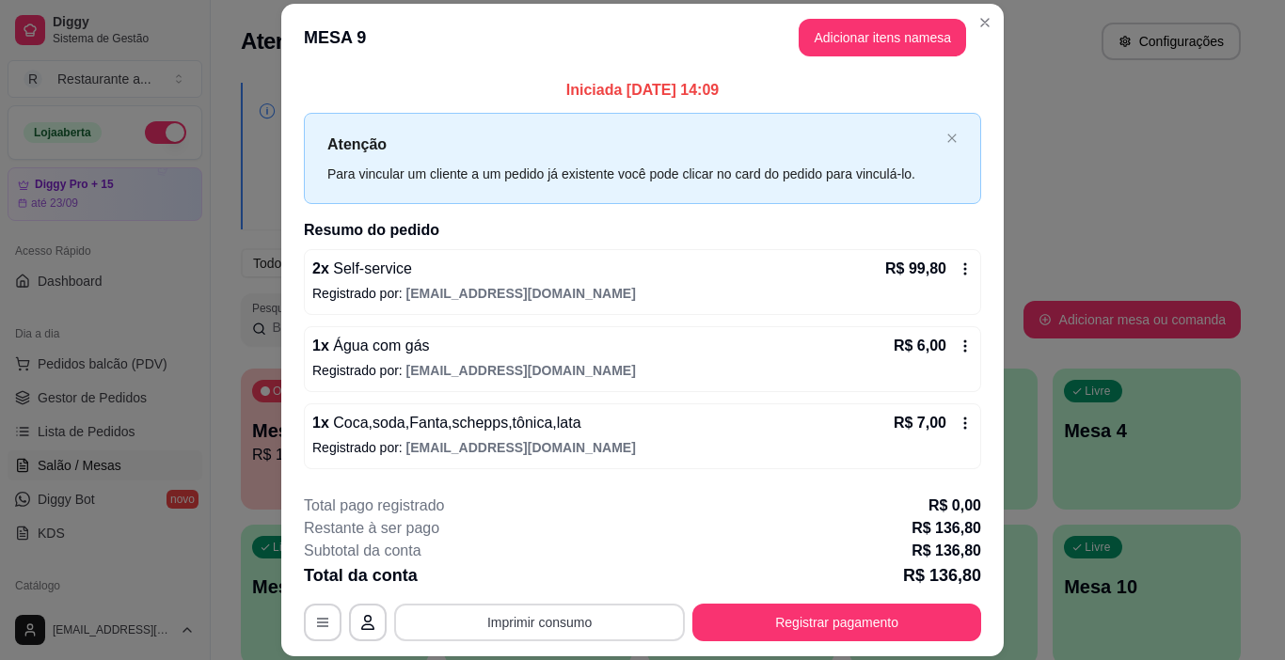
click at [547, 616] on button "Imprimir consumo" at bounding box center [539, 623] width 291 height 38
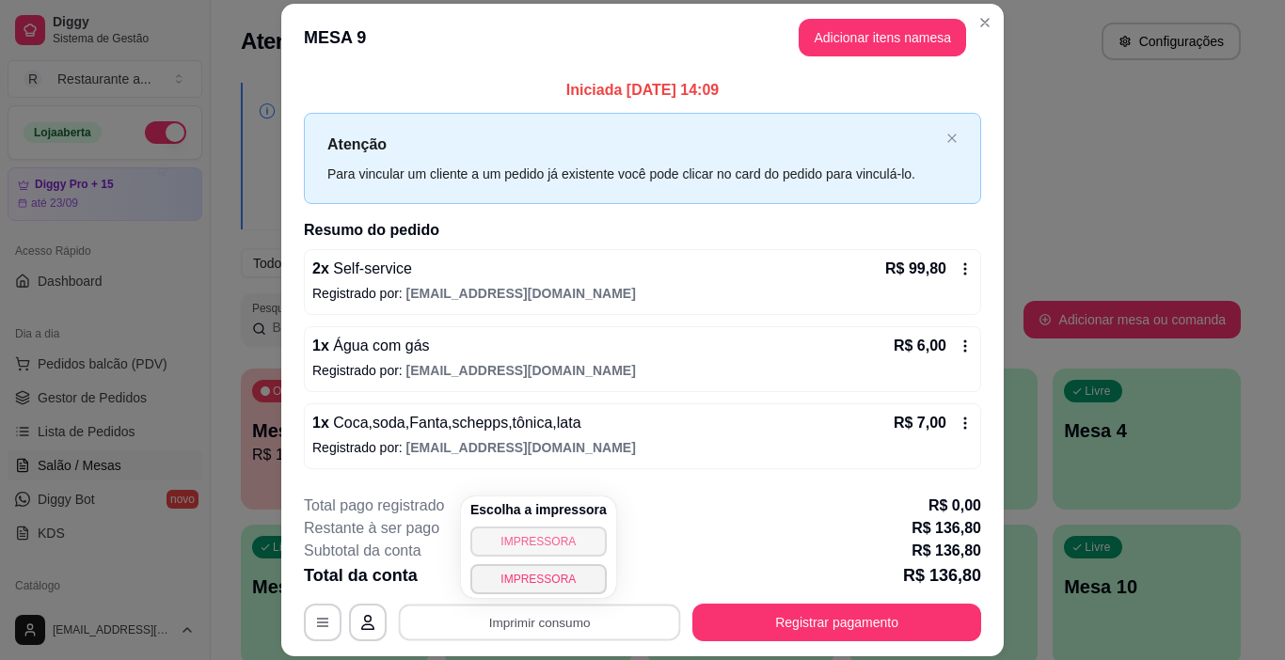
click at [550, 540] on button "IMPRESSORA" at bounding box center [538, 542] width 136 height 30
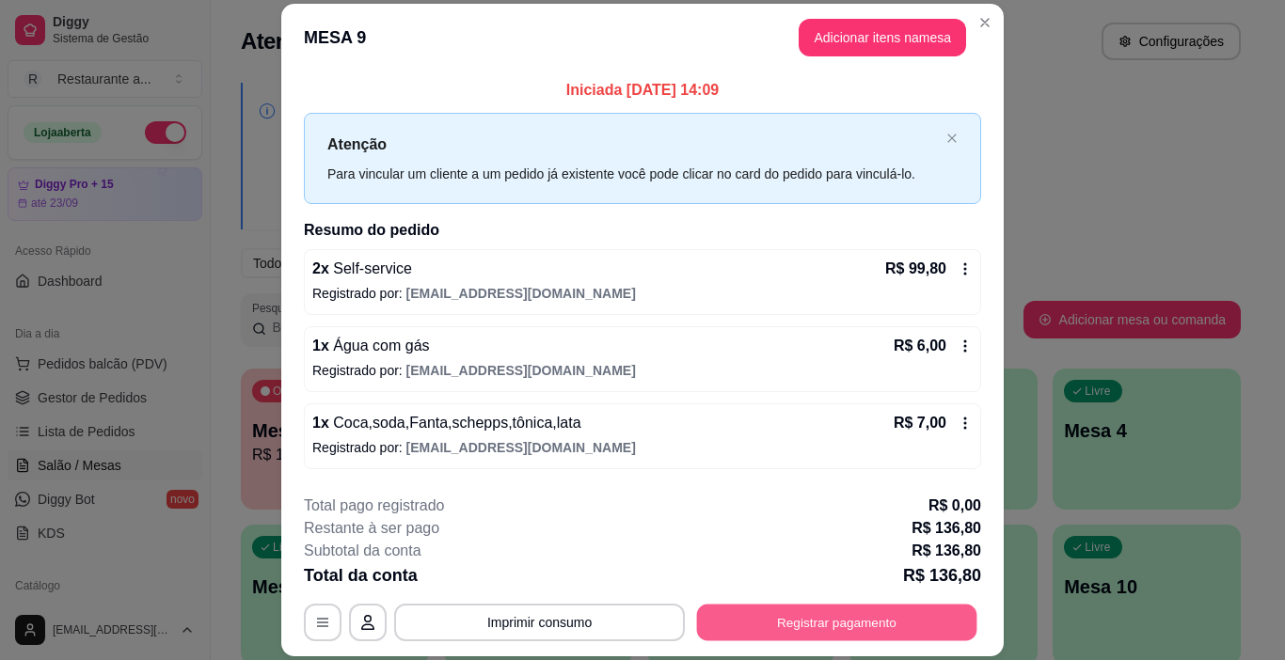
click at [820, 625] on button "Registrar pagamento" at bounding box center [837, 623] width 280 height 37
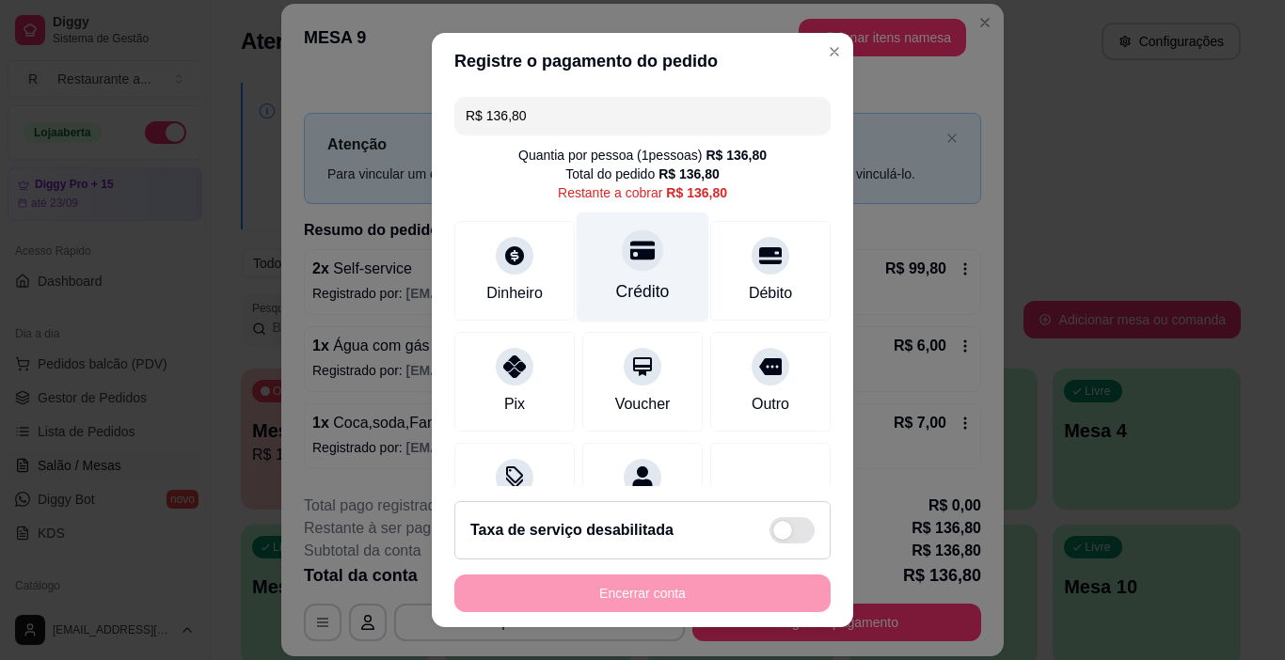
click at [618, 275] on div "Crédito" at bounding box center [643, 268] width 133 height 110
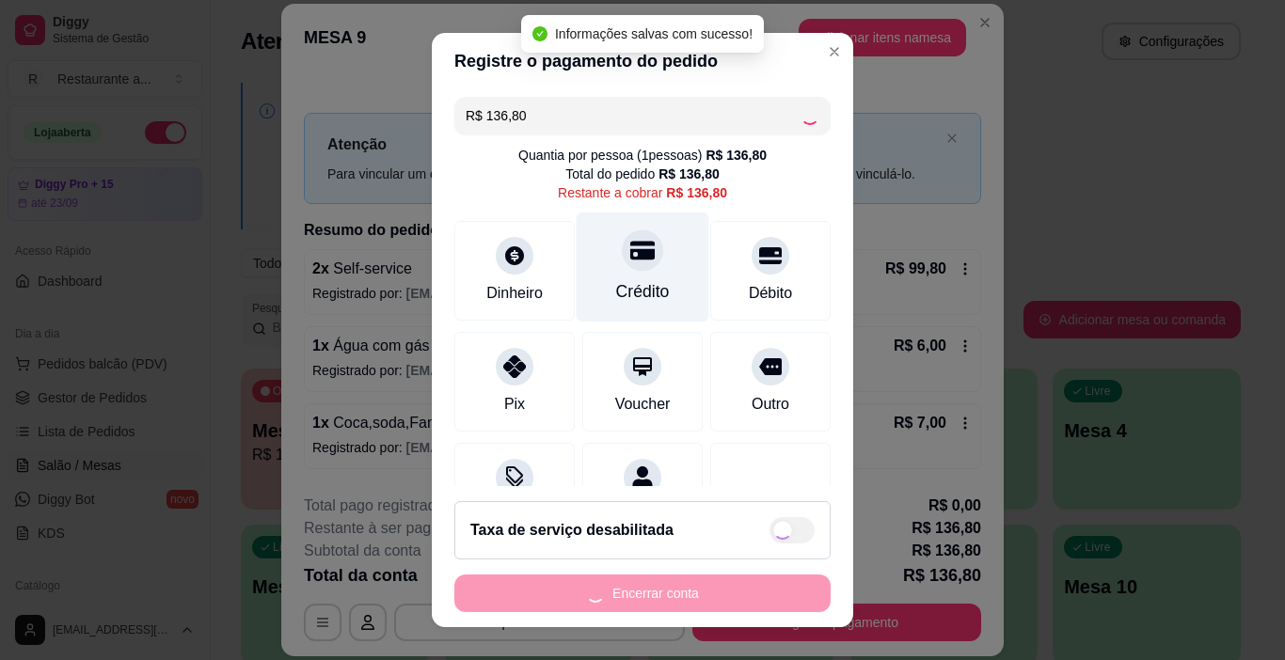
type input "R$ 0,00"
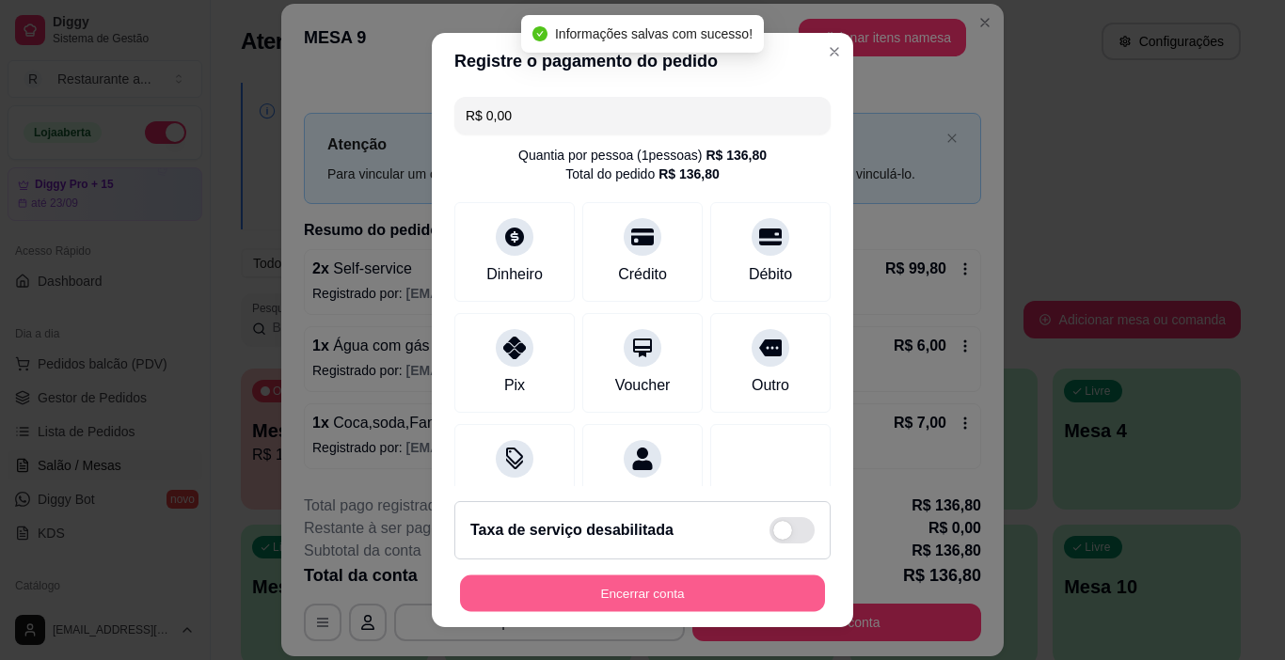
click at [606, 590] on button "Encerrar conta" at bounding box center [642, 594] width 365 height 37
